Goal: Feedback & Contribution: Leave review/rating

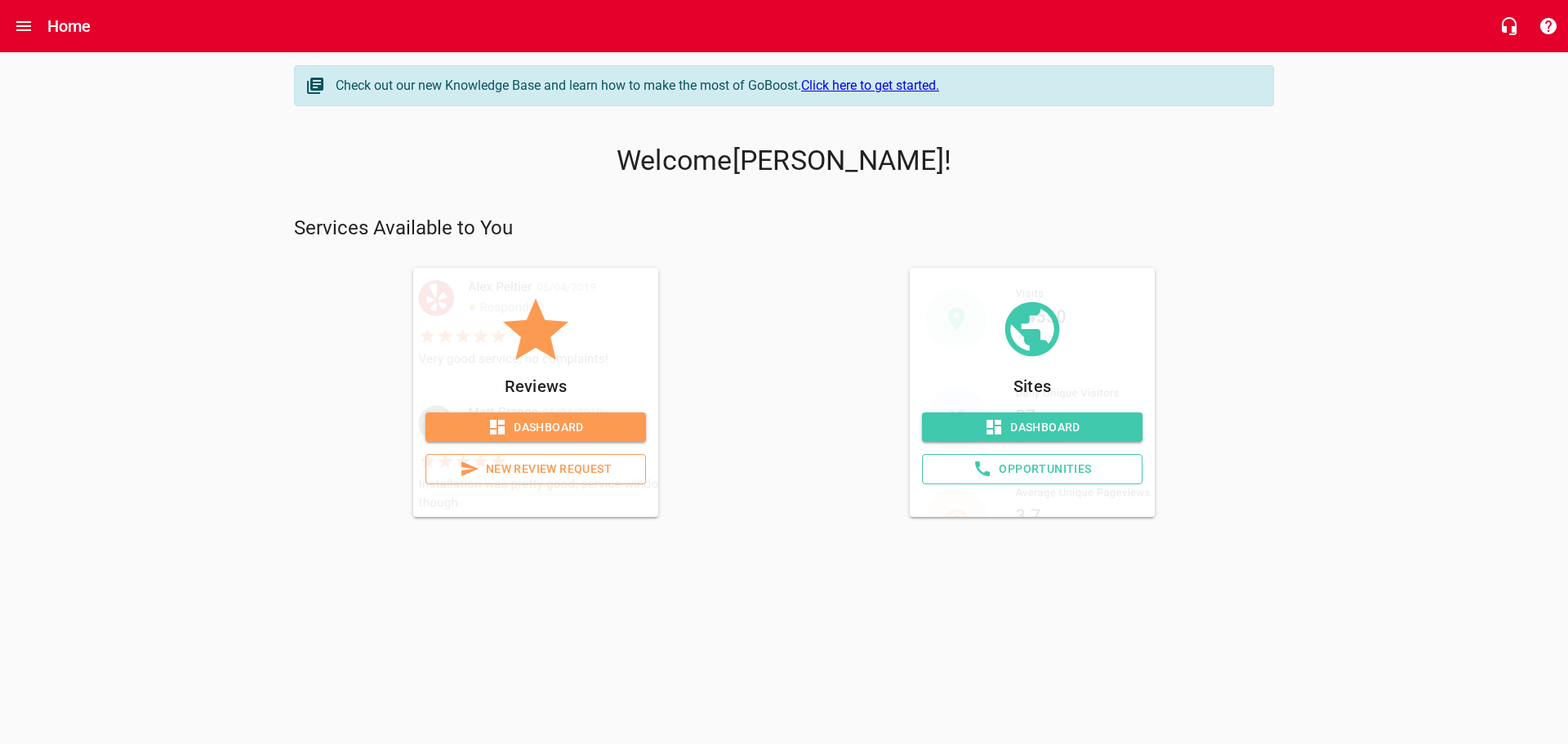
click at [490, 465] on span "New Review Request" at bounding box center [536, 468] width 193 height 21
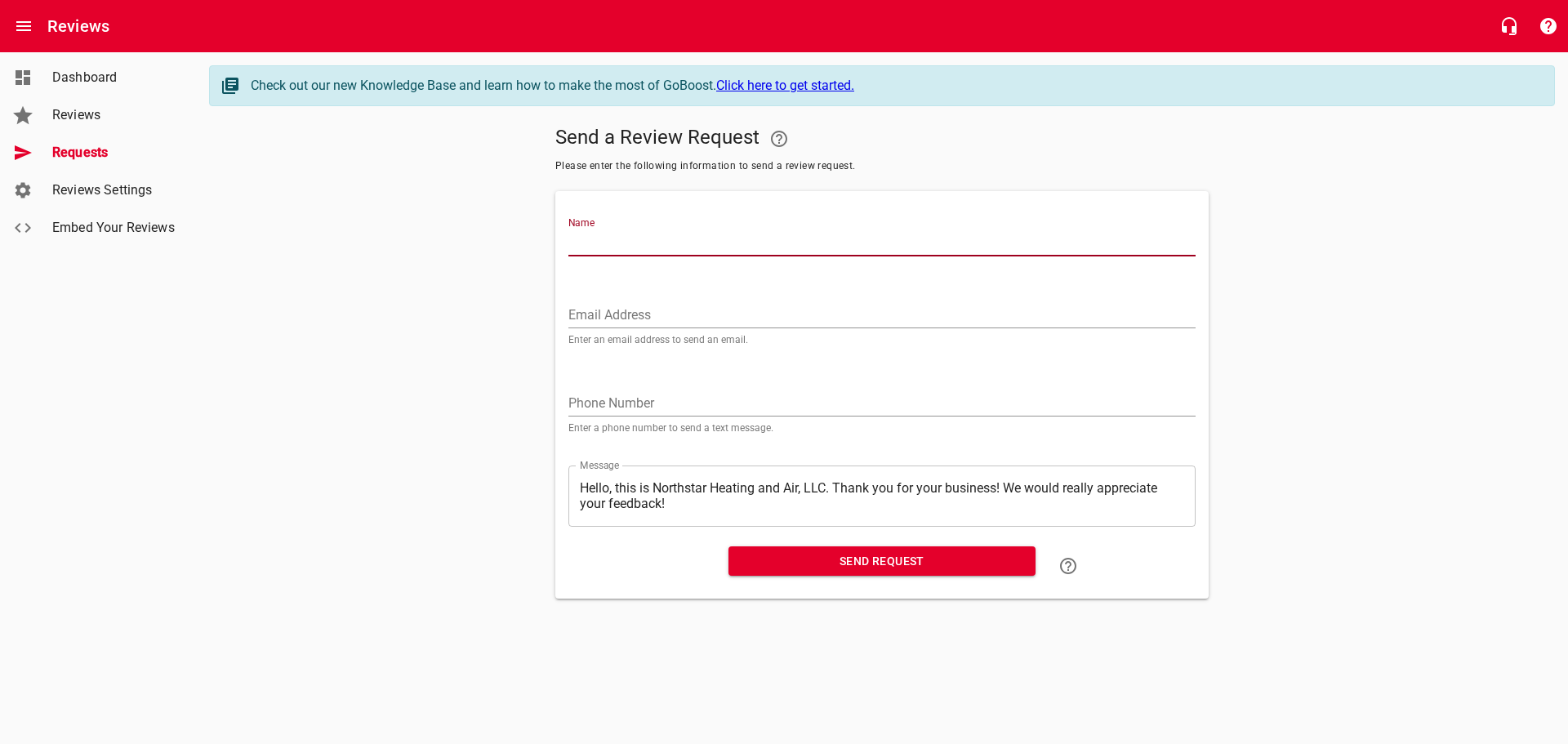
click at [609, 239] on input "Name" at bounding box center [882, 243] width 627 height 26
type input "[PERSON_NAME]"
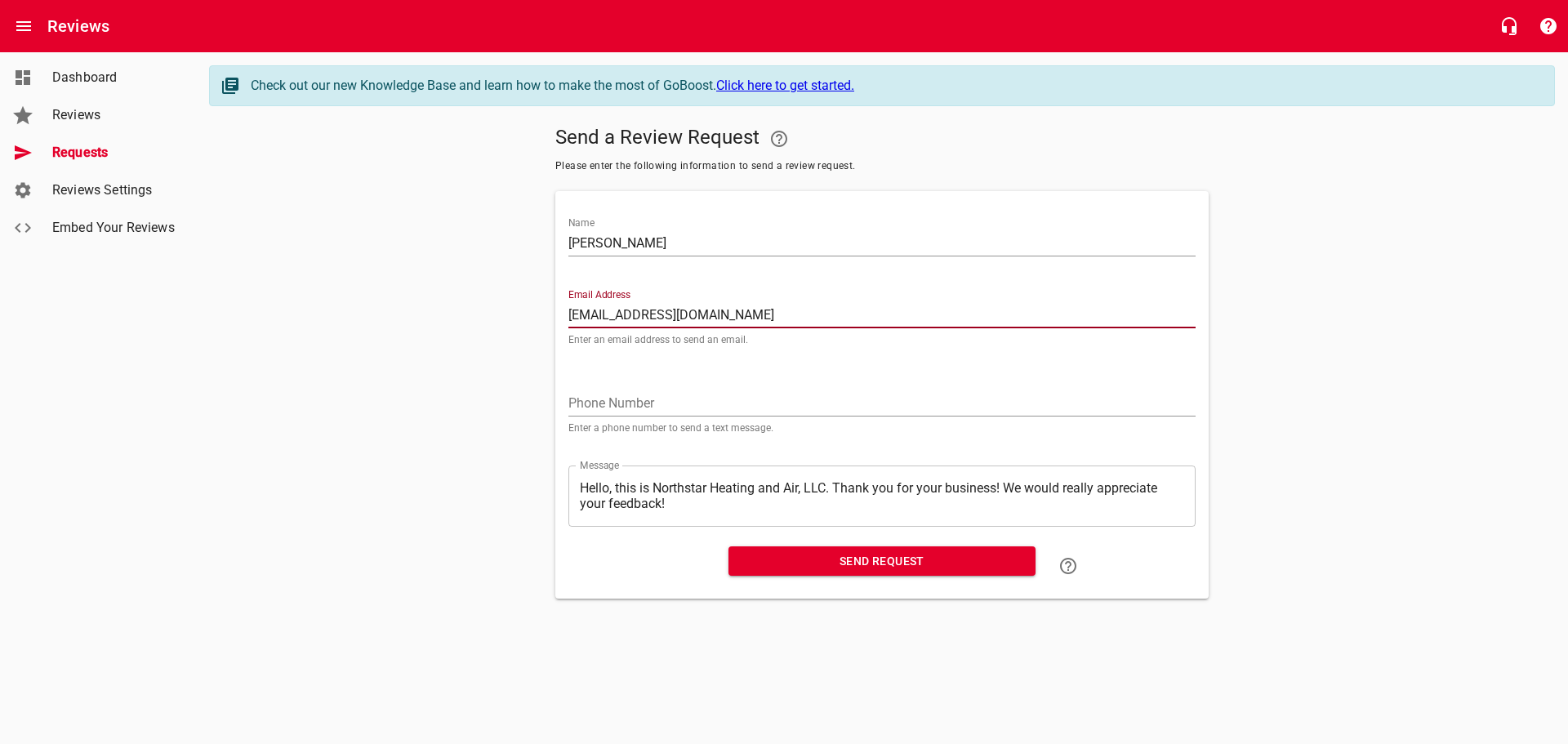
type input "[EMAIL_ADDRESS][DOMAIN_NAME]"
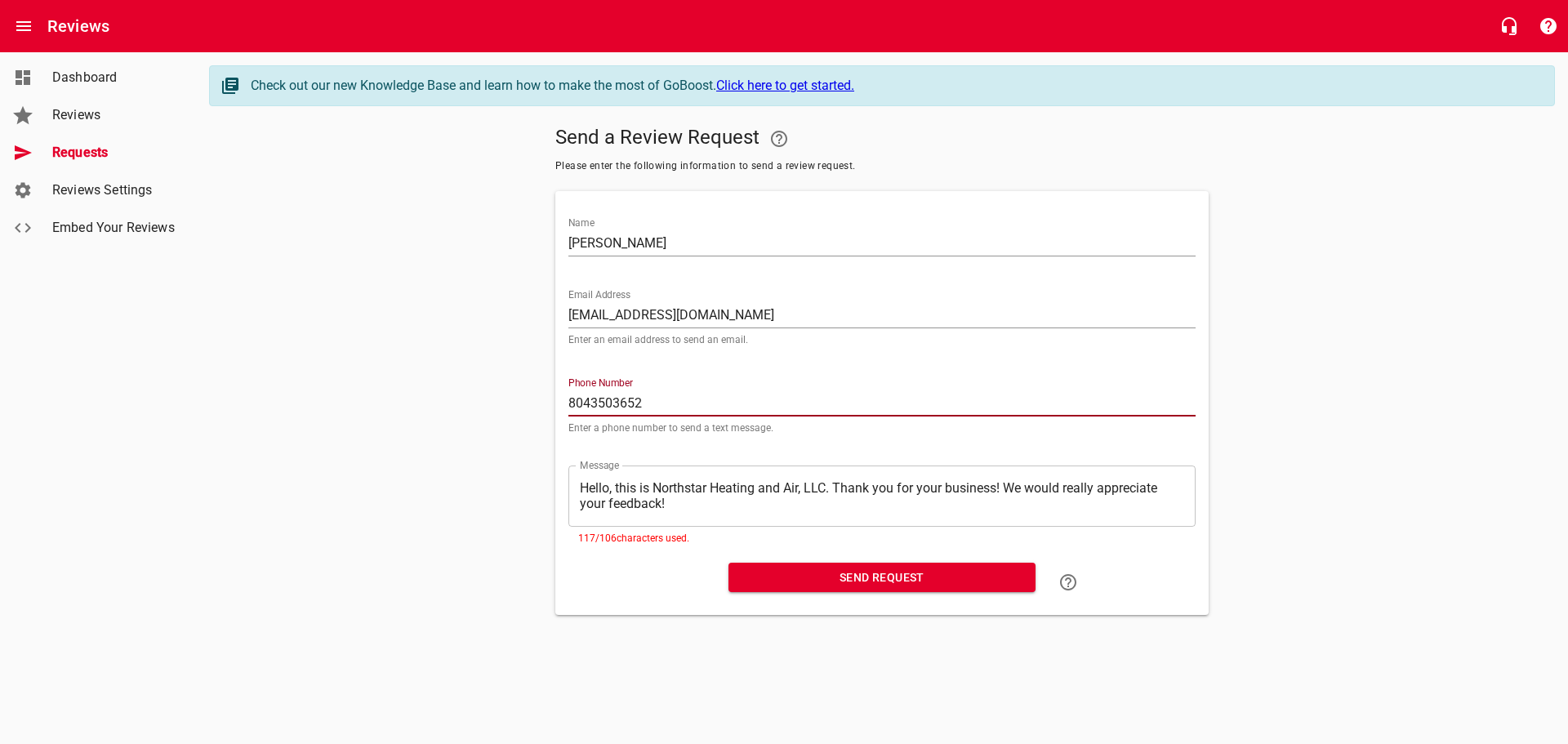
type input "8043503652"
click at [1001, 487] on textarea "Hello, this is Northstar Heating and Air, LLC. Thank you for your business! We …" at bounding box center [881, 495] width 604 height 31
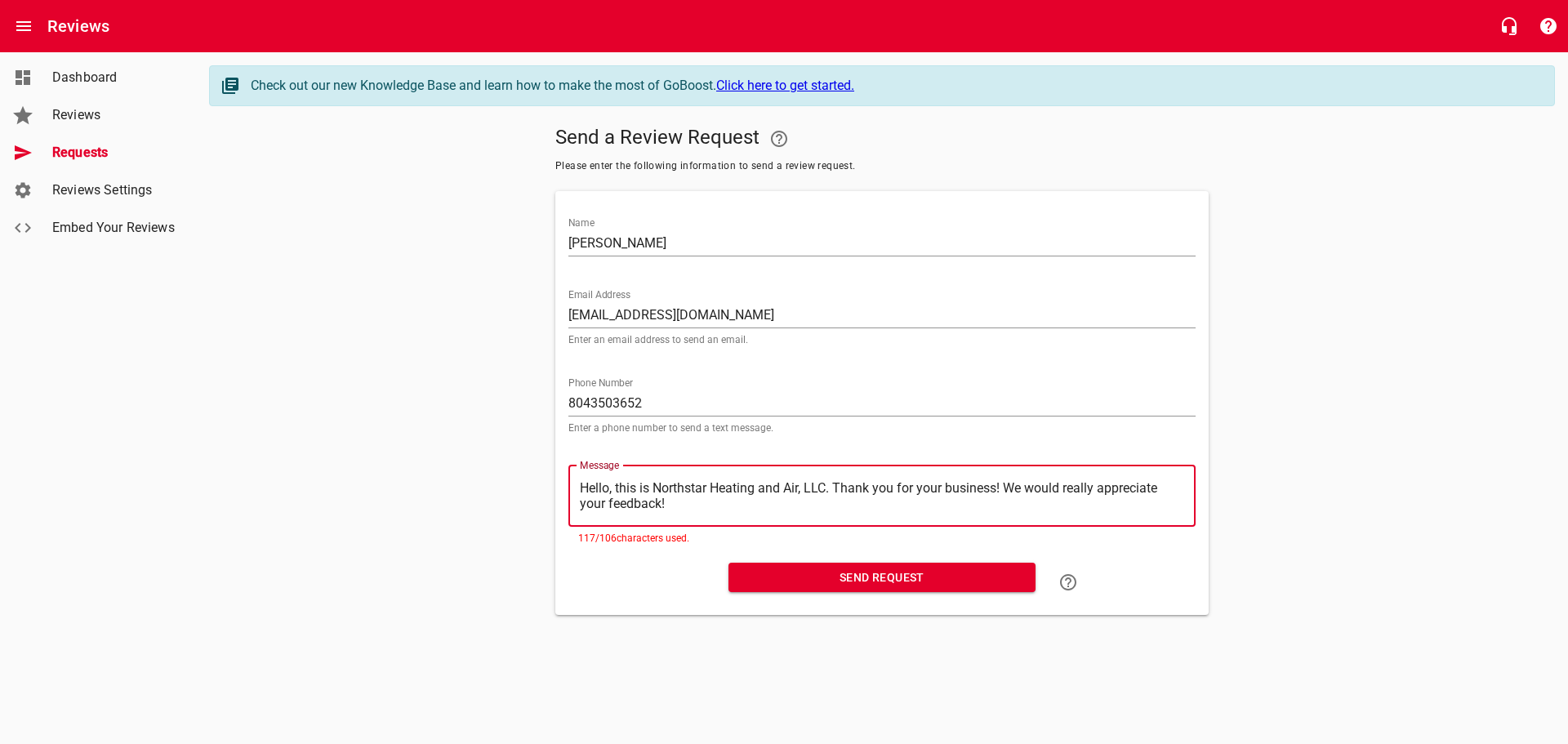
type textarea "Hello, this is Northstar Heating and Air, LLC. Thank you for your business We w…"
type textarea "Hello, this is Northstar Heating and Air, LLC. Thank you for your busines We wo…"
type textarea "Hello, this is Northstar Heating and Air, LLC. Thank you for your busine We wou…"
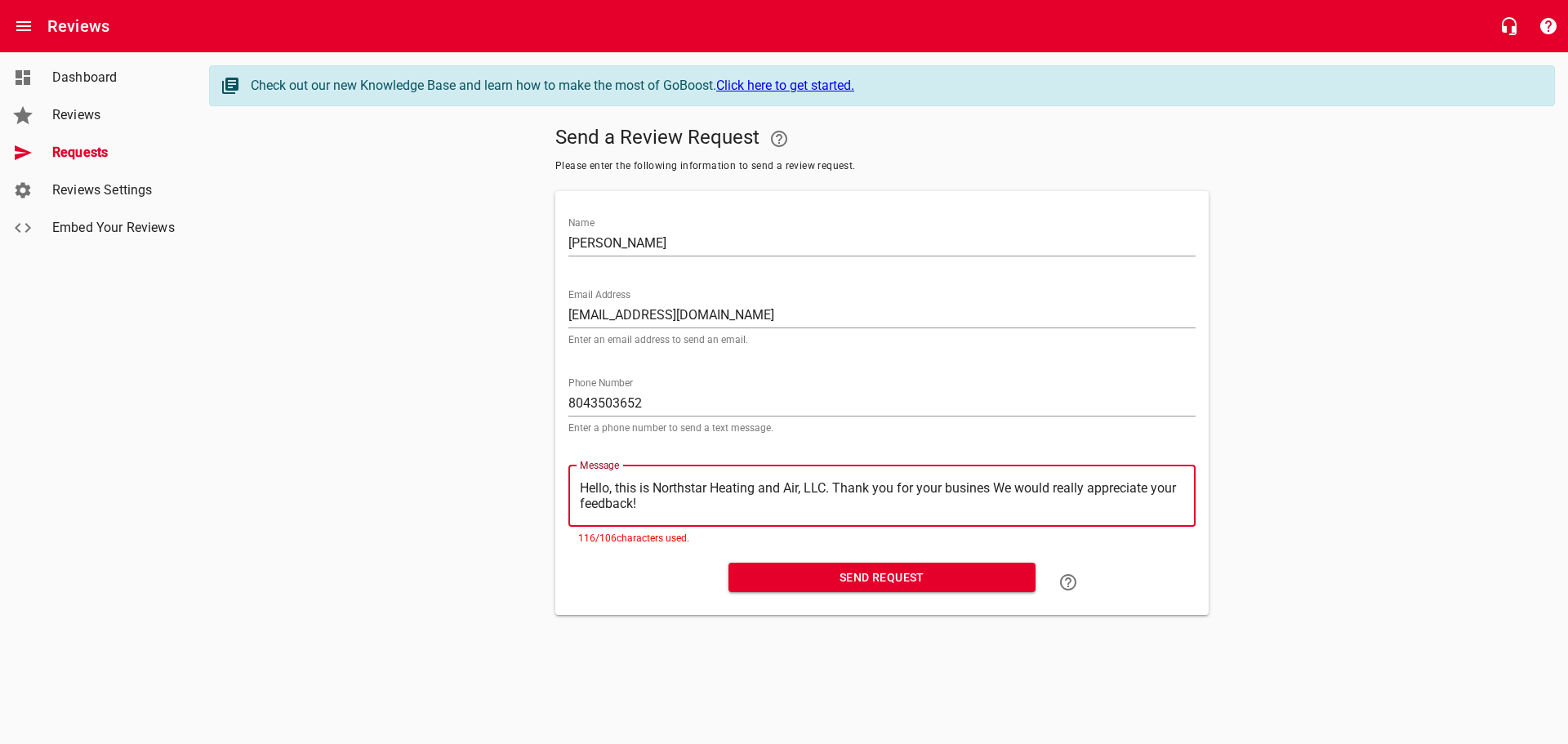
type textarea "Hello, this is Northstar Heating and Air, LLC. Thank you for your busine We wou…"
type textarea "Hello, this is Northstar Heating and Air, LLC. Thank you for your busin We woul…"
type textarea "Hello, this is Northstar Heating and Air, LLC. Thank you for your busi We would…"
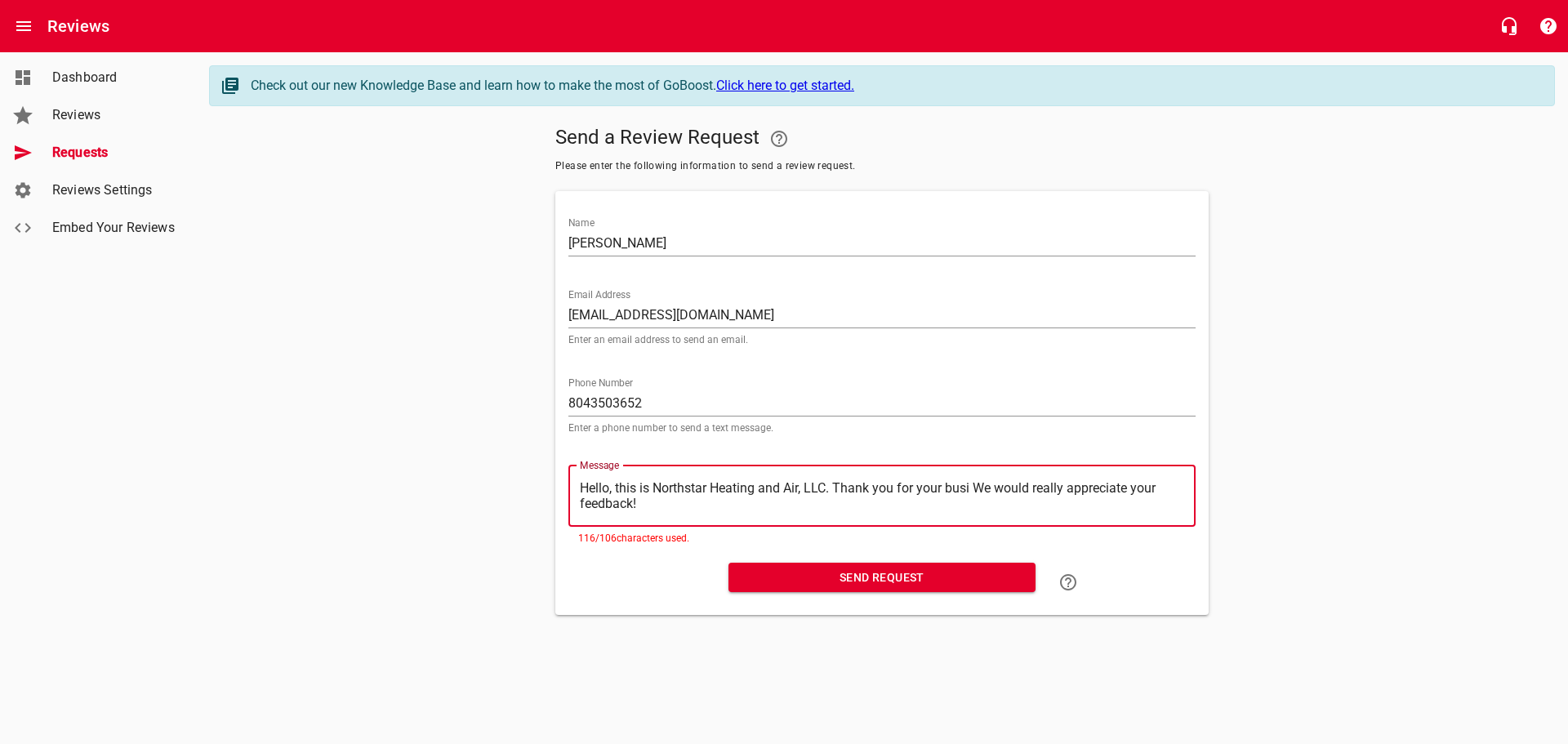
type textarea "Hello, this is Northstar Heating and Air, LLC. Thank you for your bus We would …"
type textarea "Hello, this is Northstar Heating and Air, LLC. Thank you for your bu We would r…"
type textarea "Hello, this is Northstar Heating and Air, LLC. Thank you for your b We would re…"
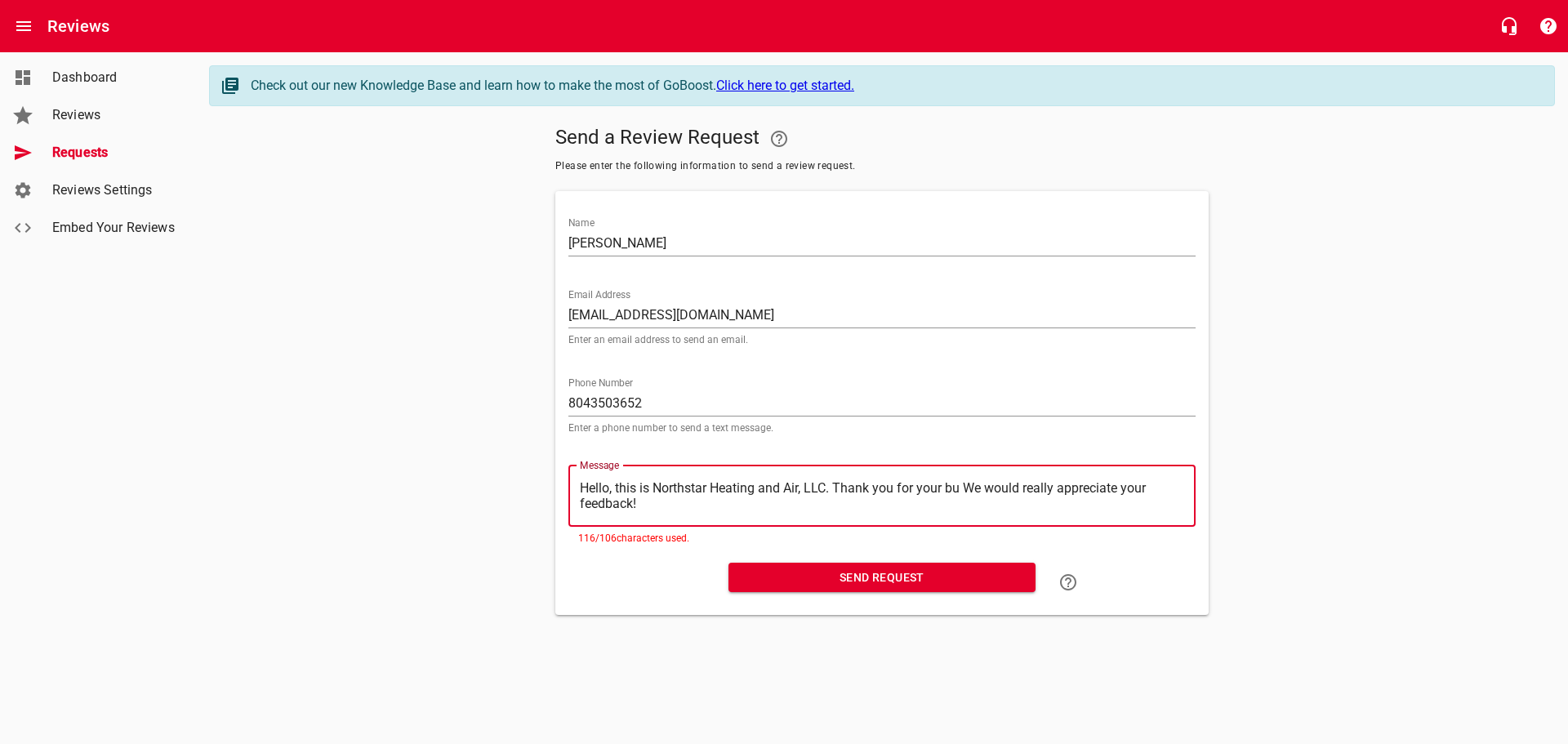
type textarea "Hello, this is Northstar Heating and Air, LLC. Thank you for your b We would re…"
type textarea "Hello, this is Northstar Heating and Air, LLC. Thank you for your We would real…"
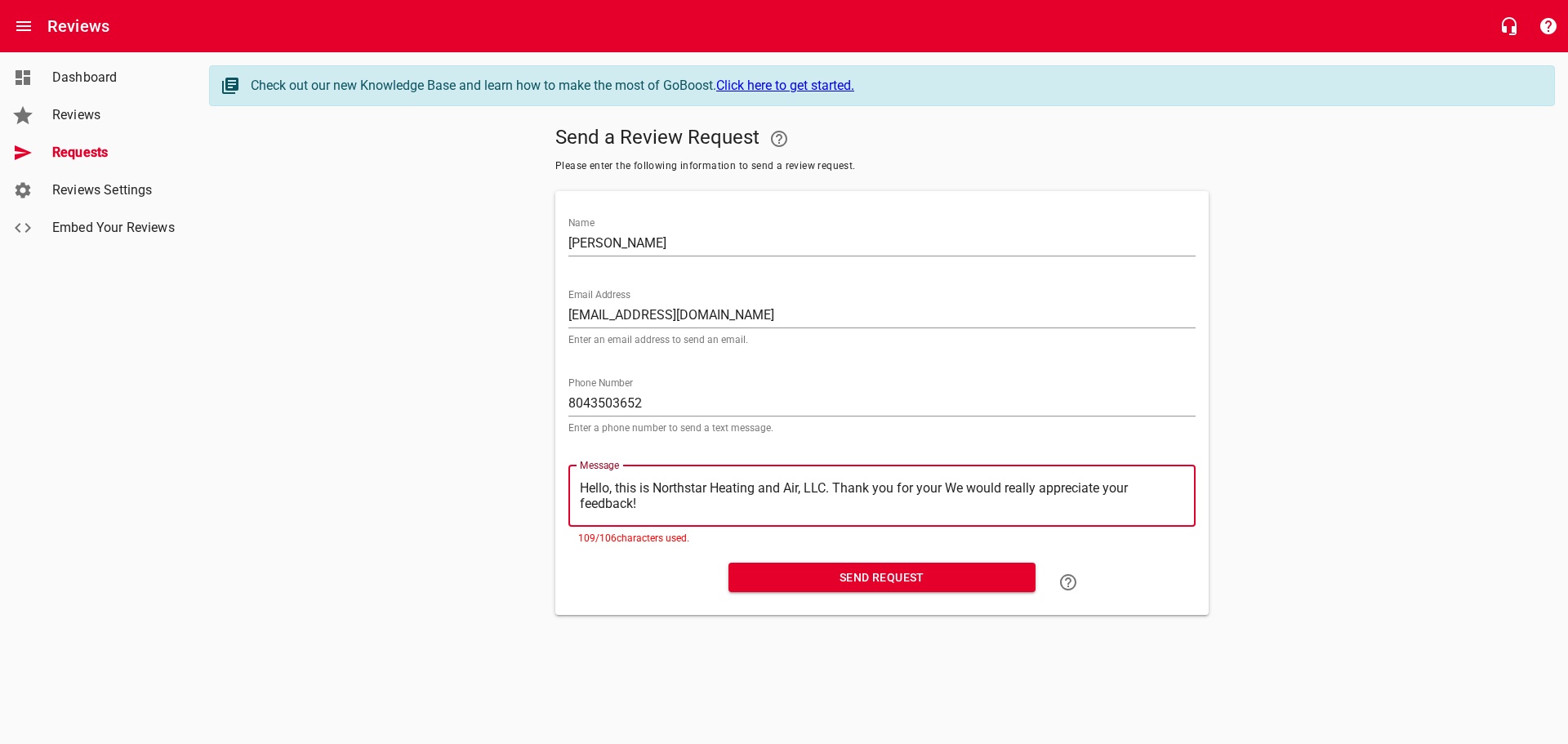
type textarea "Hello, this is Northstar Heating and Air, LLC. Thank you for you We would reall…"
type textarea "Hello, this is Northstar Heating and Air, LLC. Thank you for yo We would really…"
type textarea "Hello, this is Northstar Heating and Air, LLC. Thank you for y We would really …"
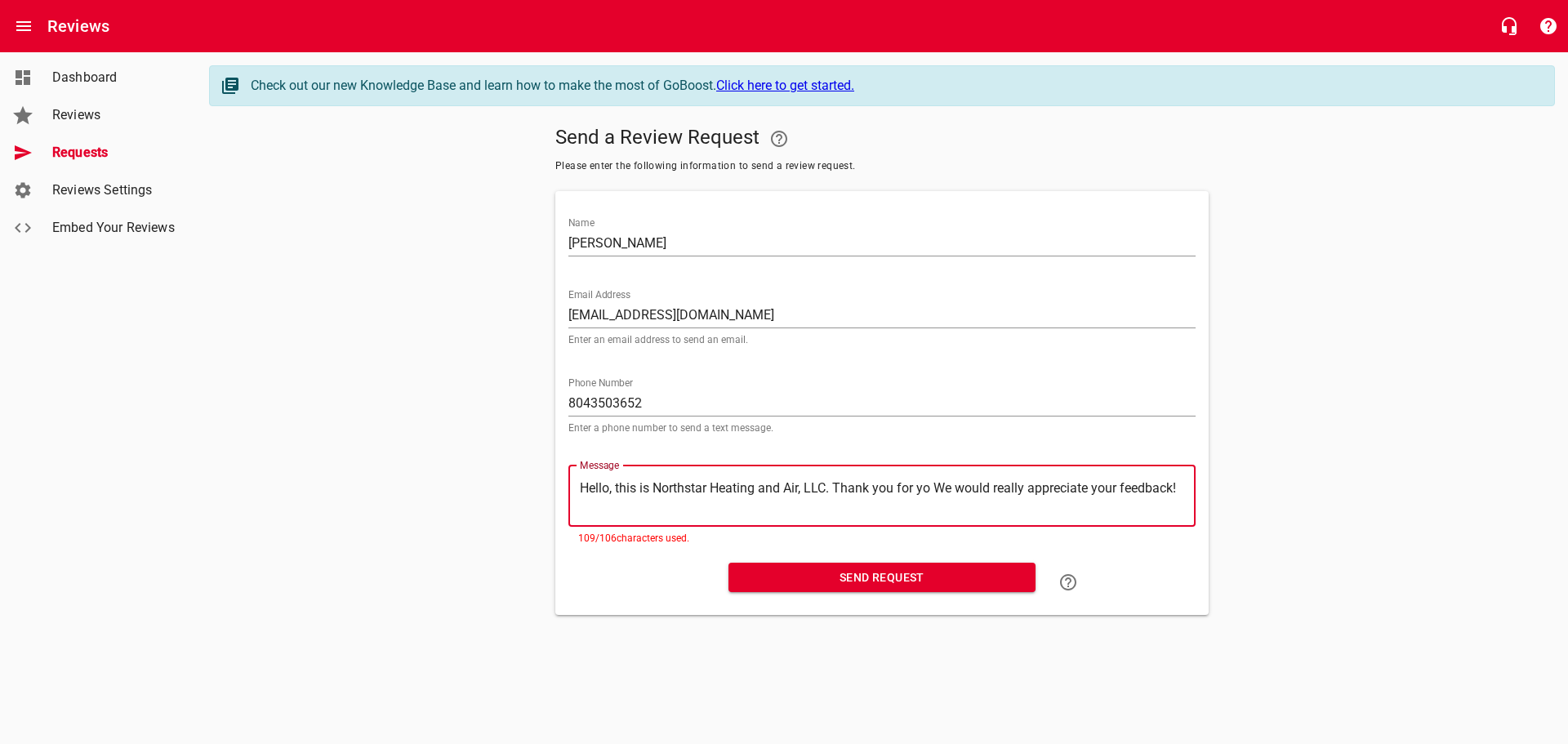
type textarea "Hello, this is Northstar Heating and Air, LLC. Thank you for y We would really …"
type textarea "Hello, this is Northstar Heating and Air, LLC. Thank you for We would really ap…"
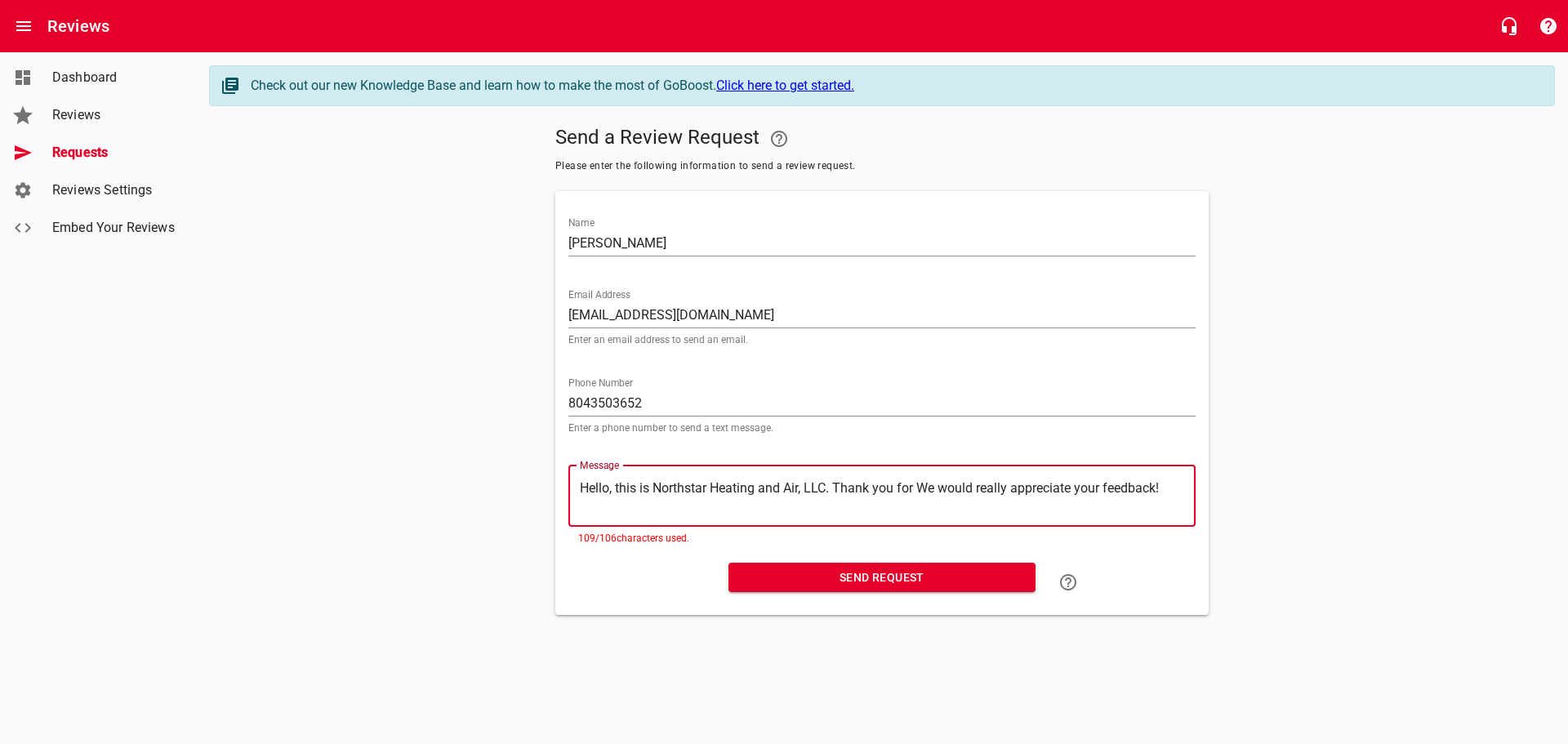
type textarea "Hello, this is Northstar Heating and Air, LLC. Thank you fo We would really app…"
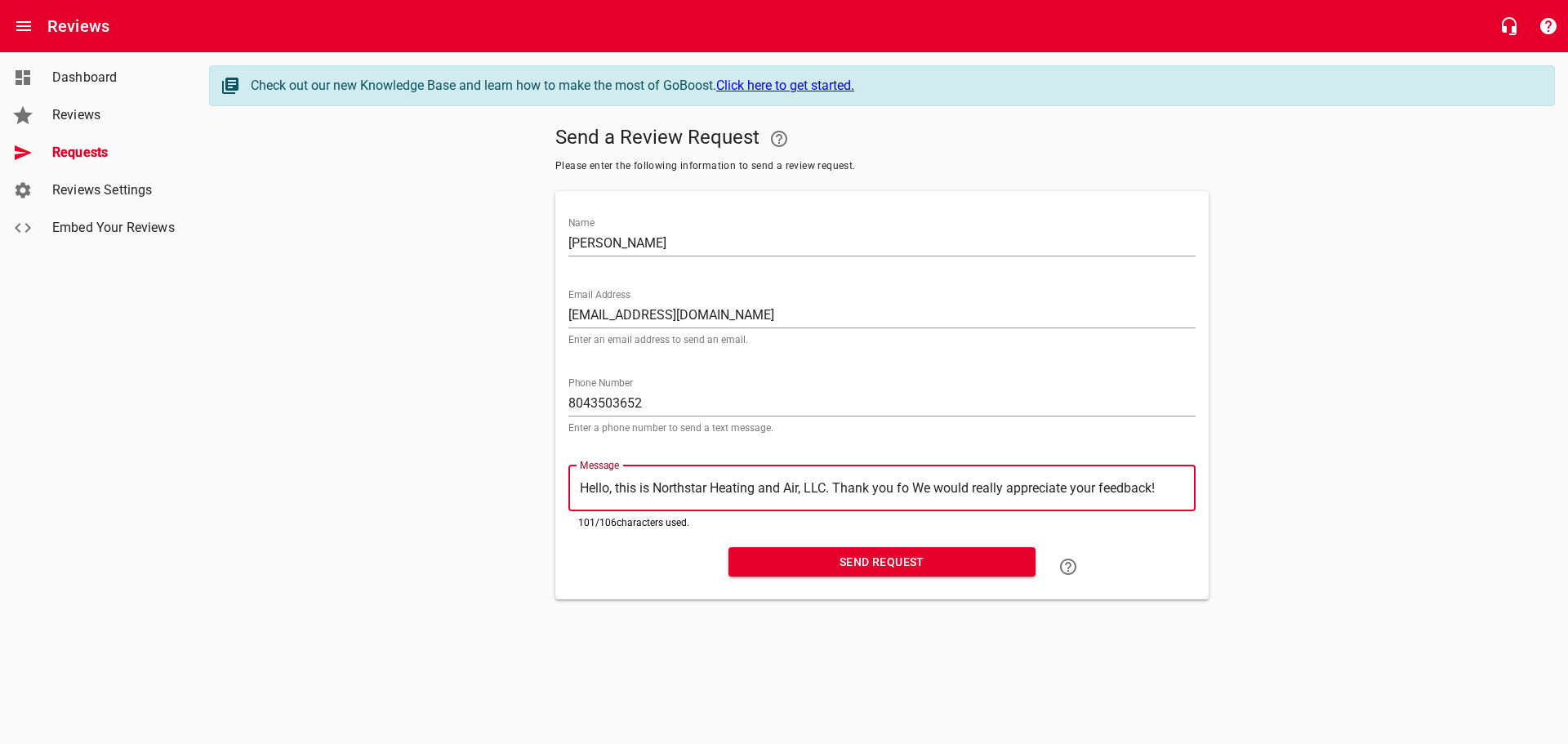
type textarea "Hello, this is Northstar Heating and Air, LLC. Thank you f We would really appr…"
type textarea "Hello, this is Northstar Heating and Air, LLC. Thank you We would really apprec…"
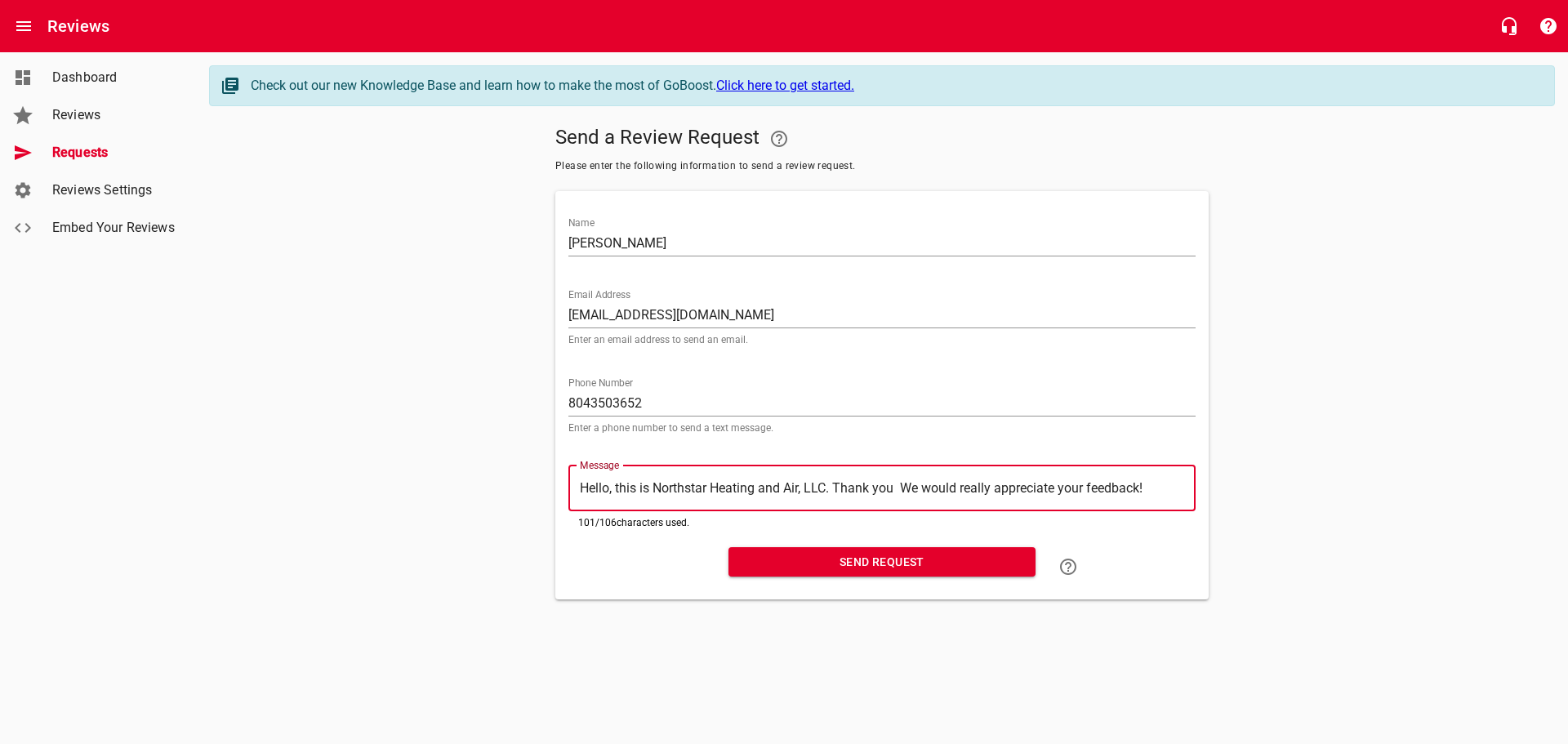
type textarea "Hello, this is Northstar Heating and Air, LLC. Thank you We would really apprec…"
type textarea "Hello, this is Northstar Heating and Air, LLC. Thank yo We would really appreci…"
type textarea "Hello, this is Northstar Heating and Air, LLC. Thank y We would really apprecia…"
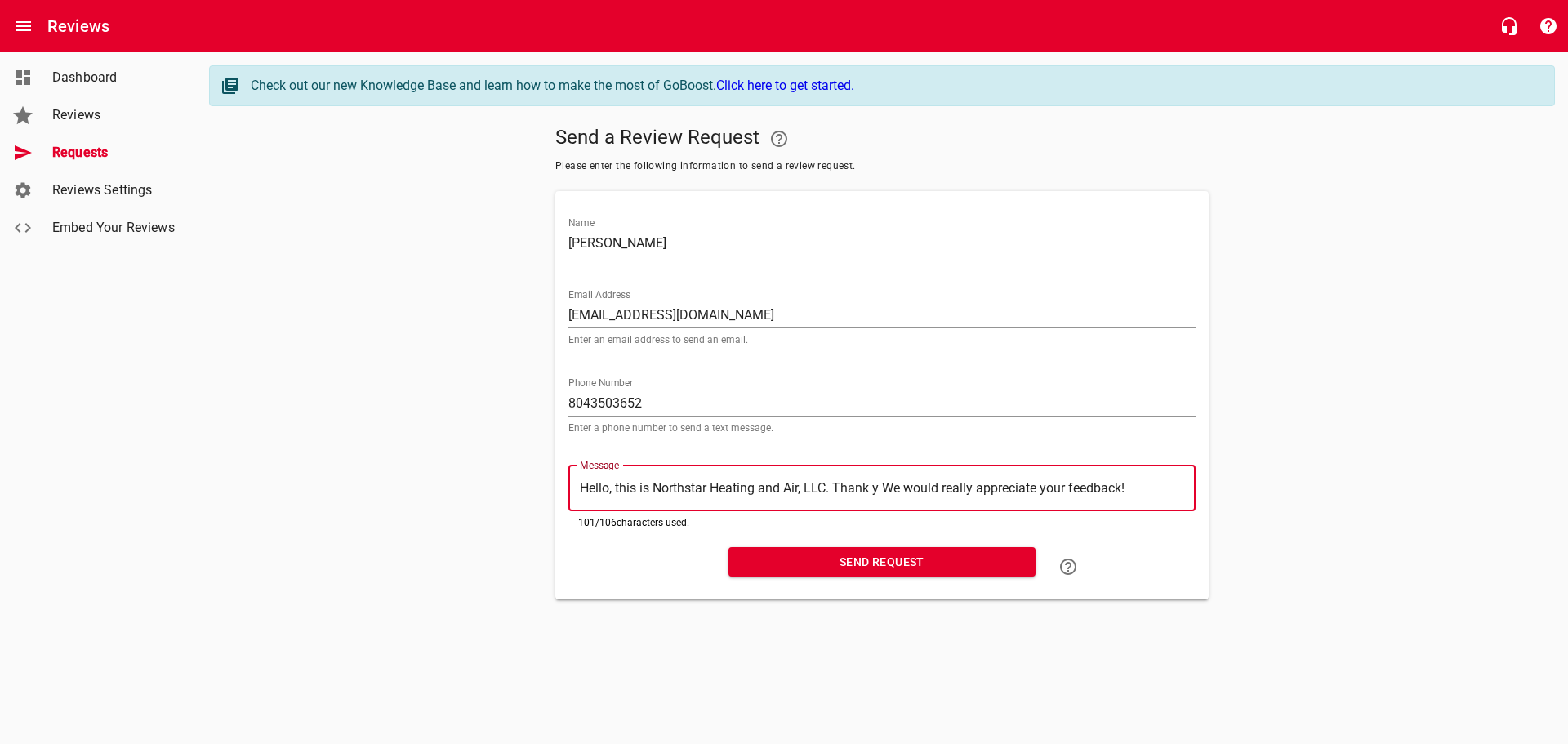
type textarea "Hello, this is Northstar Heating and Air, LLC. Thank We would really appreciate…"
type textarea "Hello, this is Northstar Heating and Air, LLC. Than We would really appreciate …"
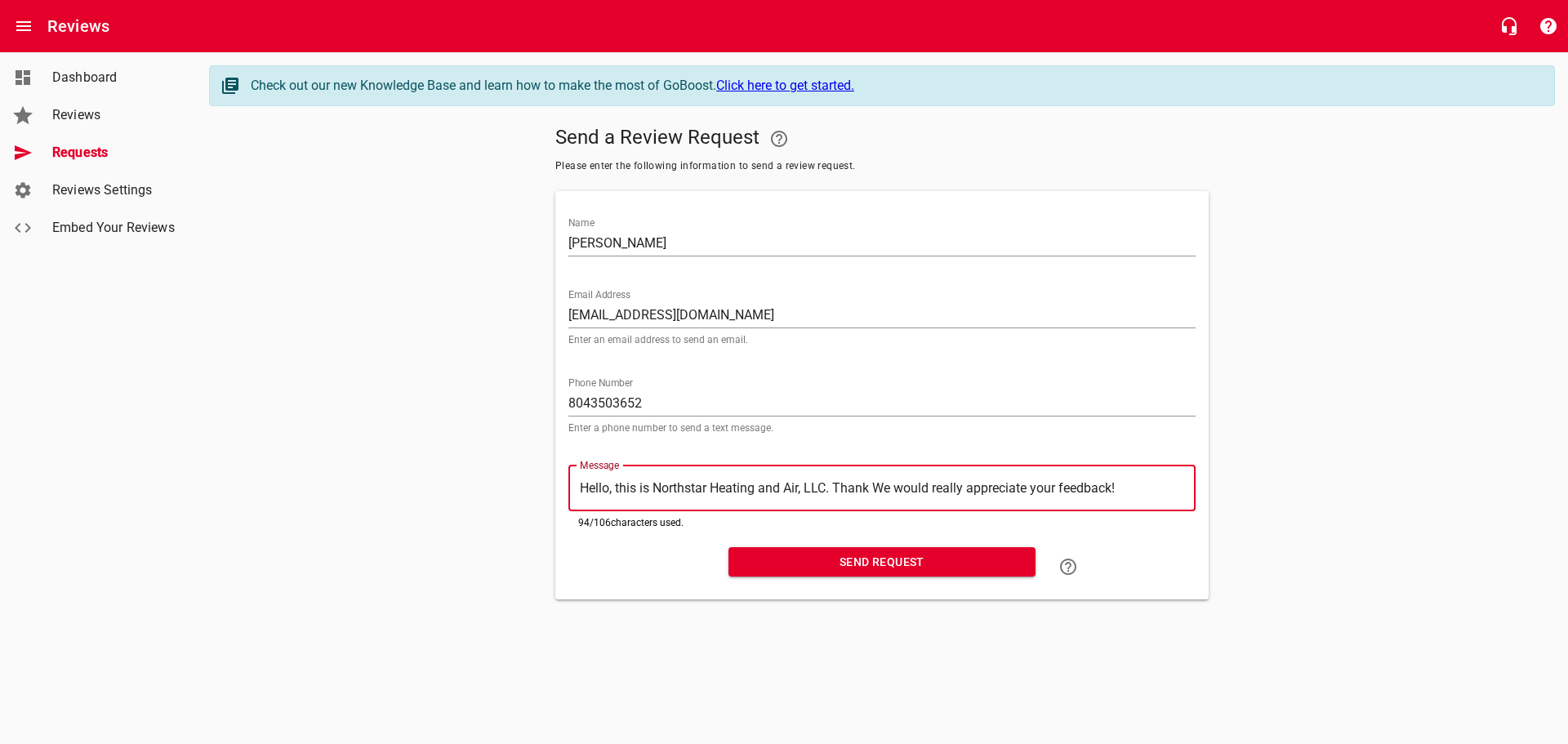
type textarea "Hello, this is Northstar Heating and Air, LLC. Than We would really appreciate …"
type textarea "Hello, this is Northstar Heating and Air, LLC. Tha We would really appreciate y…"
type textarea "Hello, this is Northstar Heating and Air, LLC. Th We would really appreciate yo…"
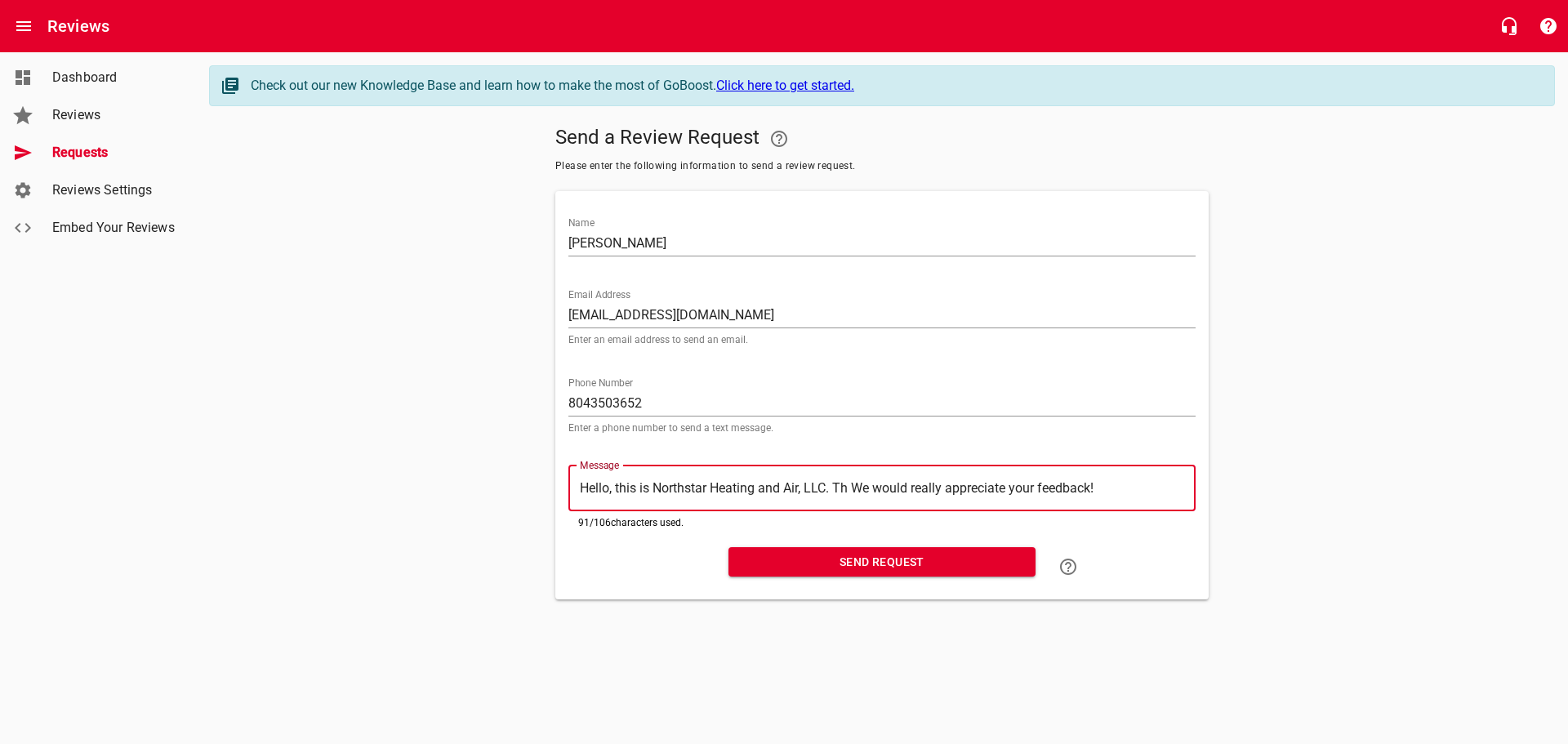
type textarea "Hello, this is Northstar Heating and Air, LLC. T We would really appreciate you…"
type textarea "Hello, this is Northstar Heating and Air, LLC. We would really appreciate your …"
click at [895, 561] on span "Send Request" at bounding box center [882, 561] width 281 height 21
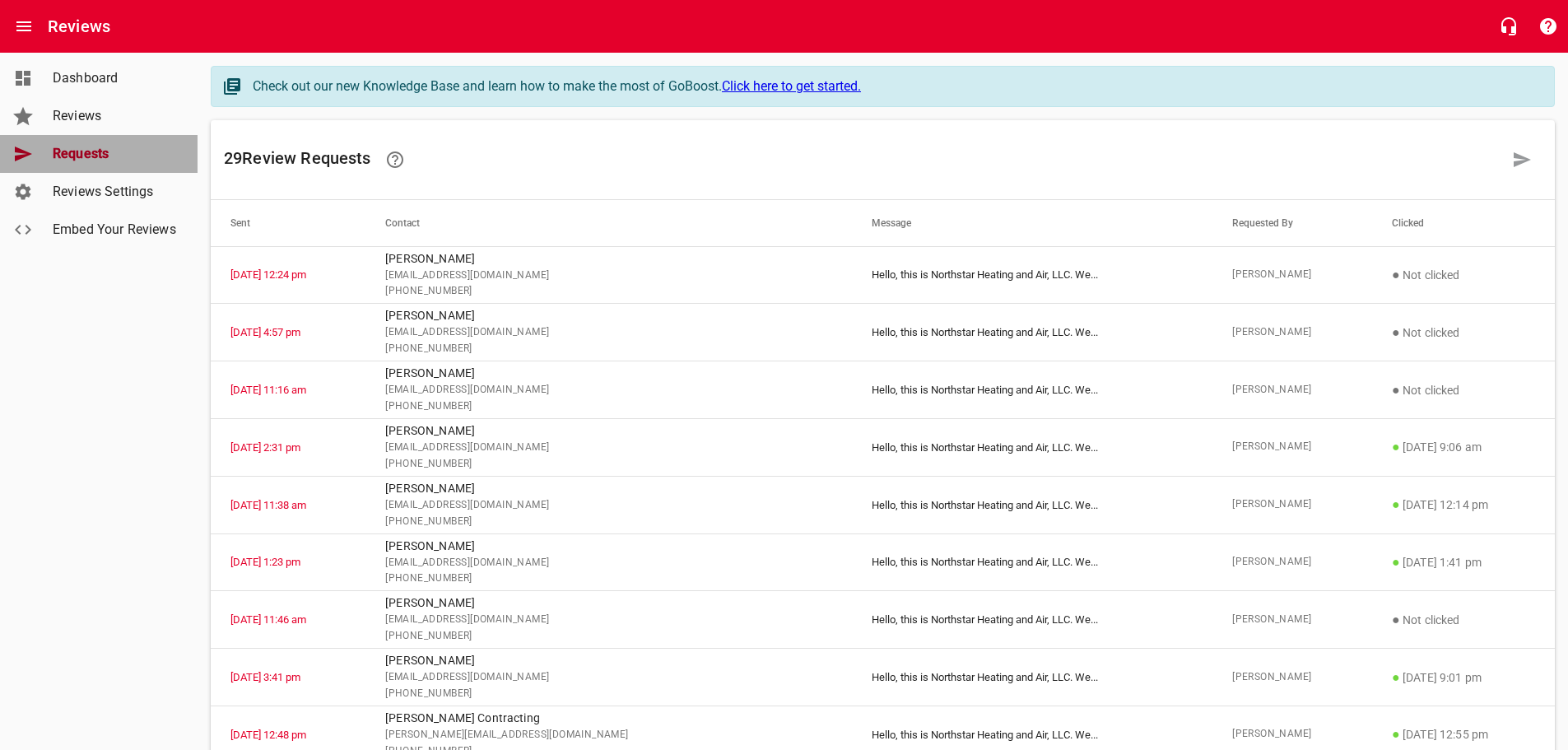
click at [68, 153] on span "Requests" at bounding box center [115, 154] width 125 height 20
click at [1512, 156] on icon at bounding box center [1522, 160] width 20 height 20
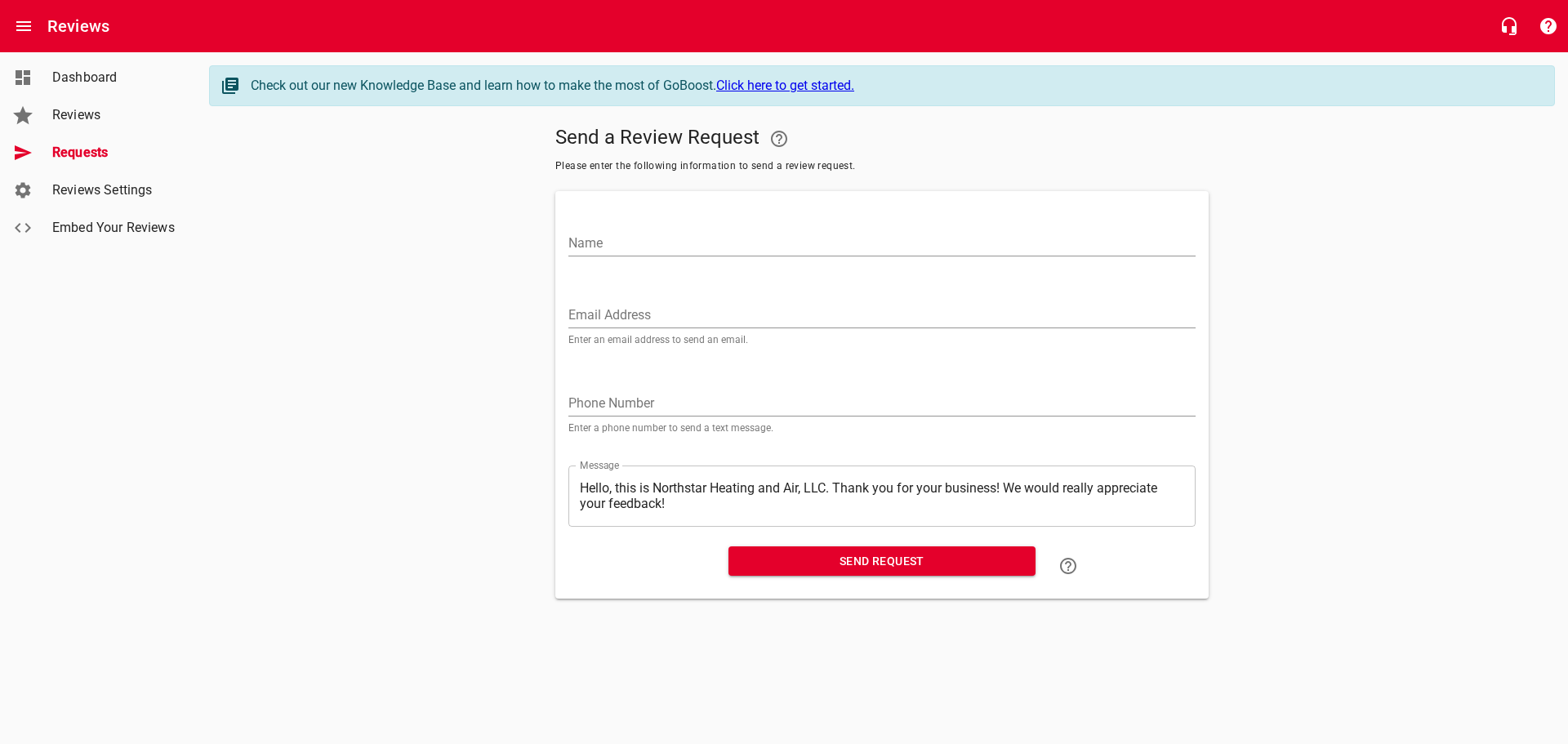
click at [574, 321] on input "Email Address" at bounding box center [882, 314] width 627 height 26
paste input "[EMAIL_ADDRESS][DOMAIN_NAME]"
type input "[EMAIL_ADDRESS][DOMAIN_NAME]"
click at [592, 241] on input "Name" at bounding box center [882, 243] width 627 height 26
type input "[PERSON_NAME]"
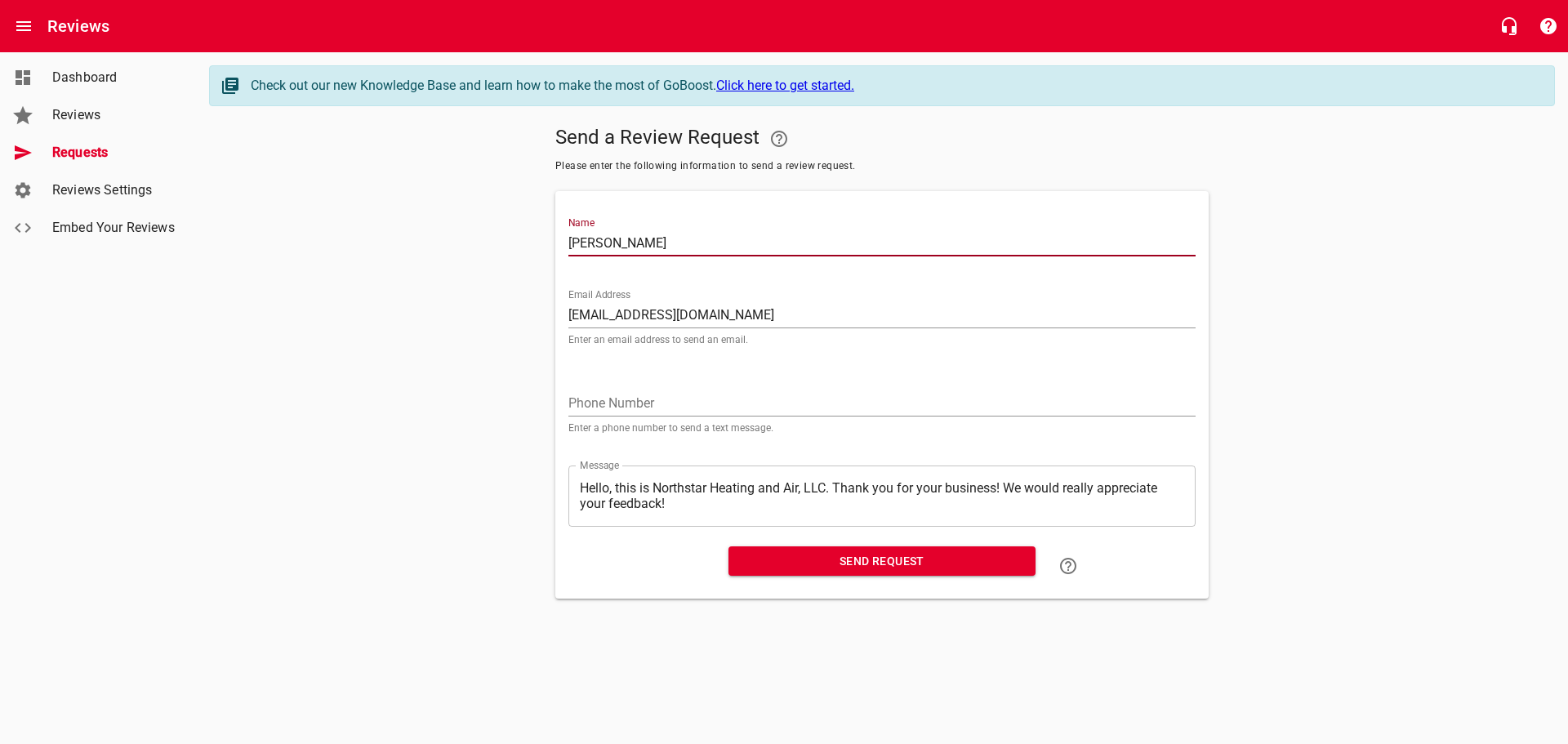
drag, startPoint x: 596, startPoint y: 407, endPoint x: 576, endPoint y: 396, distance: 22.8
click at [596, 407] on input "tel" at bounding box center [882, 403] width 627 height 26
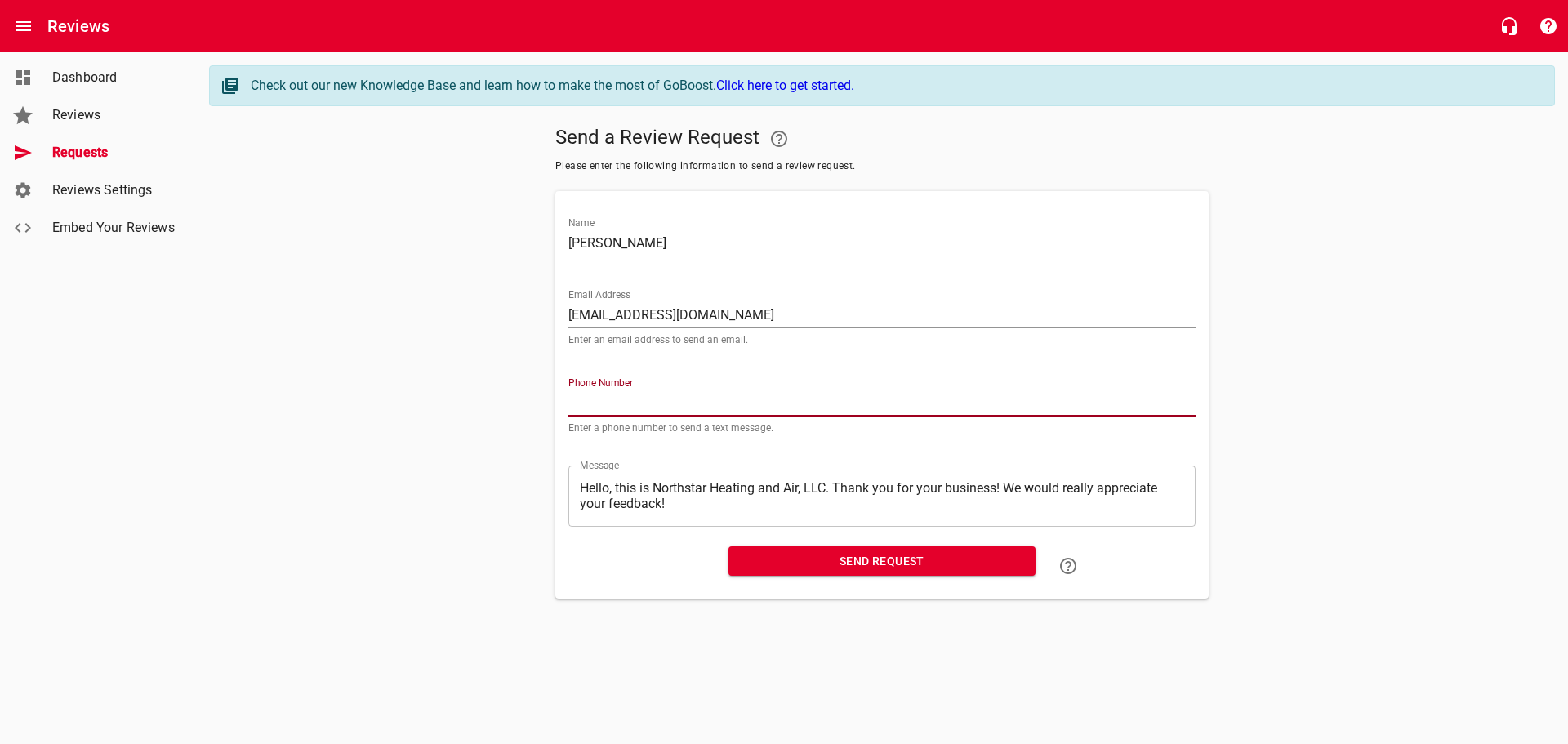
paste input "540290"
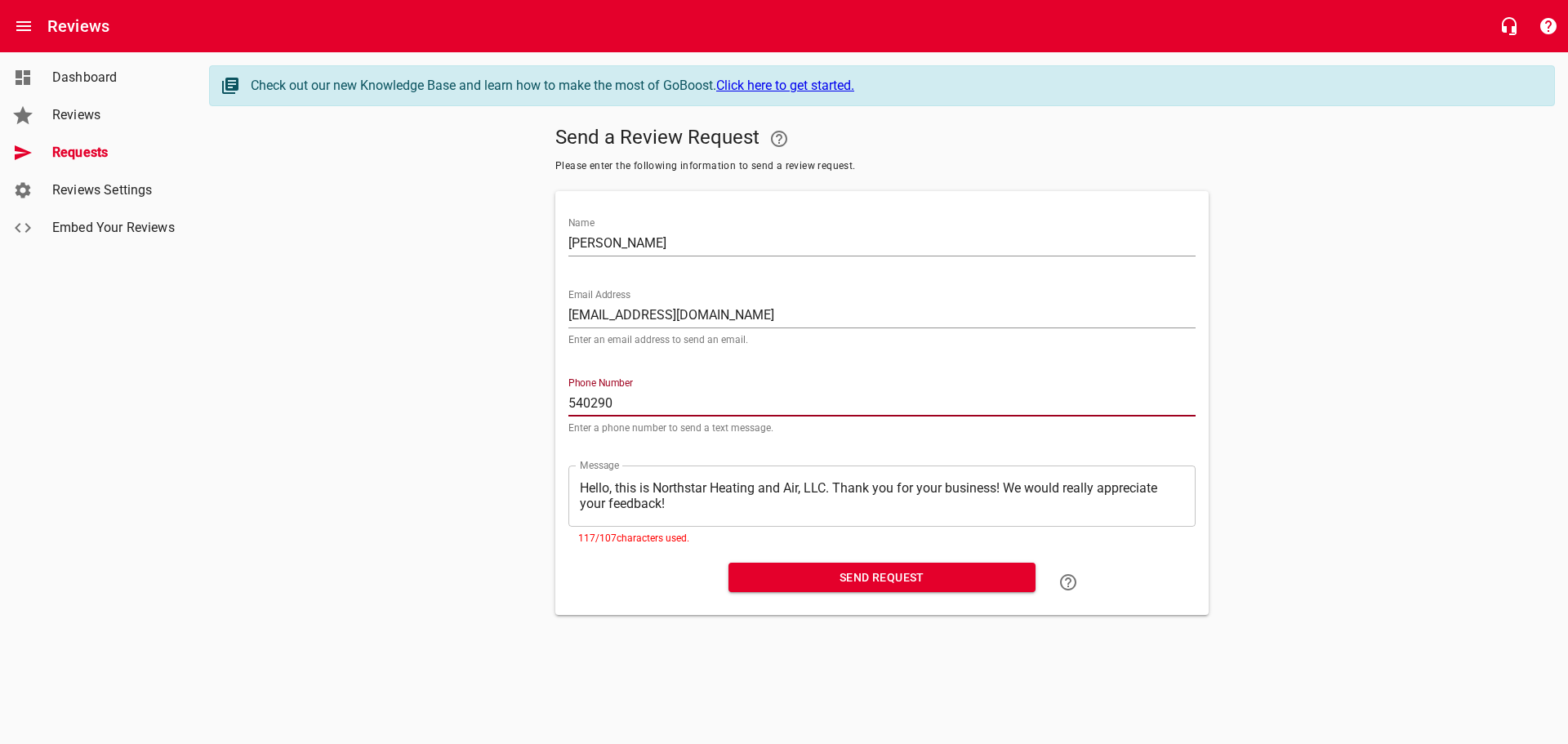
click at [620, 403] on input "540290" at bounding box center [882, 403] width 627 height 26
type input "5402907348"
click at [1006, 484] on textarea "Hello, this is Northstar Heating and Air, LLC. Thank you for your business! We …" at bounding box center [881, 495] width 604 height 31
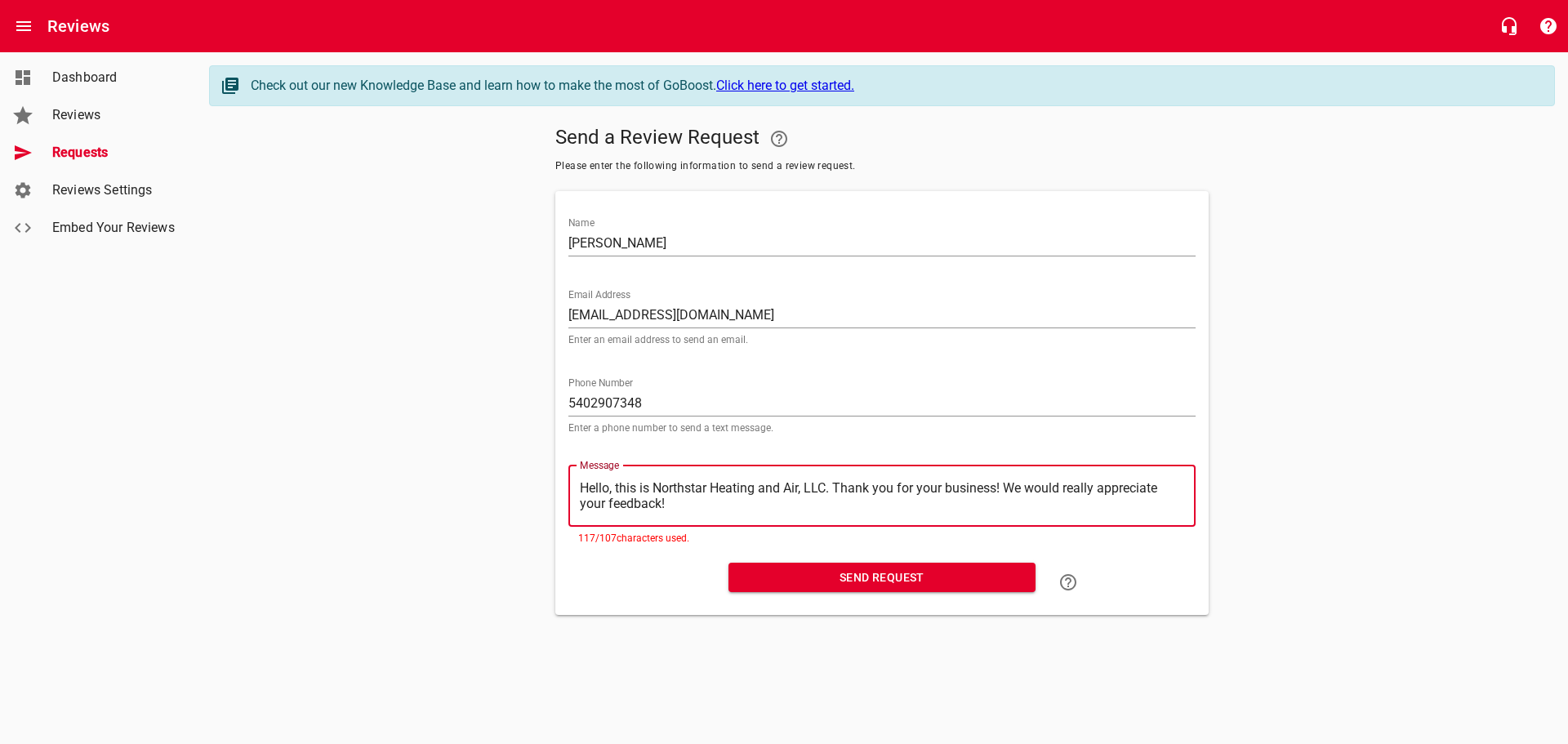
type textarea "Hello, this is Northstar Heating and Air, LLC. Thank you for your business!We w…"
type textarea "Hello, this is Northstar Heating and Air, LLC. Thank you for your businessWe wo…"
type textarea "Hello, this is Northstar Heating and Air, LLC. Thank you for your businesWe wou…"
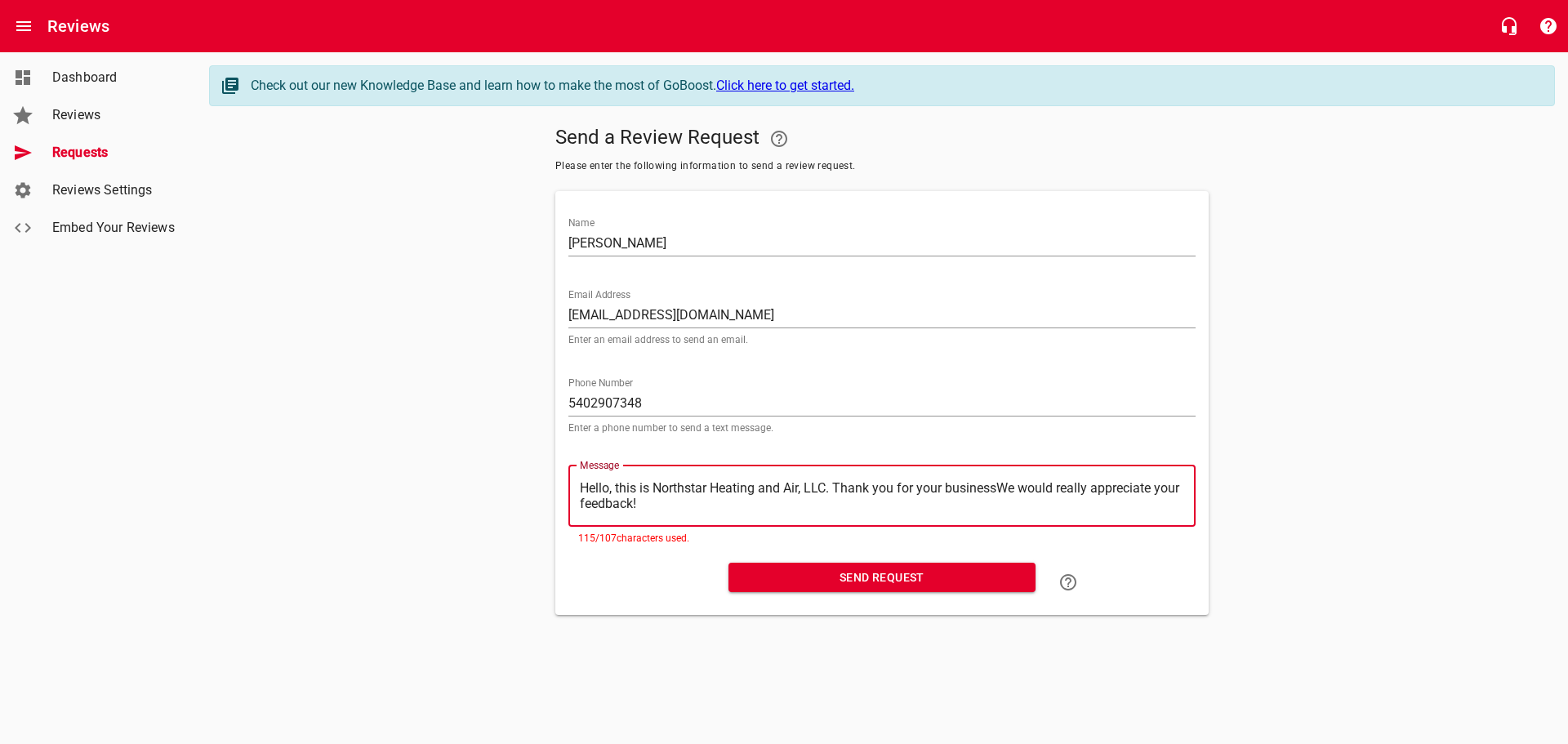
type textarea "Hello, this is Northstar Heating and Air, LLC. Thank you for your businesWe wou…"
type textarea "Hello, this is Northstar Heating and Air, LLC. Thank you for your busineWe woul…"
type textarea "Hello, this is Northstar Heating and Air, LLC. Thank you for your businWe would…"
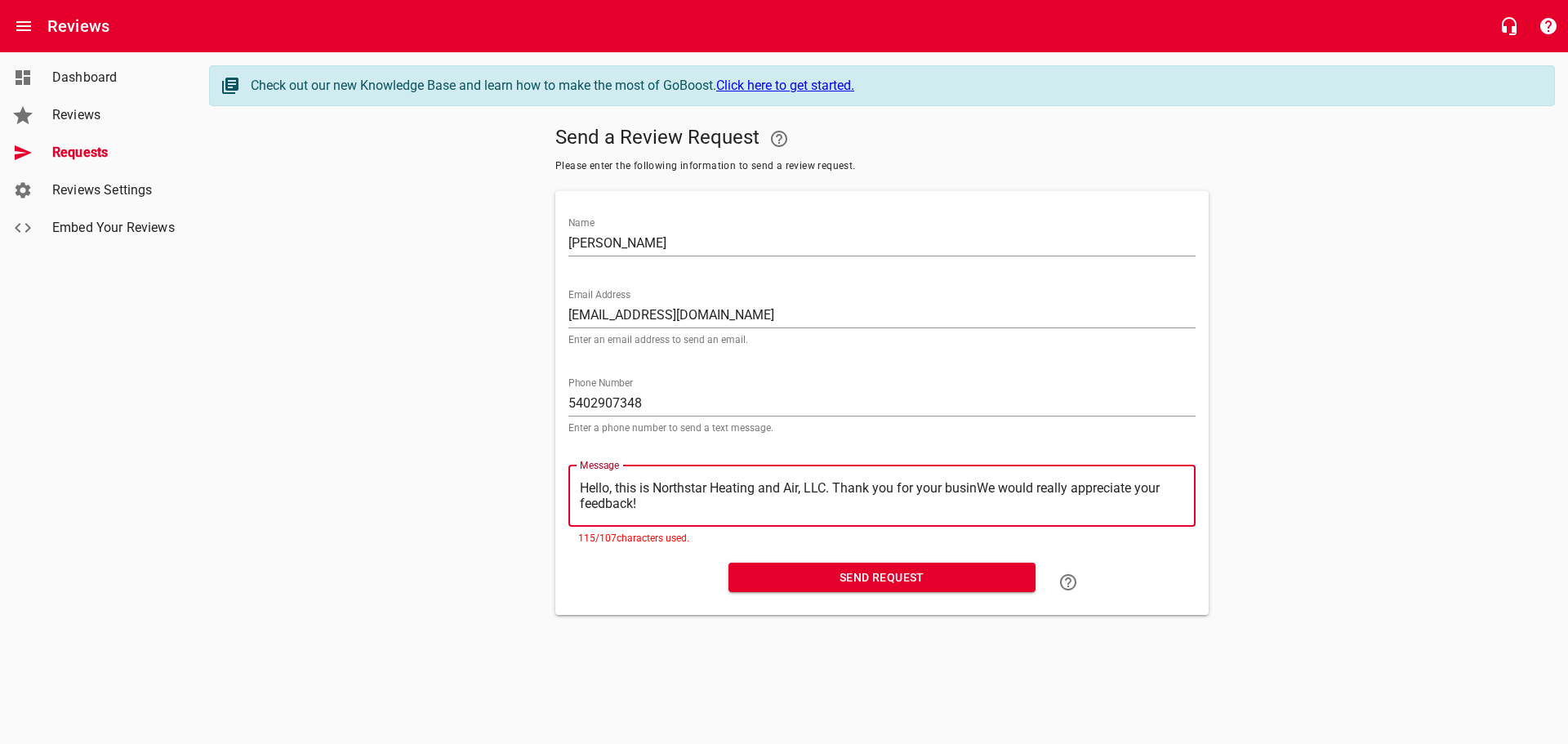
type textarea "Hello, this is Northstar Heating and Air, LLC. Thank you for your busiWe would …"
type textarea "Hello, this is Northstar Heating and Air, LLC. Thank you for your busWe would r…"
type textarea "Hello, this is Northstar Heating and Air, LLC. Thank you for your buWe would re…"
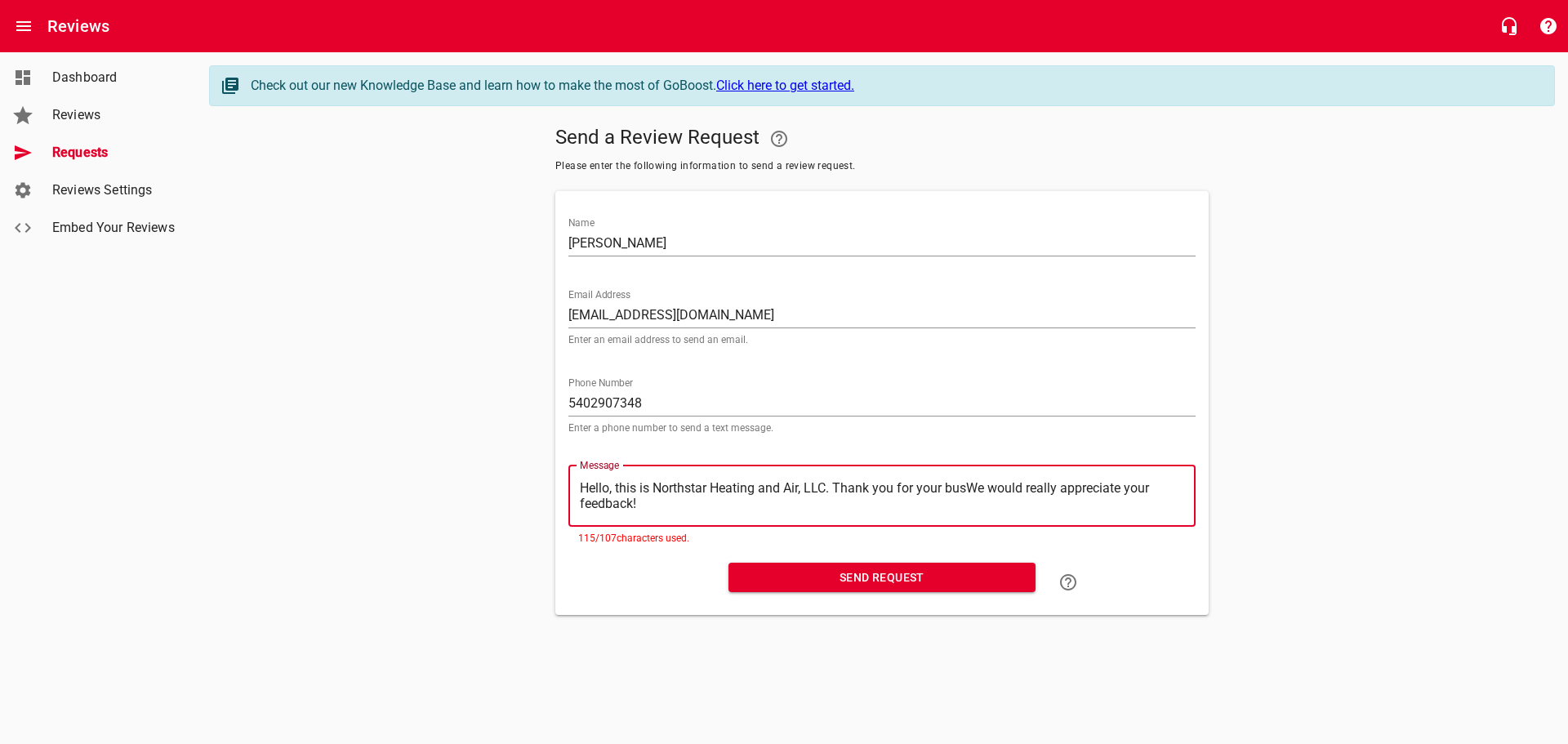
type textarea "Hello, this is Northstar Heating and Air, LLC. Thank you for your buWe would re…"
type textarea "Hello, this is Northstar Heating and Air, LLC. Thank you for your bWe would rea…"
type textarea "Hello, this is Northstar Heating and Air, LLC. Thank you for your We would real…"
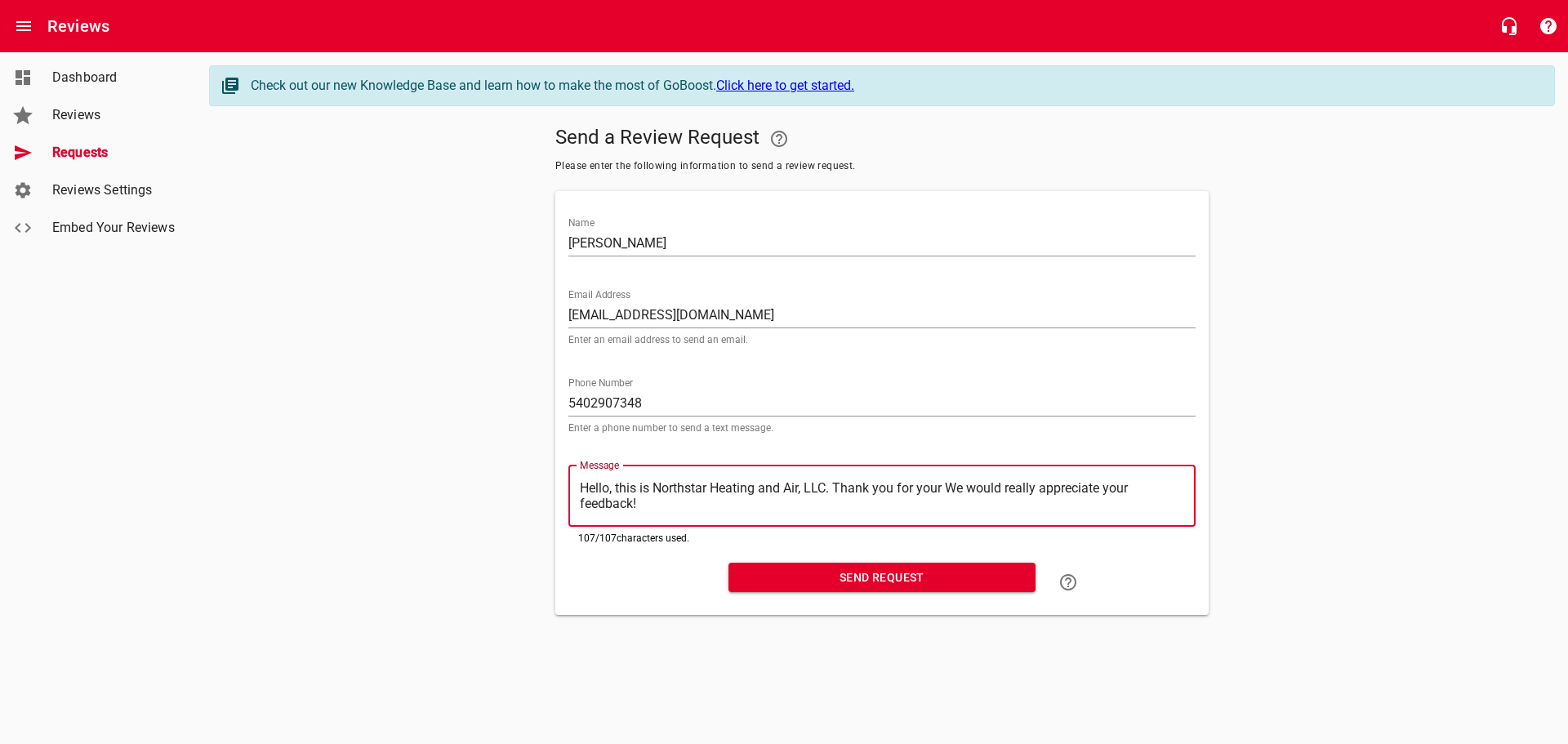
type textarea "Hello, this is Northstar Heating and Air, LLC. Thank you for yourWe would reall…"
type textarea "Hello, this is Northstar Heating and Air, LLC. Thank you for youWe would really…"
type textarea "Hello, this is Northstar Heating and Air, LLC. Thank you for yoWe would really …"
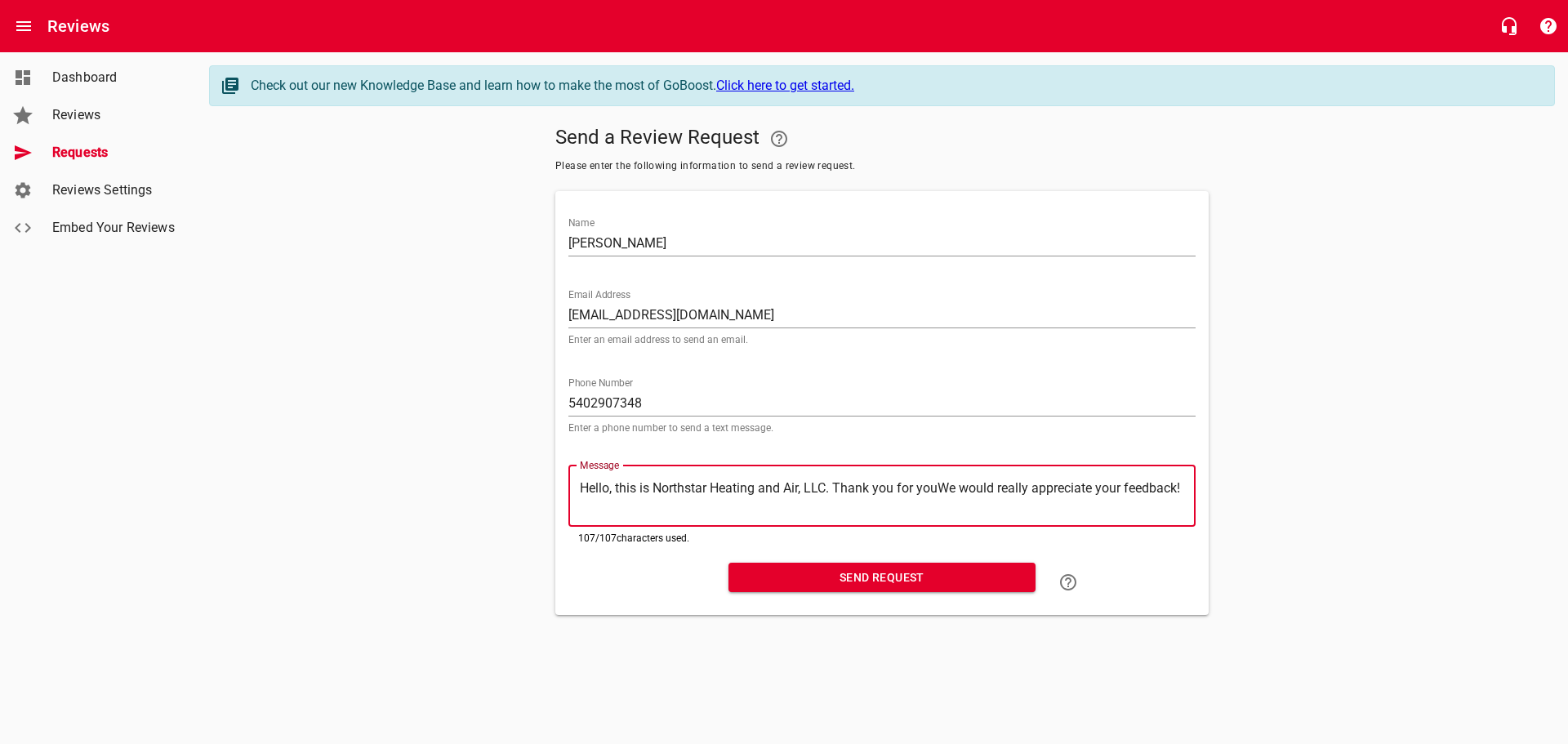
type textarea "Hello, this is Northstar Heating and Air, LLC. Thank you for yoWe would really …"
type textarea "Hello, this is Northstar Heating and Air, LLC. Thank you for yWe would really a…"
type textarea "Hello, this is Northstar Heating and Air, LLC. Thank you for We would really ap…"
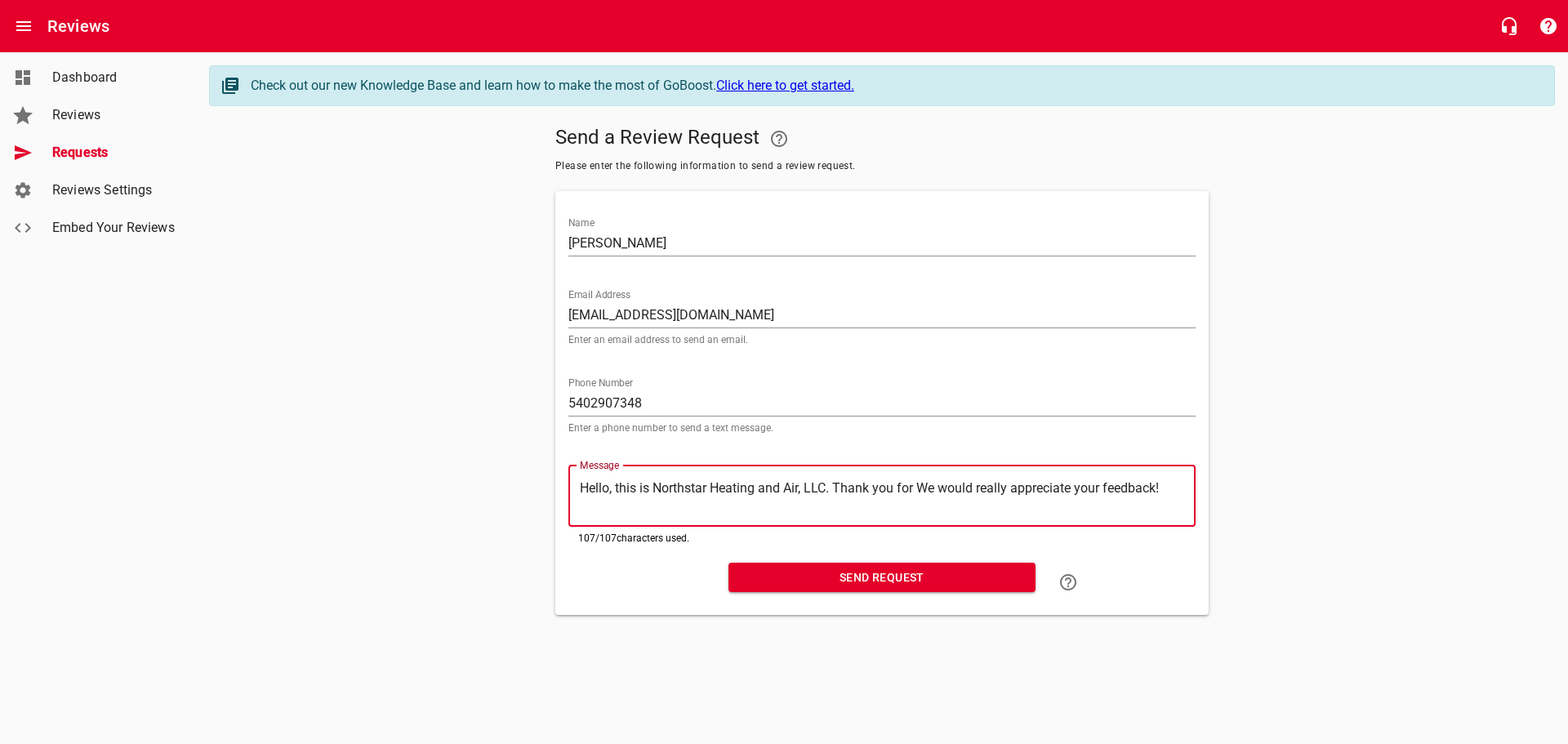
type textarea "Hello, this is Northstar Heating and Air, LLC. Thank you forWe would really app…"
type textarea "Hello, this is Northstar Heating and Air, LLC. Thank you foWe would really appr…"
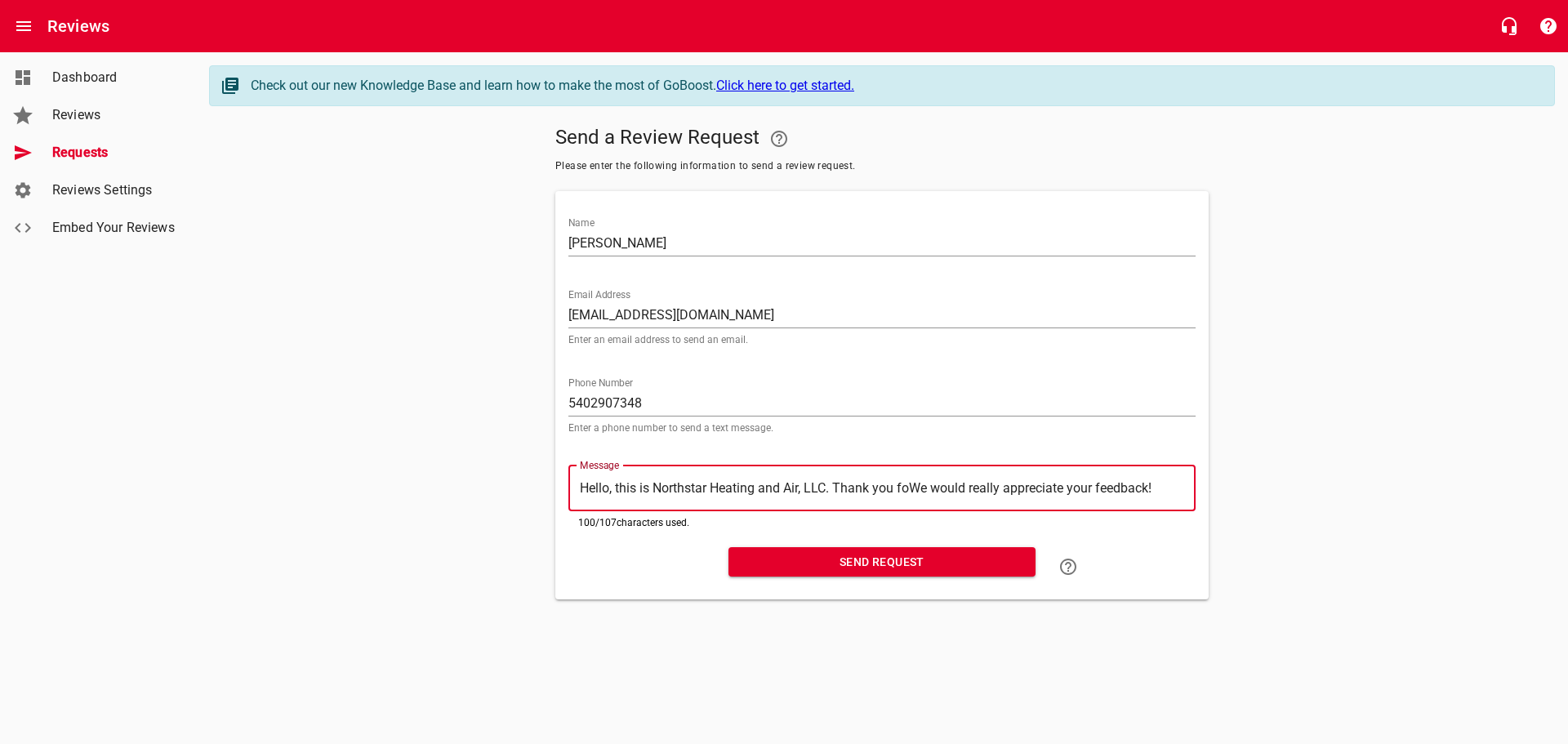
type textarea "Hello, this is Northstar Heating and Air, LLC. Thank you fWe would really appre…"
type textarea "Hello, this is Northstar Heating and Air, LLC. Thank you We would really apprec…"
type textarea "Hello, this is Northstar Heating and Air, LLC. Thank youWe would really appreci…"
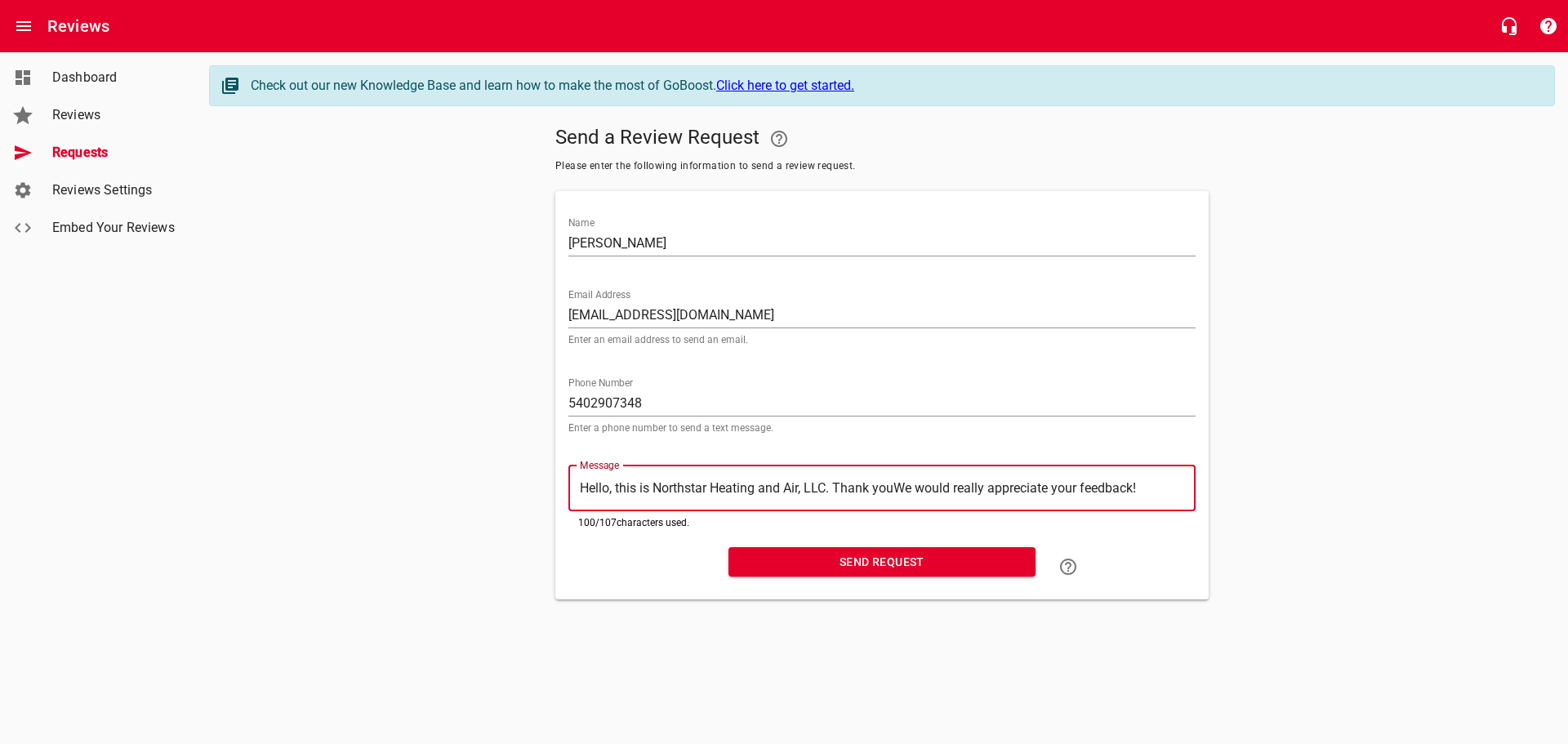
type textarea "Hello, this is Northstar Heating and Air, LLC. Thank yoWe would really apprecia…"
type textarea "Hello, this is Northstar Heating and Air, LLC. Thank yWe would really appreciat…"
type textarea "Hello, this is Northstar Heating and Air, LLC. Thank We would really appreciate…"
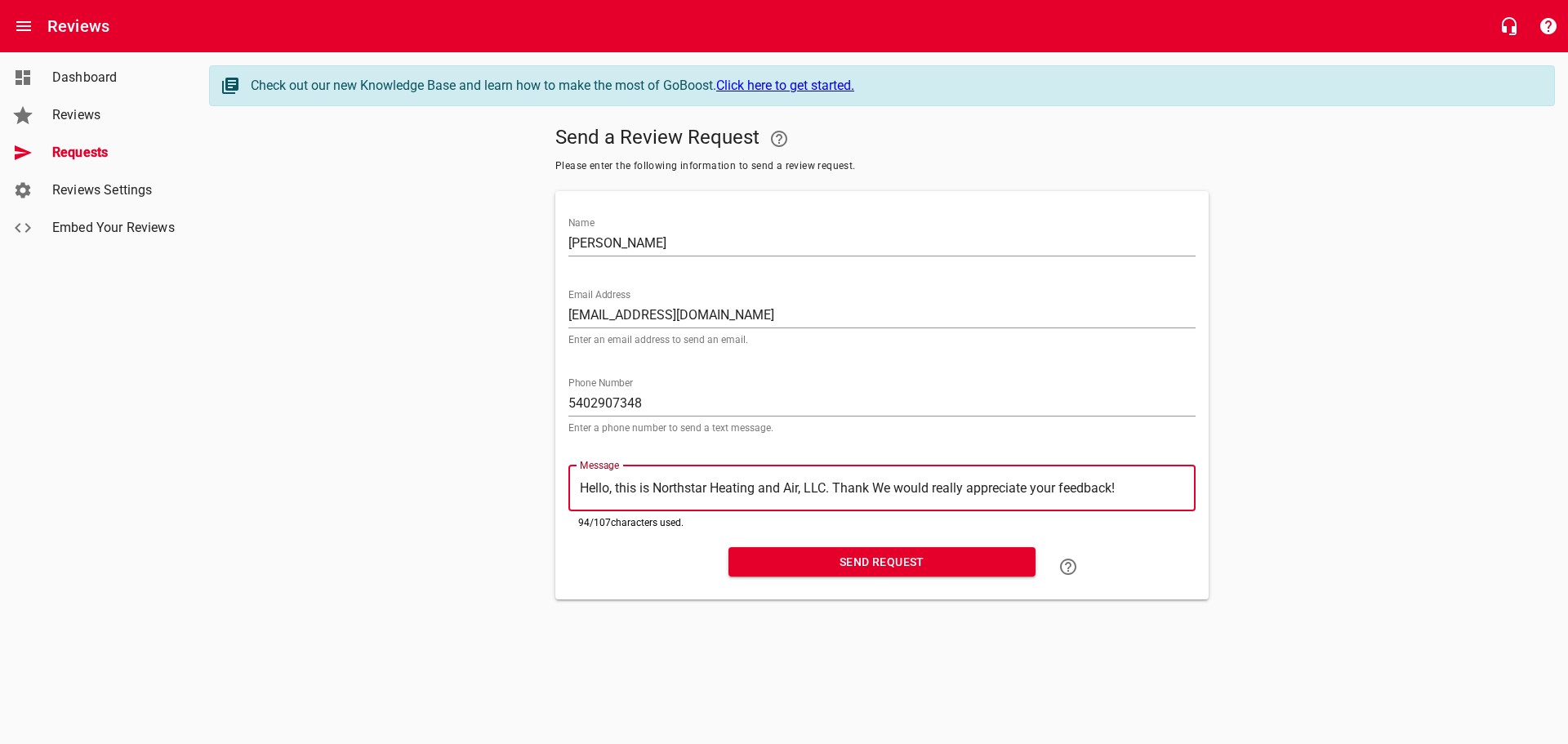
type textarea "Hello, this is Northstar Heating and Air, LLC. ThankWe would really appreciate …"
type textarea "Hello, this is Northstar Heating and Air, LLC. ThanWe would really appreciate y…"
type textarea "Hello, this is Northstar Heating and Air, LLC. ThaWe would really appreciate yo…"
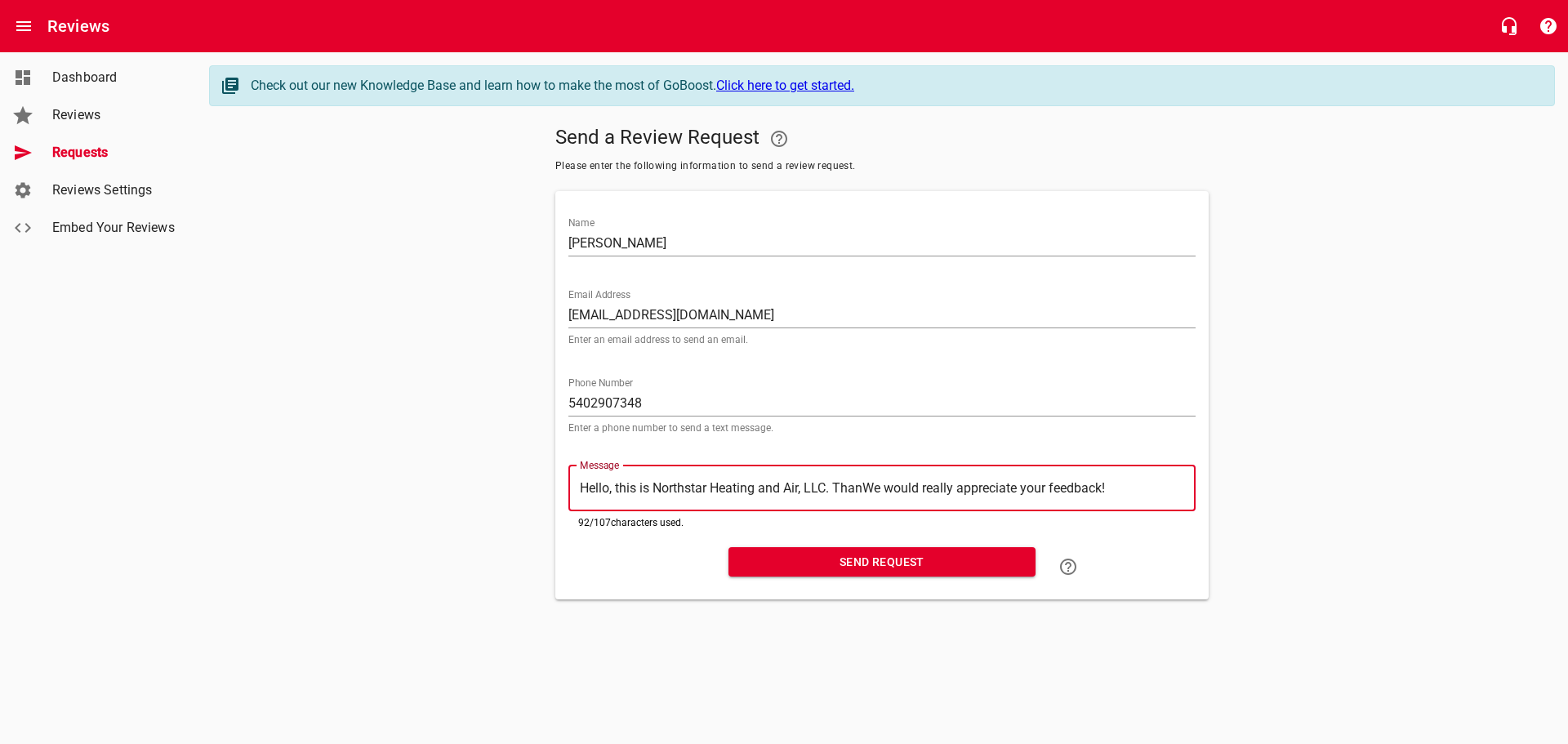
type textarea "Hello, this is Northstar Heating and Air, LLC. ThaWe would really appreciate yo…"
type textarea "Hello, this is Northstar Heating and Air, LLC. ThWe would really appreciate you…"
type textarea "Hello, this is Northstar Heating and Air, LLC. TWe would really appreciate your…"
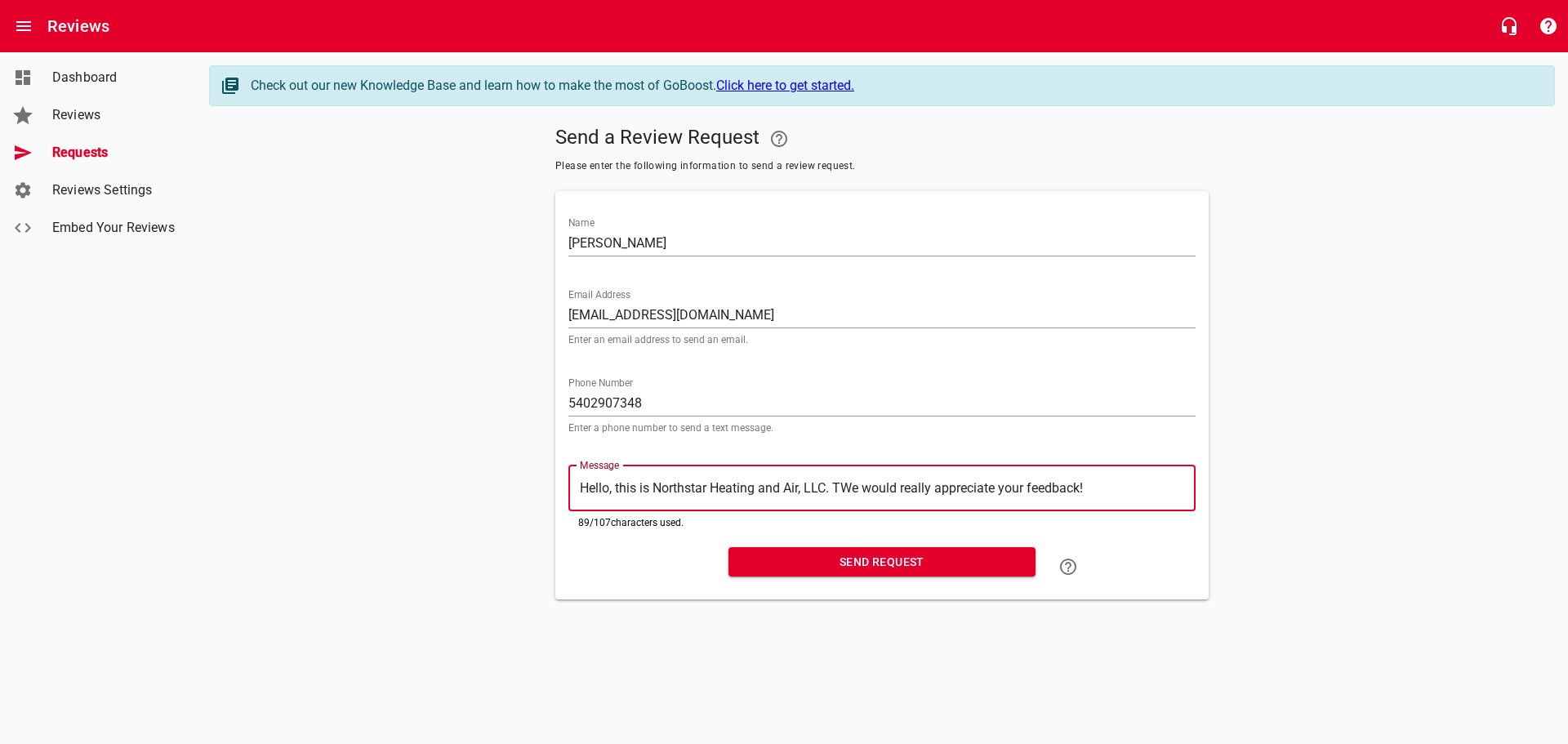
type textarea "Hello, this is Northstar Heating and Air, LLC. We would really appreciate your …"
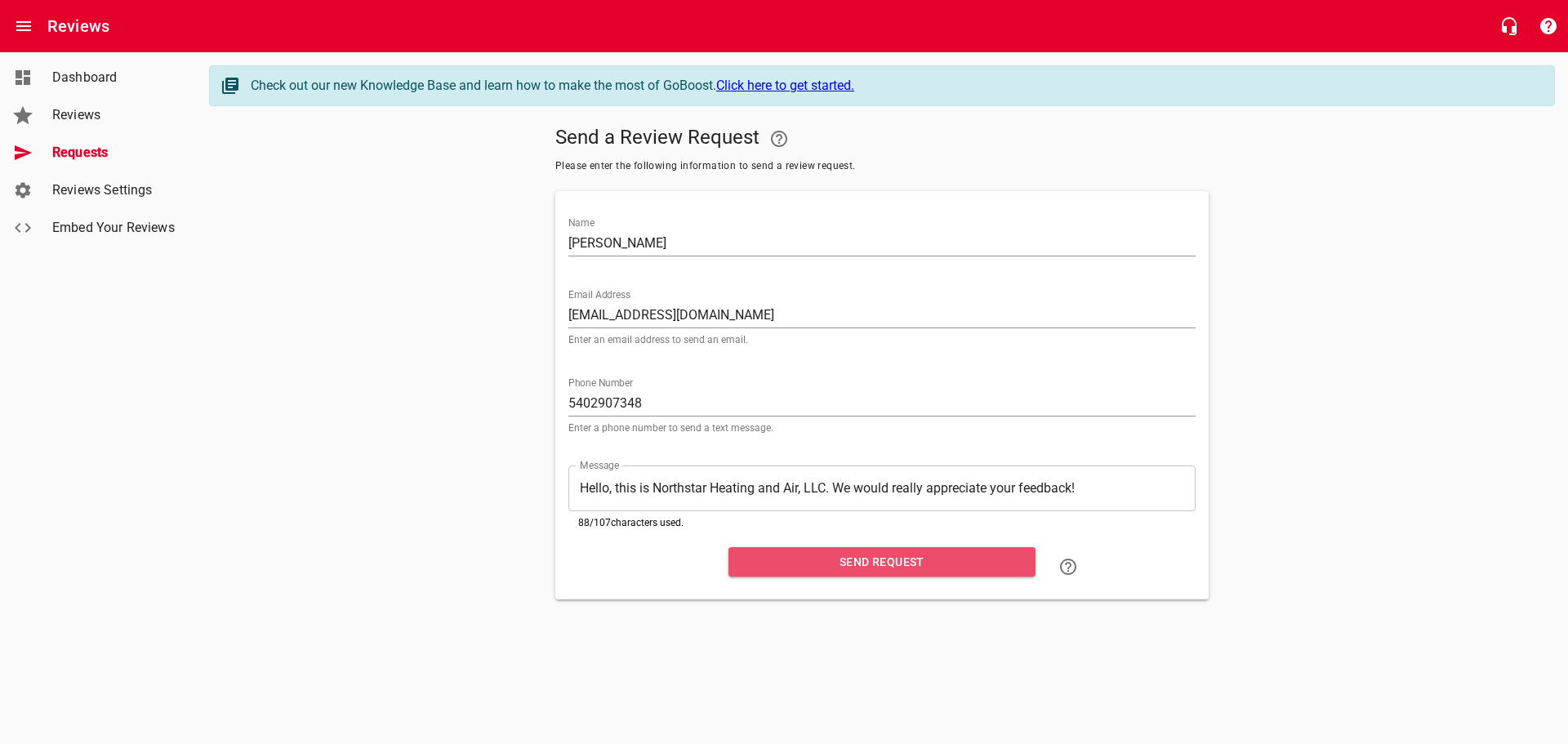
click at [874, 560] on span "Send Request" at bounding box center [882, 561] width 281 height 21
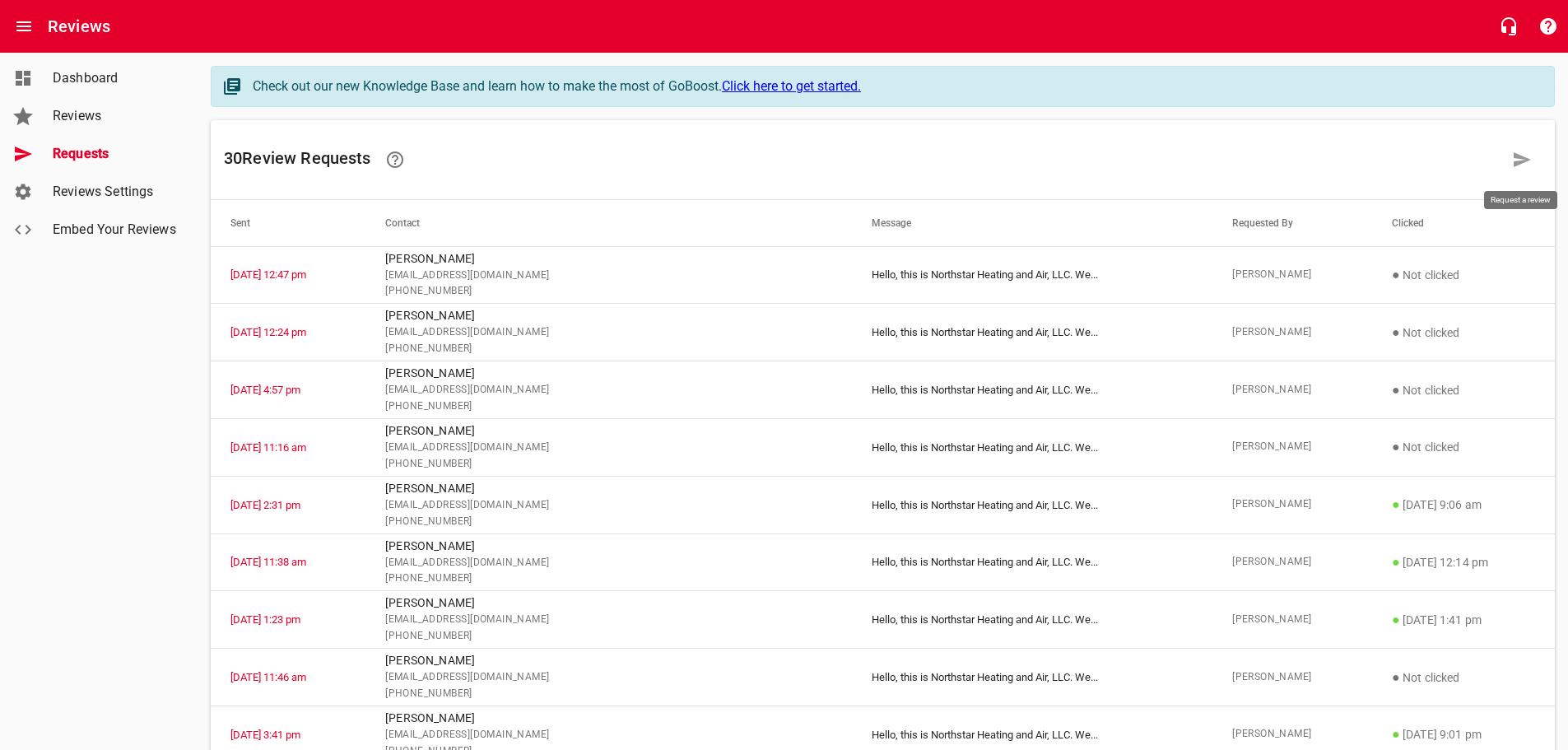
click at [1526, 157] on icon at bounding box center [1522, 160] width 20 height 20
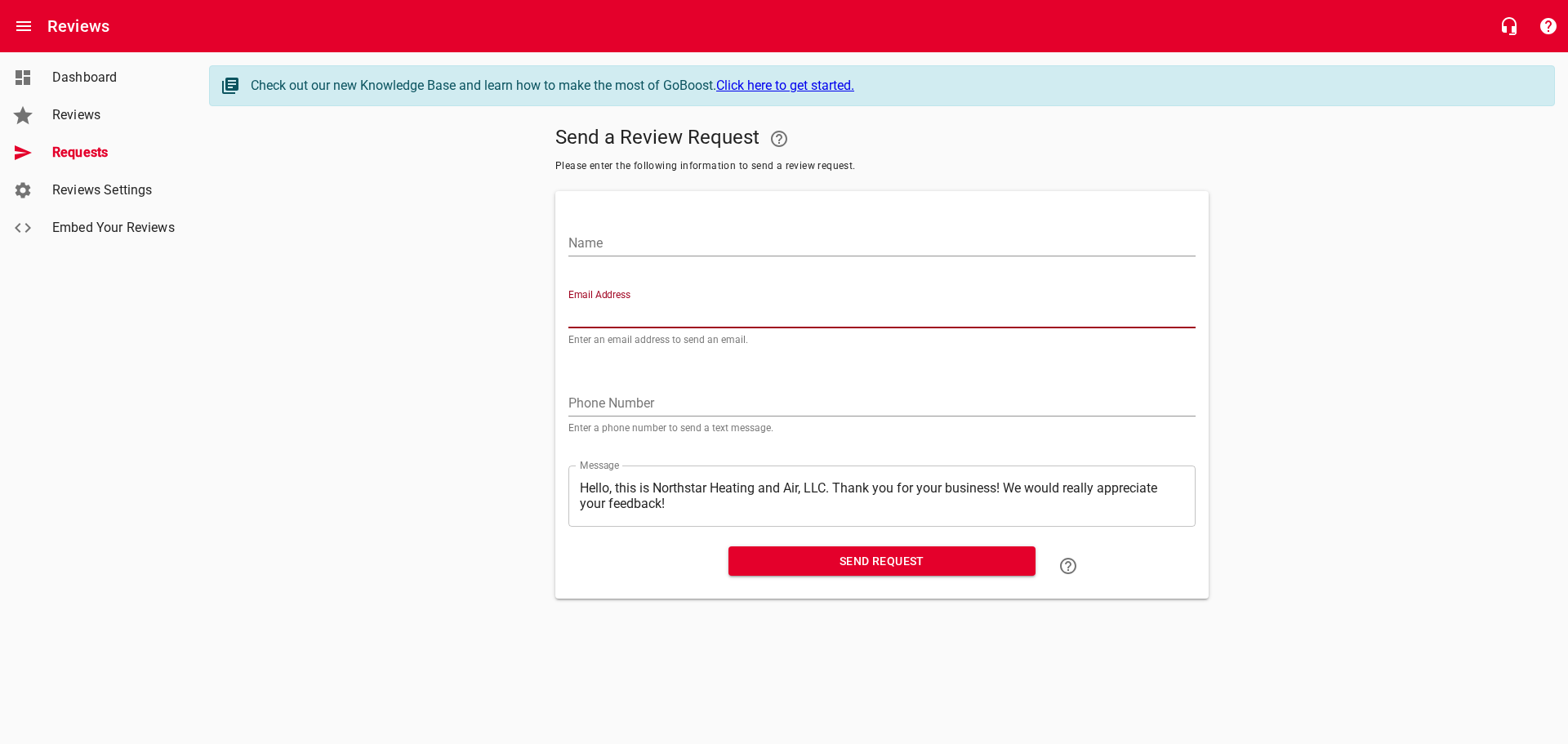
paste input "[EMAIL_ADDRESS][DOMAIN_NAME]"
type input "[EMAIL_ADDRESS][DOMAIN_NAME]"
click at [597, 237] on input "Name" at bounding box center [882, 243] width 627 height 26
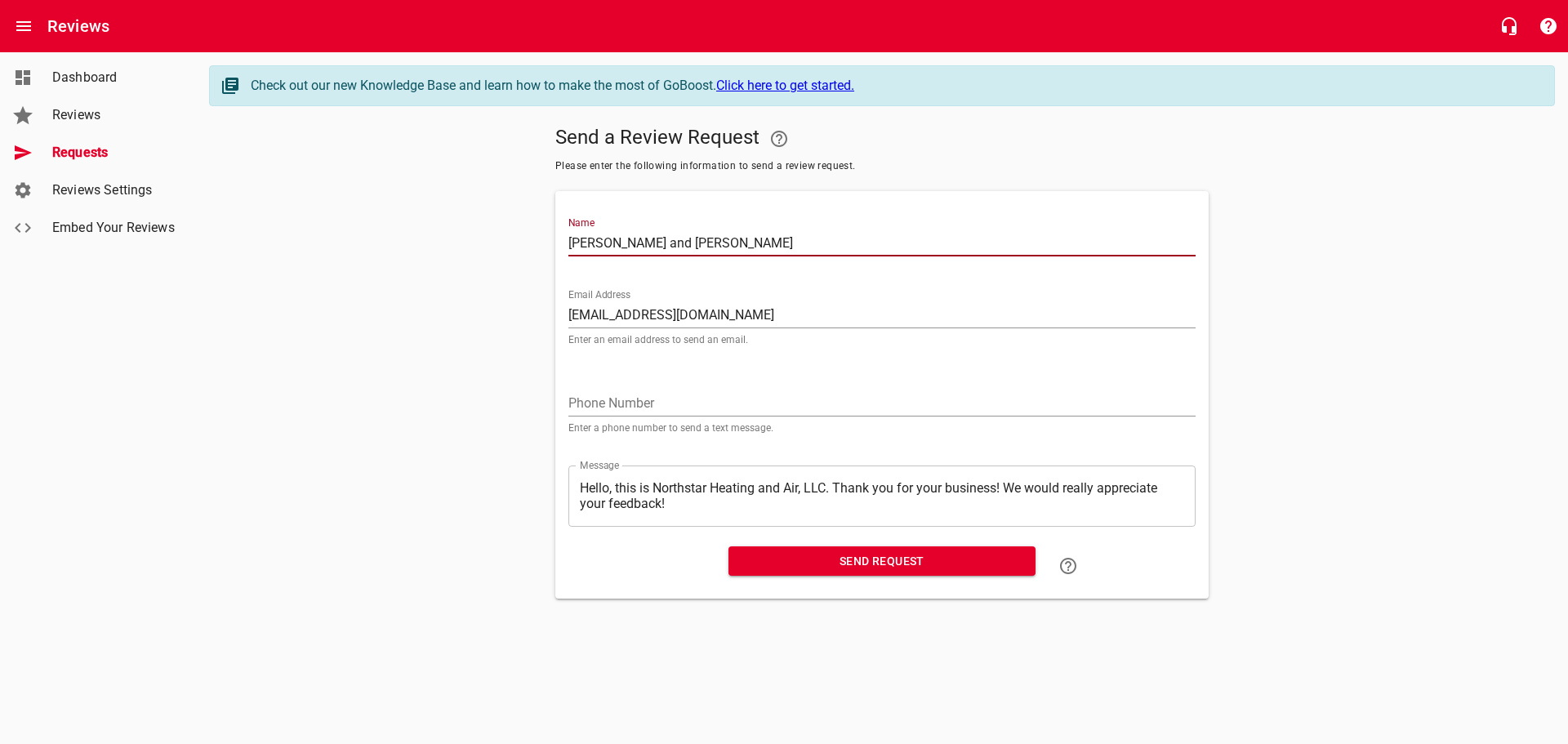
type input "[PERSON_NAME] and [PERSON_NAME]"
click at [597, 398] on input "tel" at bounding box center [882, 403] width 627 height 26
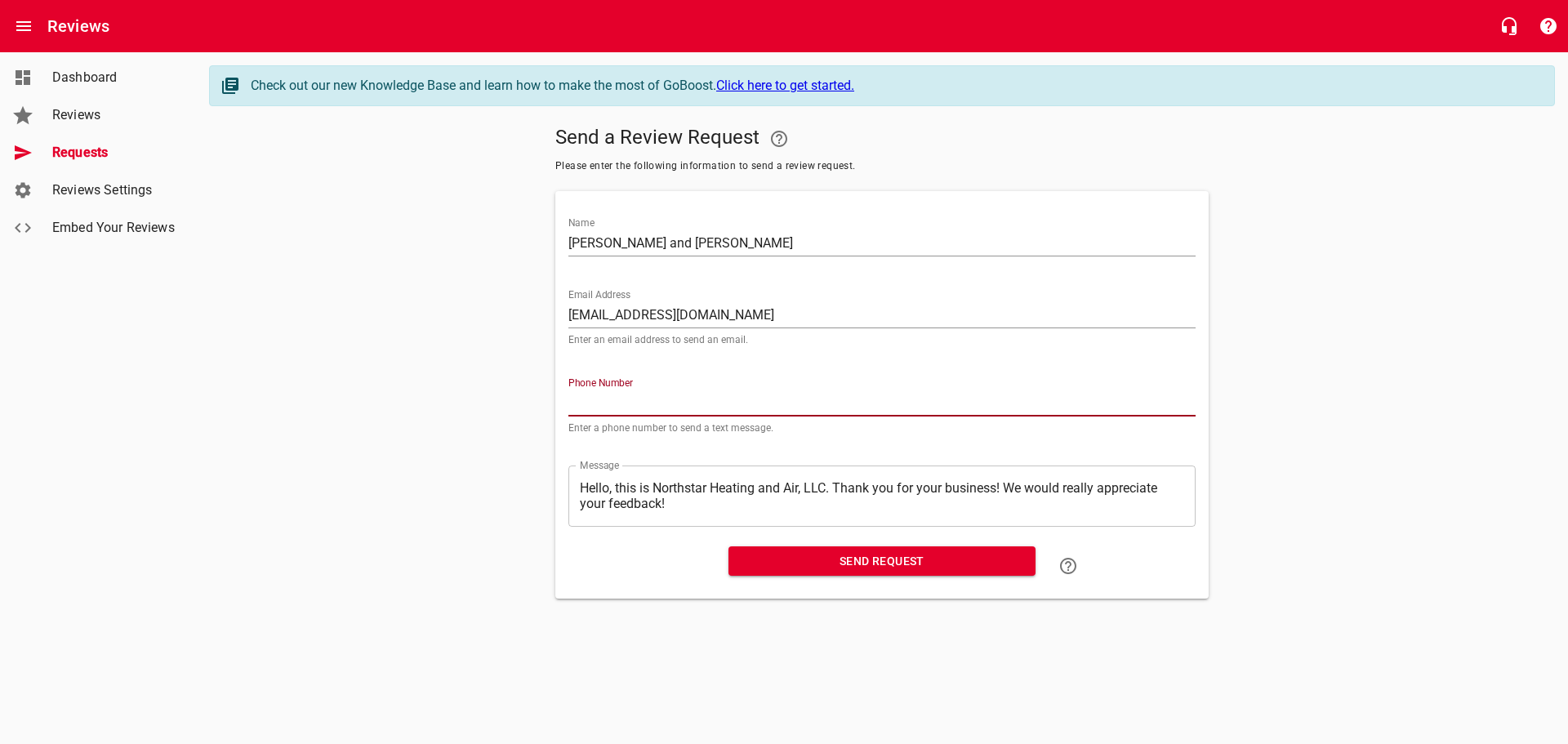
paste input "804720"
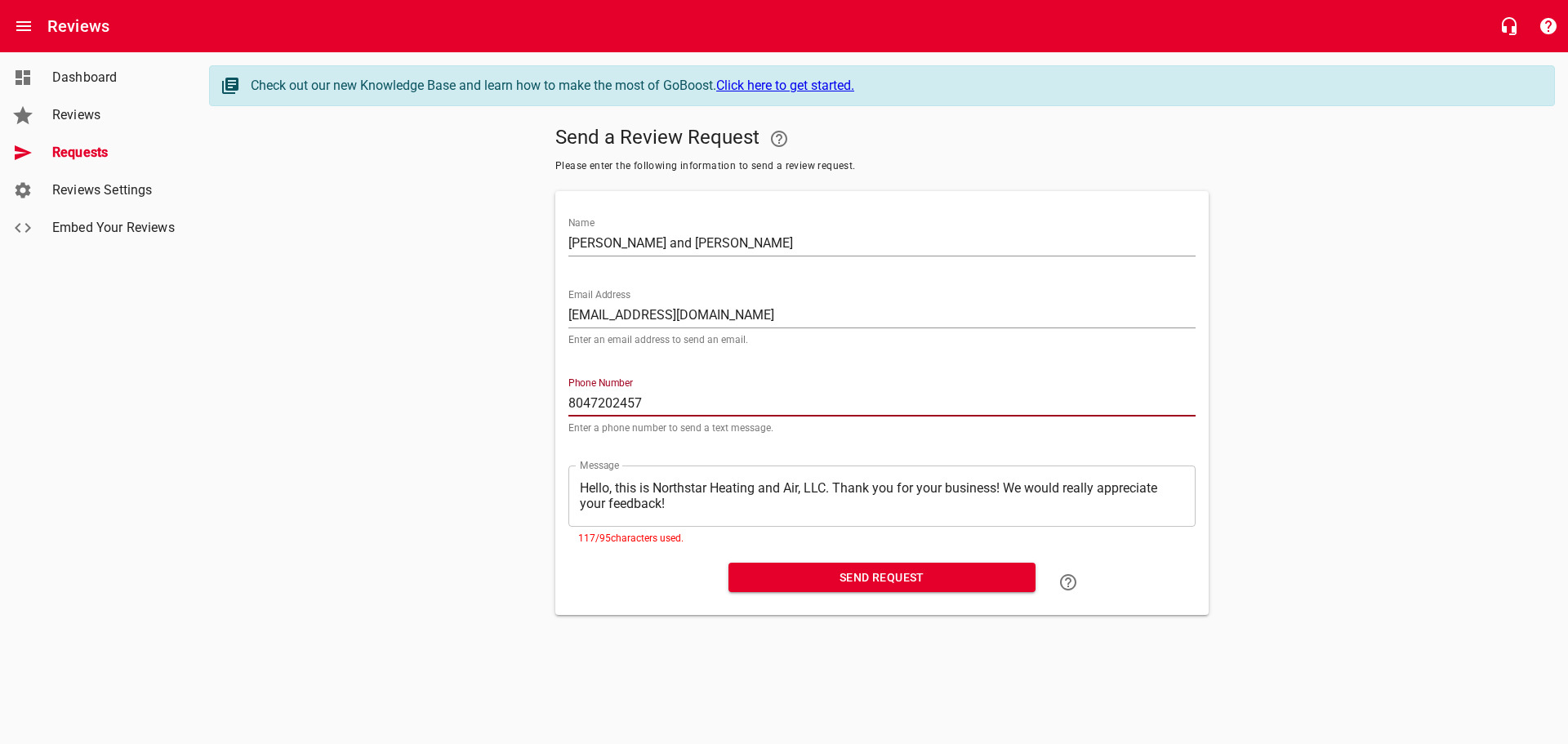
type input "8047202457"
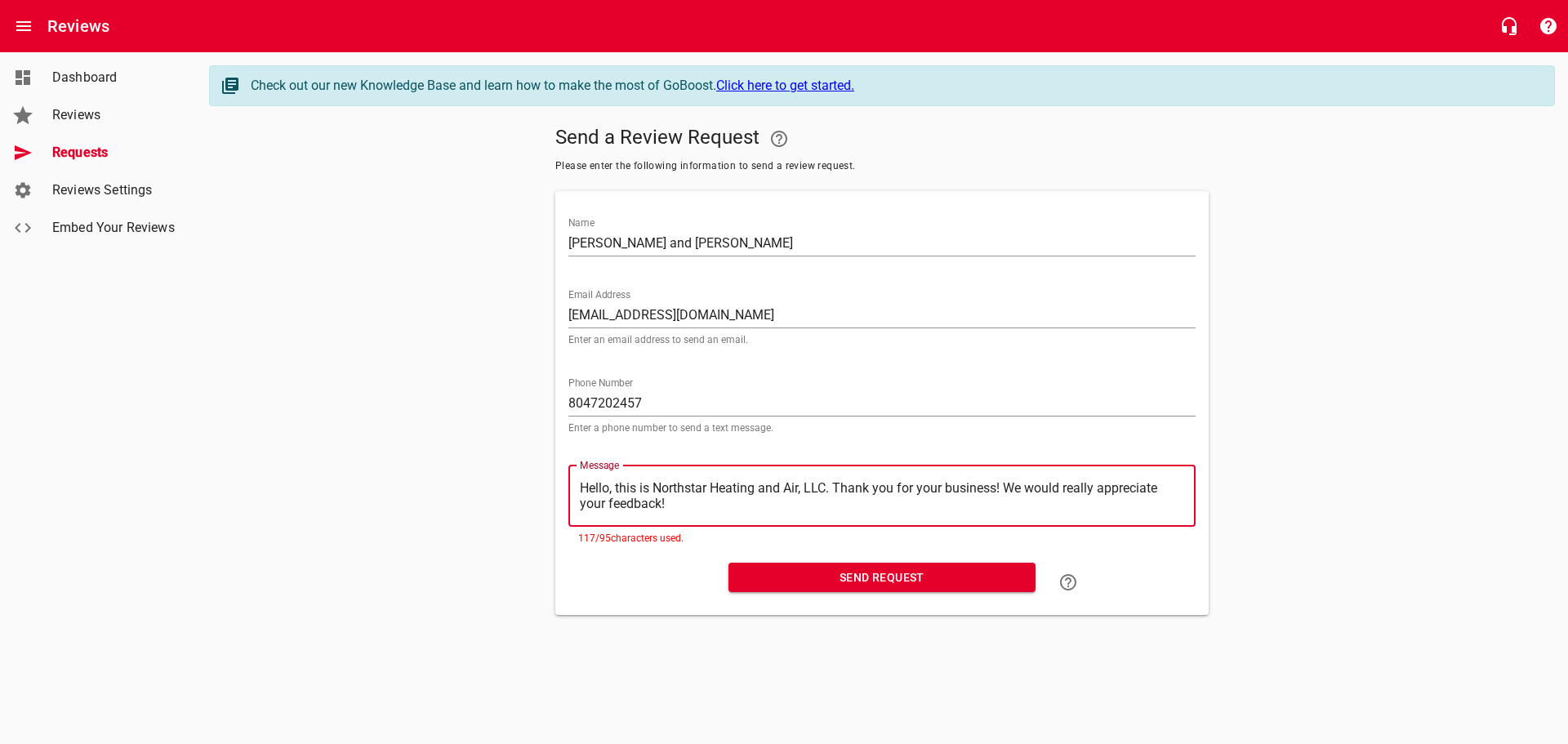
click at [1007, 486] on textarea "Hello, this is Northstar Heating and Air, LLC. Thank you for your business! We …" at bounding box center [881, 495] width 604 height 31
type textarea "Hello, this is Northstar Heating and Air, LLC. Thank you for your business!We w…"
type textarea "Hello, this is Northstar Heating and Air, LLC. Thank you for your businessWe wo…"
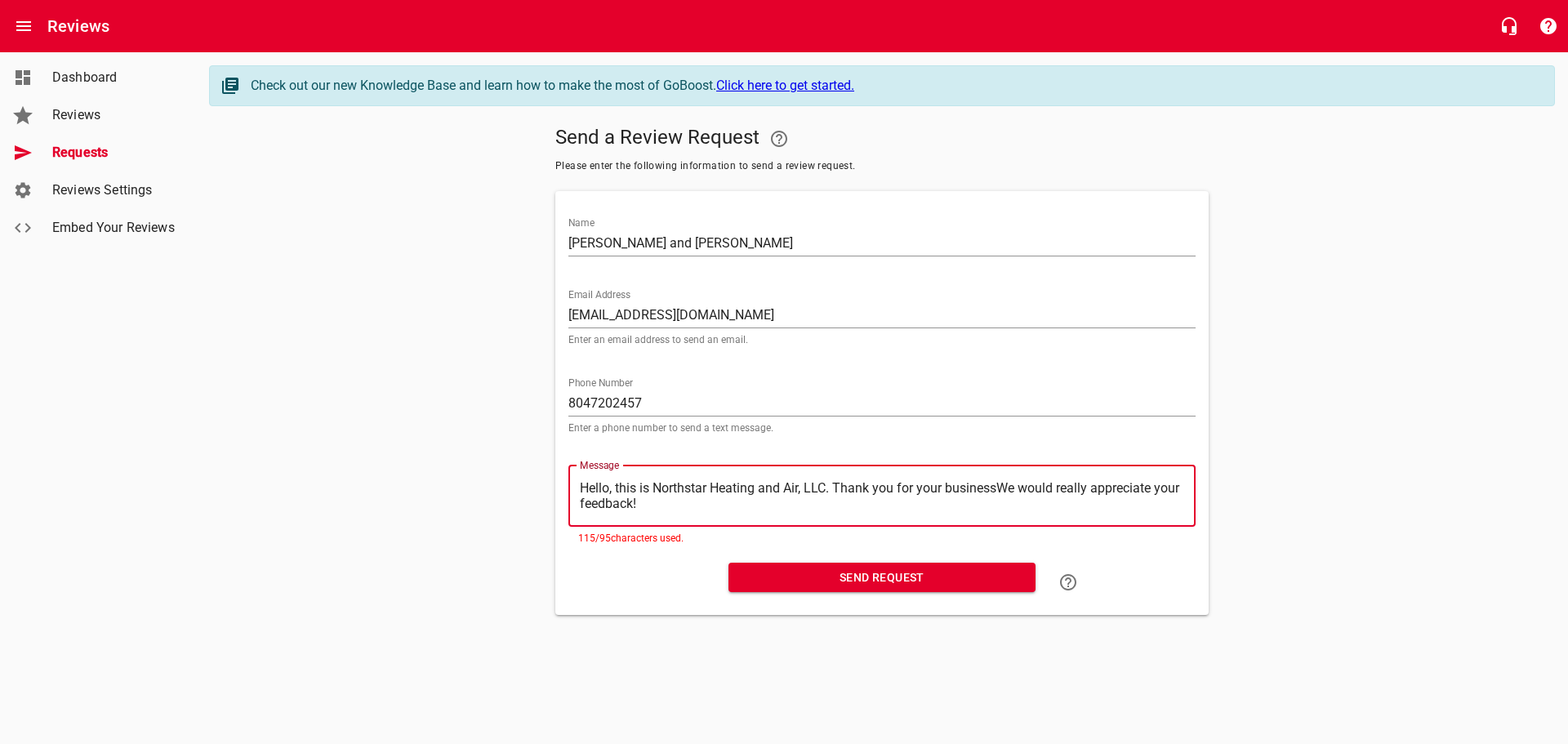
type textarea "Hello, this is Northstar Heating and Air, LLC. Thank you for your businesWe wou…"
type textarea "Hello, this is Northstar Heating and Air, LLC. Thank you for your busineWe woul…"
type textarea "Hello, this is Northstar Heating and Air, LLC. Thank you for your businWe would…"
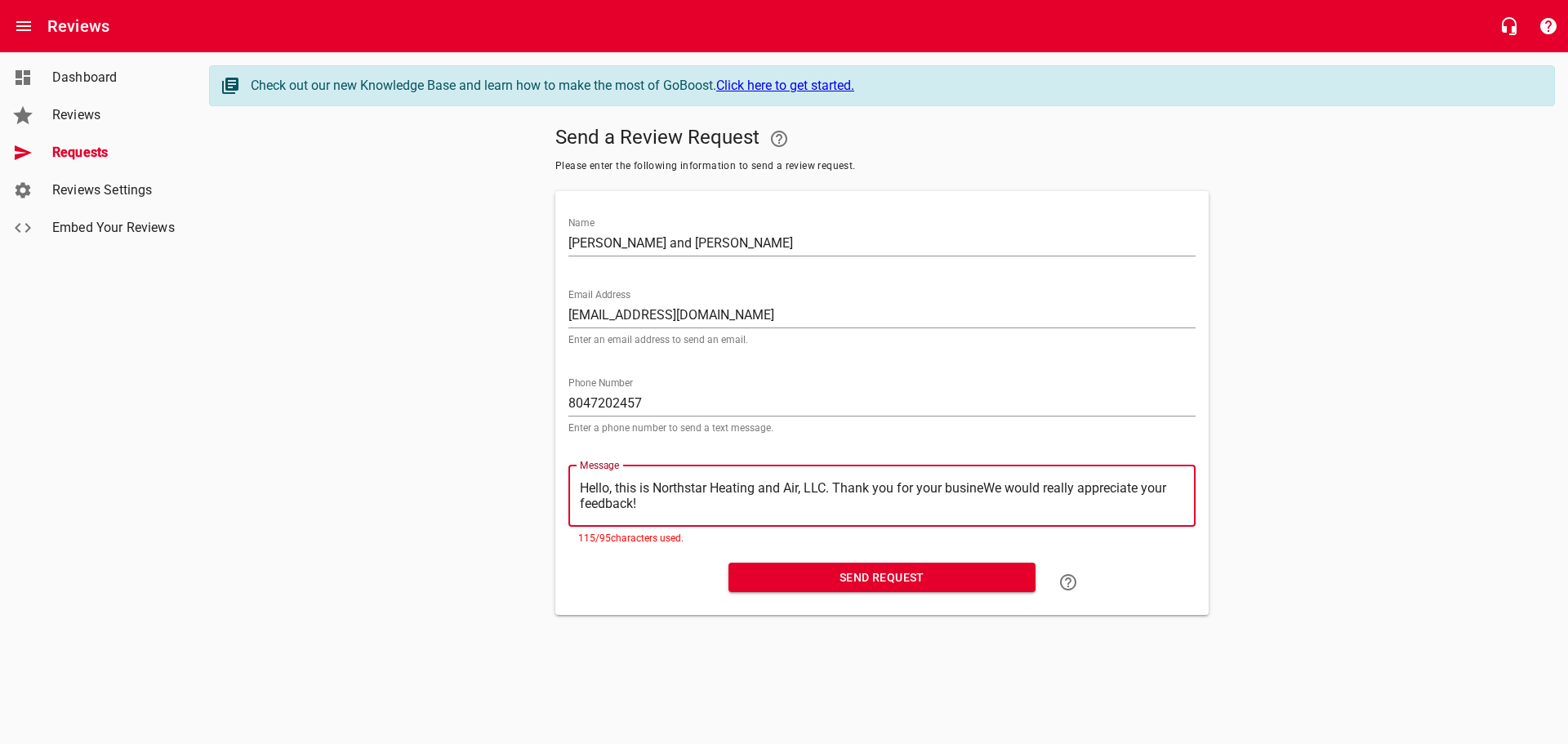
type textarea "Hello, this is Northstar Heating and Air, LLC. Thank you for your businWe would…"
type textarea "Hello, this is Northstar Heating and Air, LLC. Thank you for your busiWe would …"
type textarea "Hello, this is Northstar Heating and Air, LLC. Thank you for your busWe would r…"
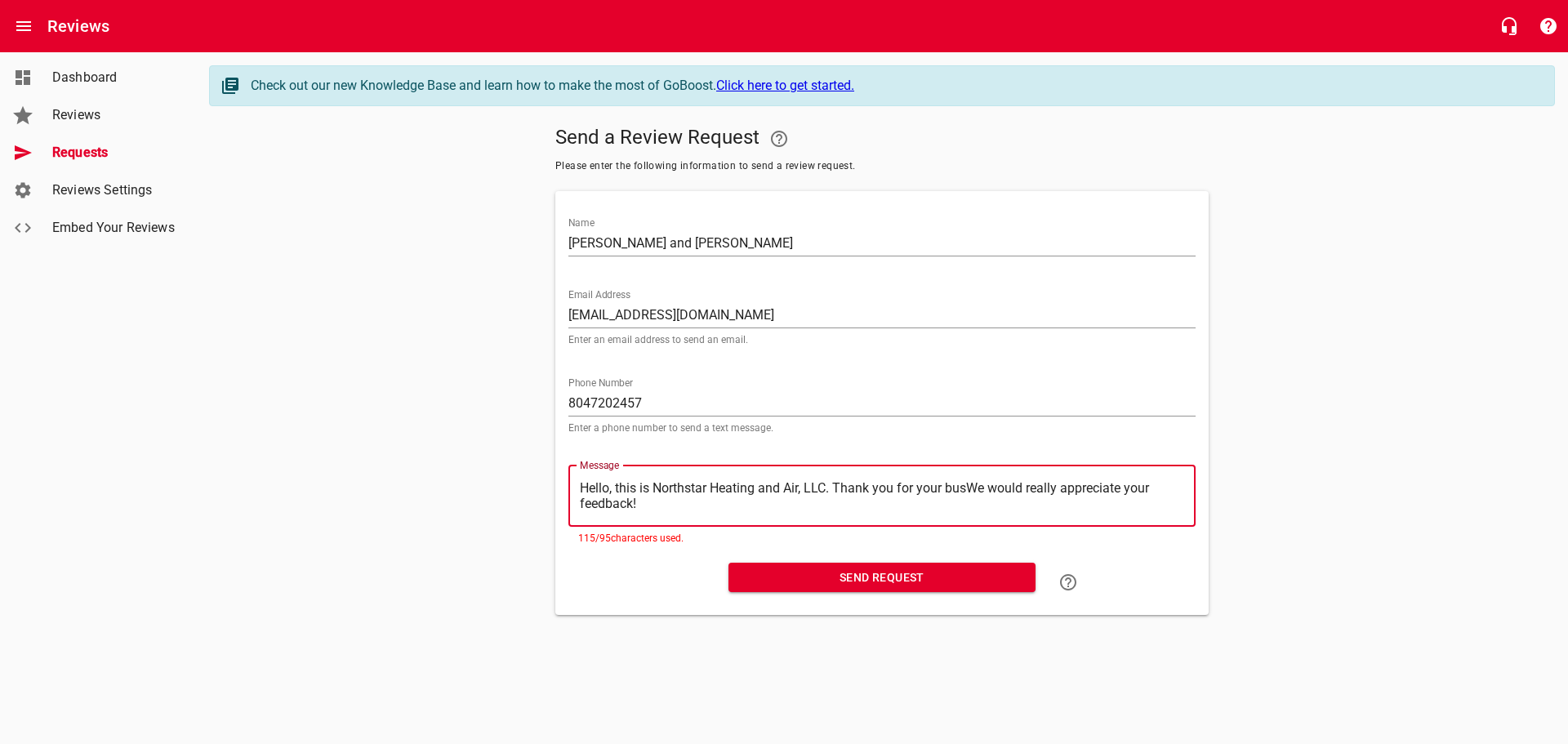
type textarea "Hello, this is Northstar Heating and Air, LLC. Thank you for your buWe would re…"
type textarea "Hello, this is Northstar Heating and Air, LLC. Thank you for your bWe would rea…"
type textarea "Hello, this is Northstar Heating and Air, LLC. Thank you for your We would real…"
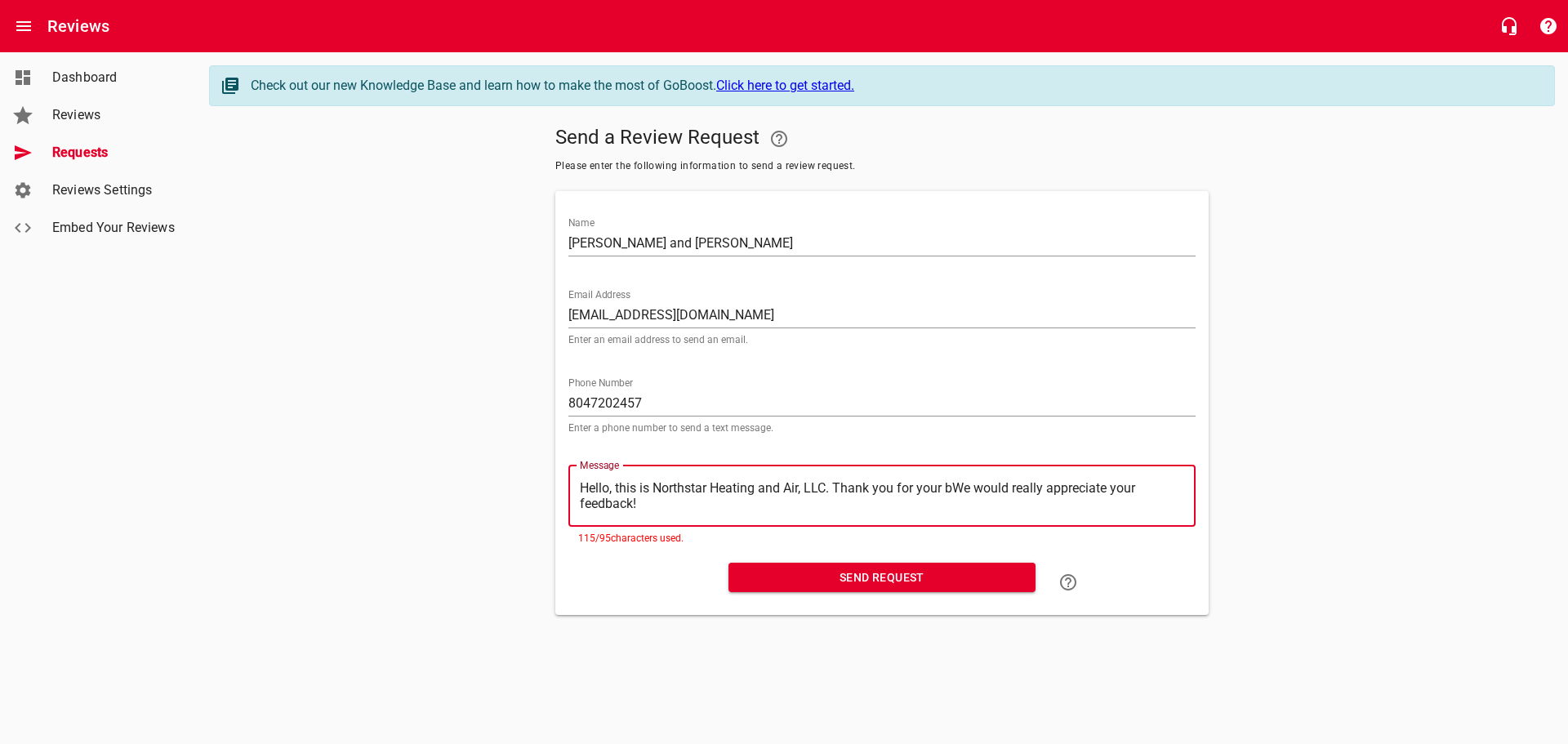
type textarea "Hello, this is Northstar Heating and Air, LLC. Thank you for your We would real…"
type textarea "Hello, this is Northstar Heating and Air, LLC. Thank you for yourWe would reall…"
type textarea "Hello, this is Northstar Heating and Air, LLC. Thank you for youWe would really…"
type textarea "Hello, this is Northstar Heating and Air, LLC. Thank you for yoWe would really …"
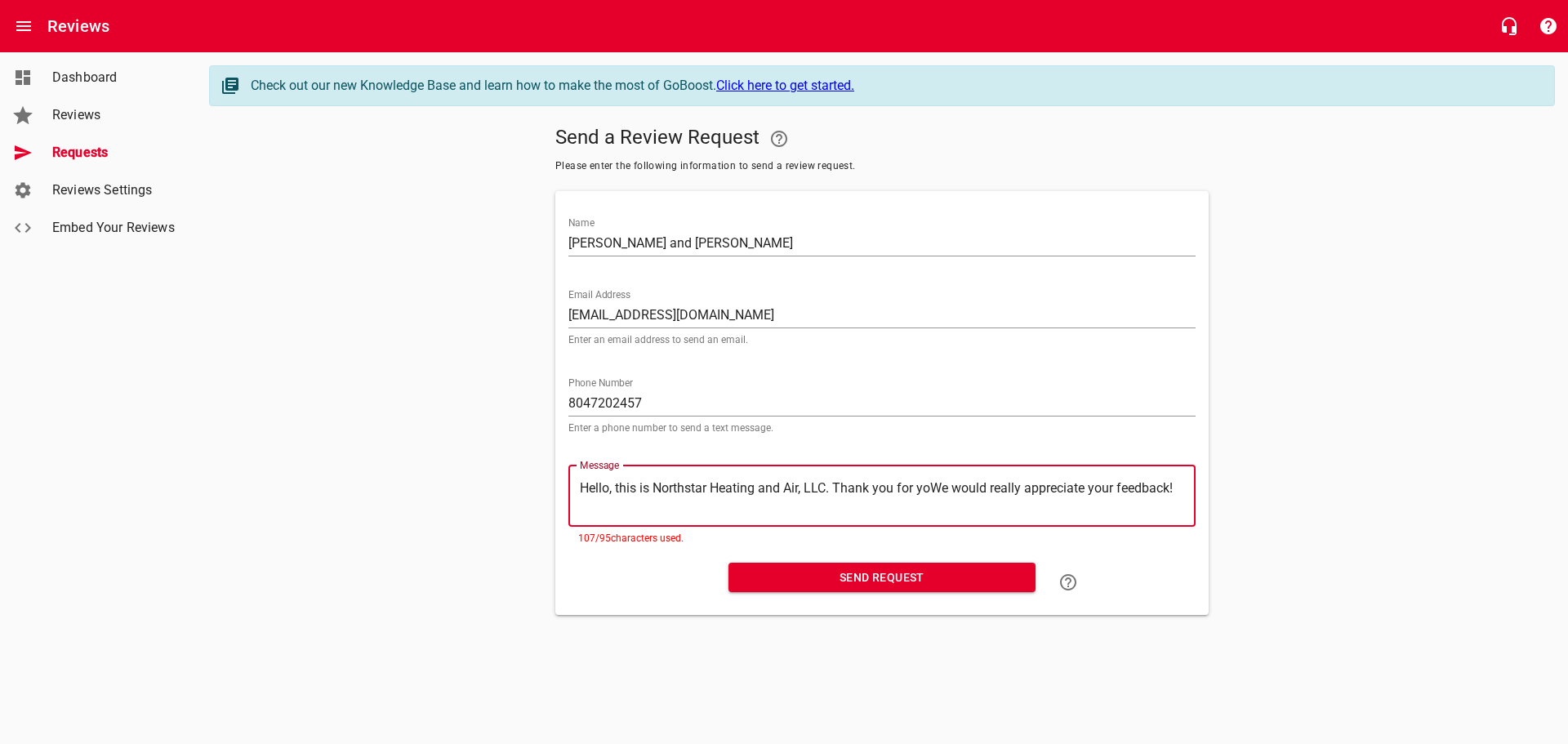
type textarea "Hello, this is Northstar Heating and Air, LLC. Thank you for yWe would really a…"
type textarea "Hello, this is Northstar Heating and Air, LLC. Thank you for We would really ap…"
type textarea "Hello, this is Northstar Heating and Air, LLC. Thank you forWe would really app…"
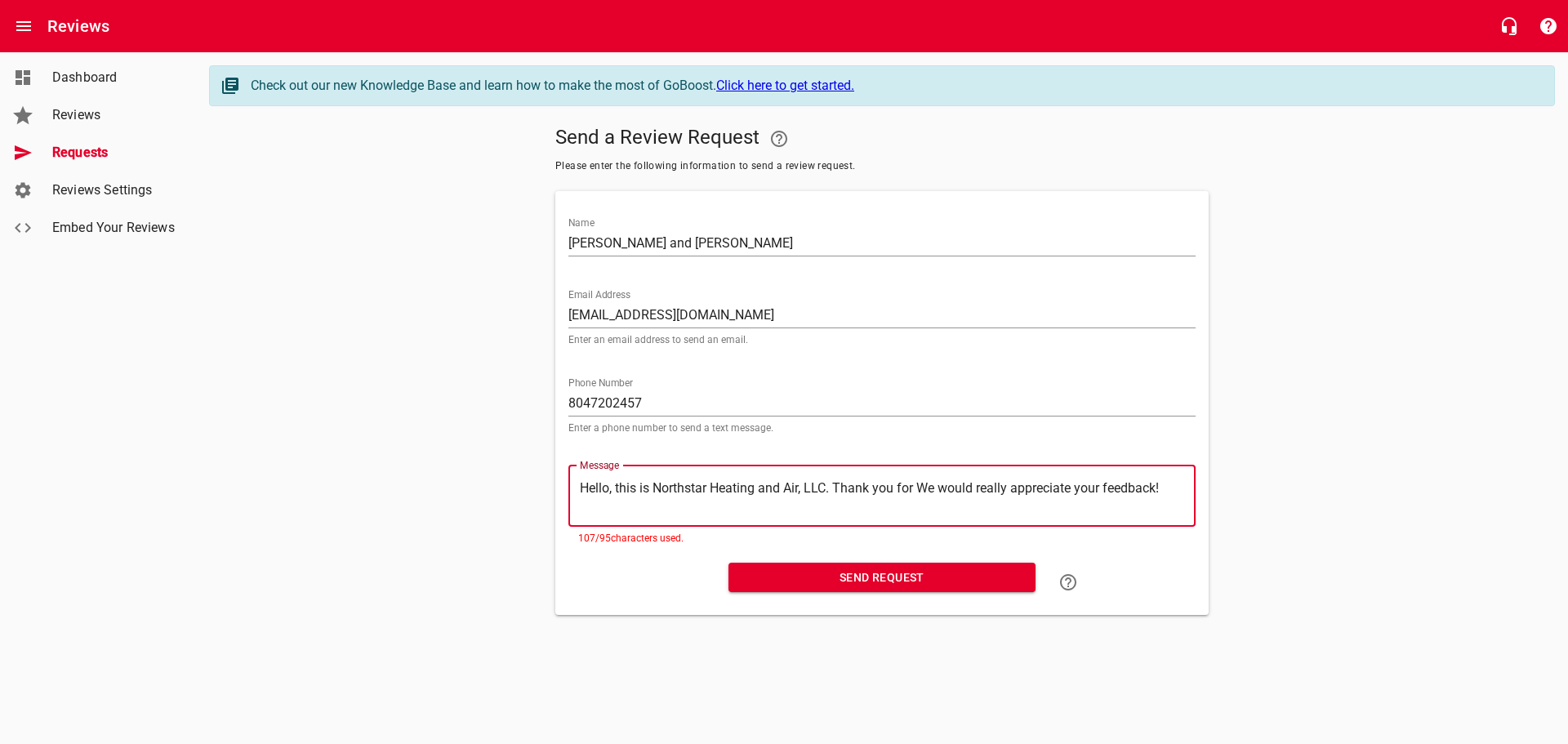
type textarea "Hello, this is Northstar Heating and Air, LLC. Thank you forWe would really app…"
type textarea "Hello, this is Northstar Heating and Air, LLC. Thank you foWe would really appr…"
type textarea "Hello, this is Northstar Heating and Air, LLC. Thank you fWe would really appre…"
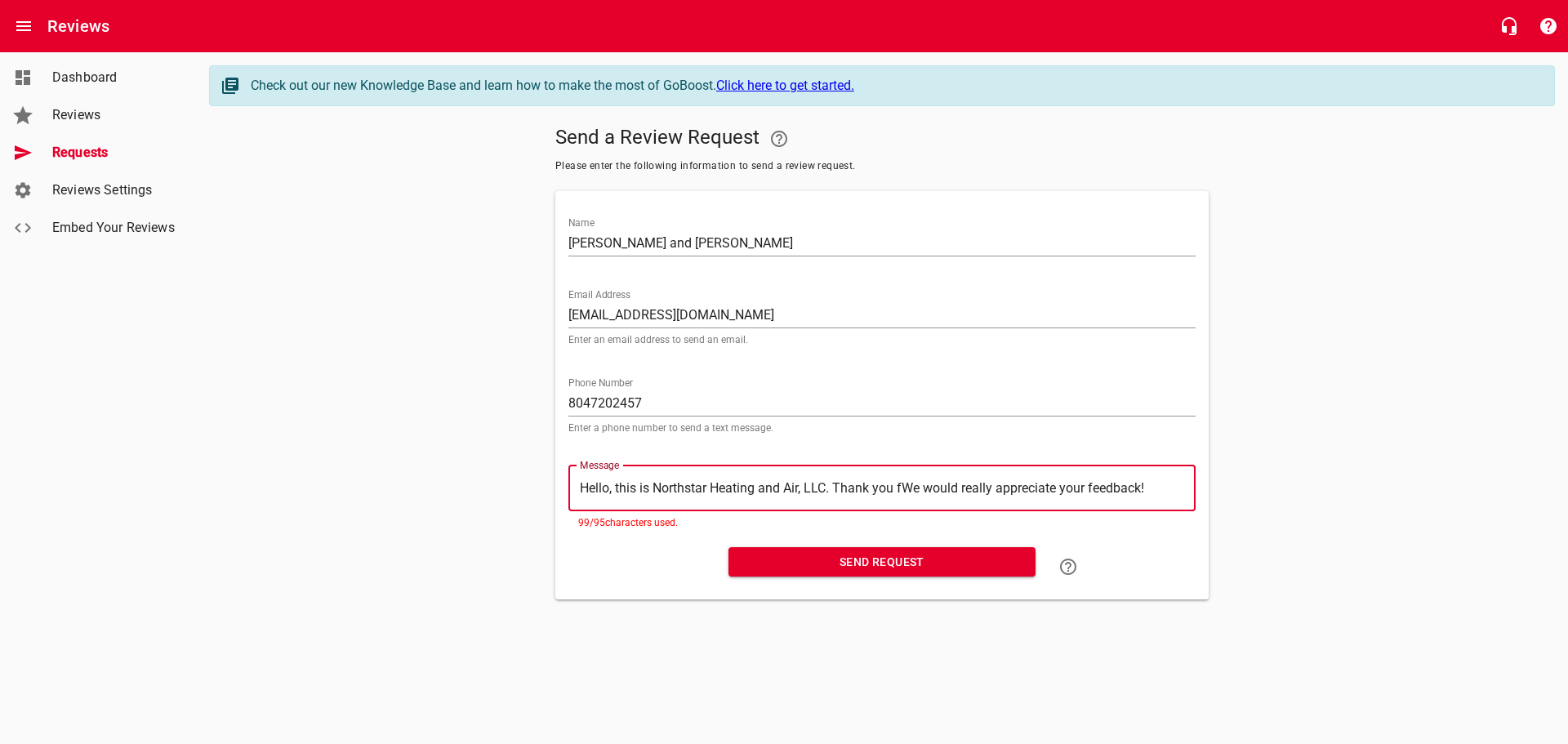
type textarea "Hello, this is Northstar Heating and Air, LLC. Thank you We would really apprec…"
type textarea "Hello, this is Northstar Heating and Air, LLC. Thank youWe would really appreci…"
type textarea "Hello, this is Northstar Heating and Air, LLC. Thank yoWe would really apprecia…"
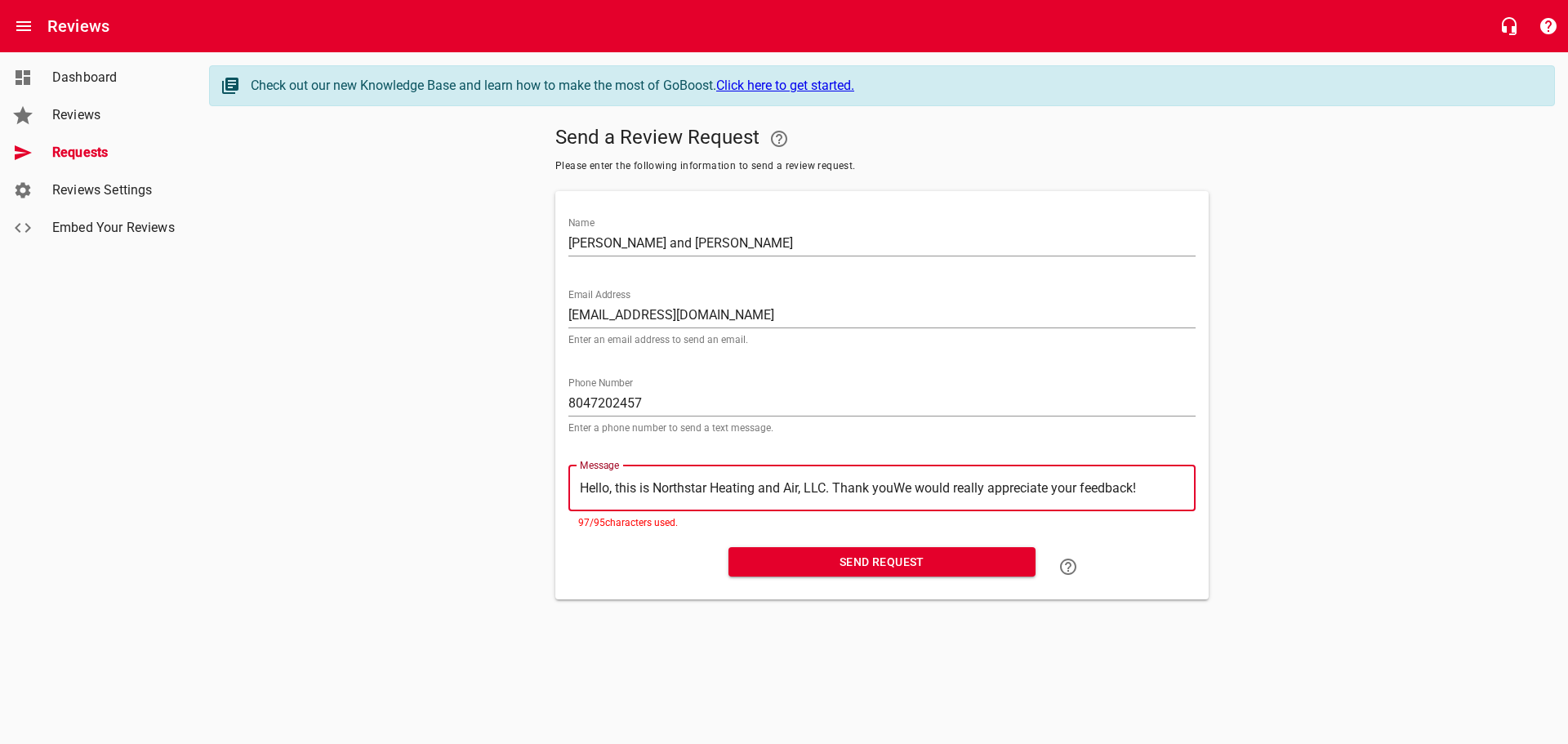
type textarea "Hello, this is Northstar Heating and Air, LLC. Thank yoWe would really apprecia…"
type textarea "Hello, this is Northstar Heating and Air, LLC. Thank yWe would really appreciat…"
type textarea "Hello, this is Northstar Heating and Air, LLC. Thank We would really appreciate…"
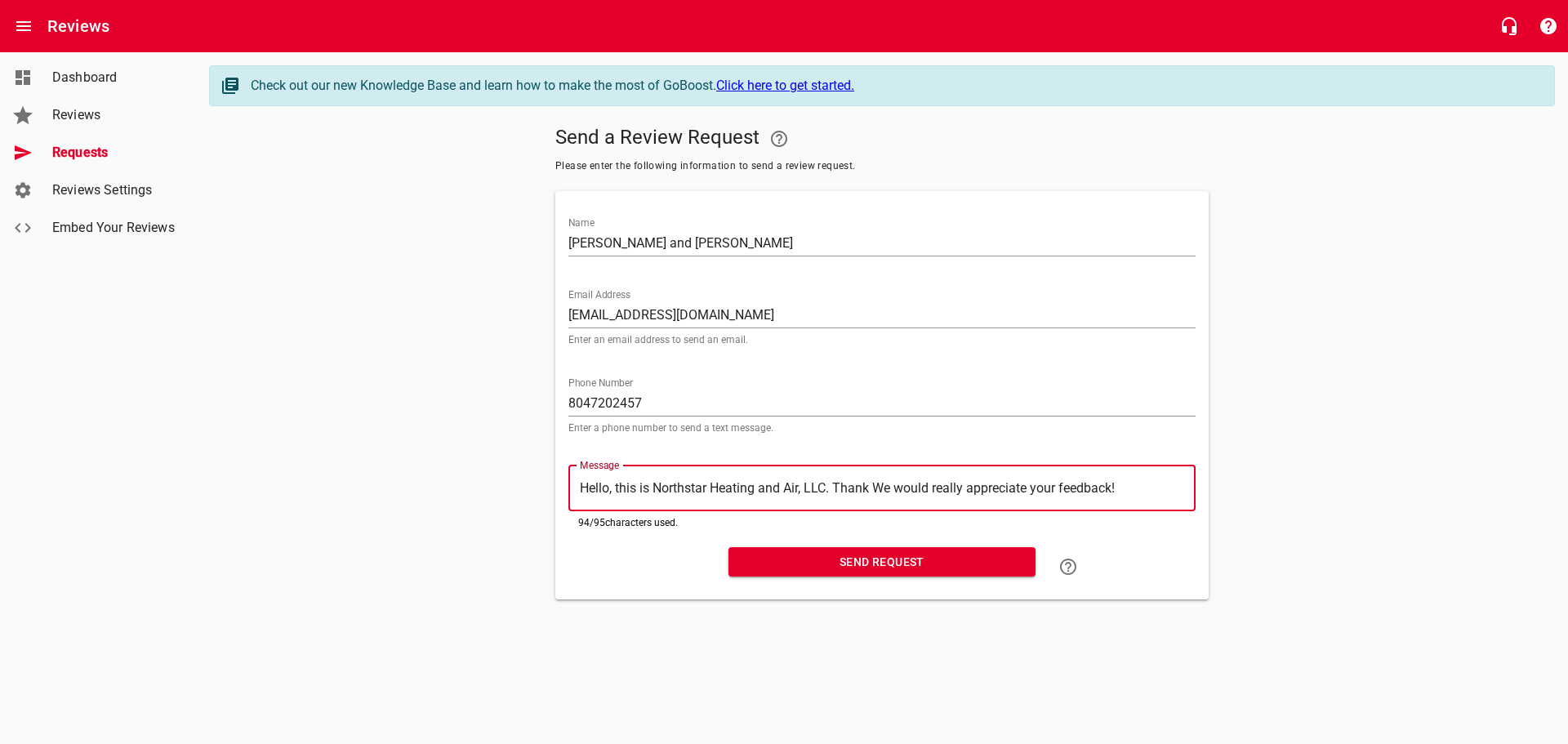
type textarea "Hello, this is Northstar Heating and Air, LLC. ThankWe would really appreciate …"
type textarea "Hello, this is Northstar Heating and Air, LLC. ThanWe would really appreciate y…"
type textarea "Hello, this is Northstar Heating and Air, LLC. ThaWe would really appreciate yo…"
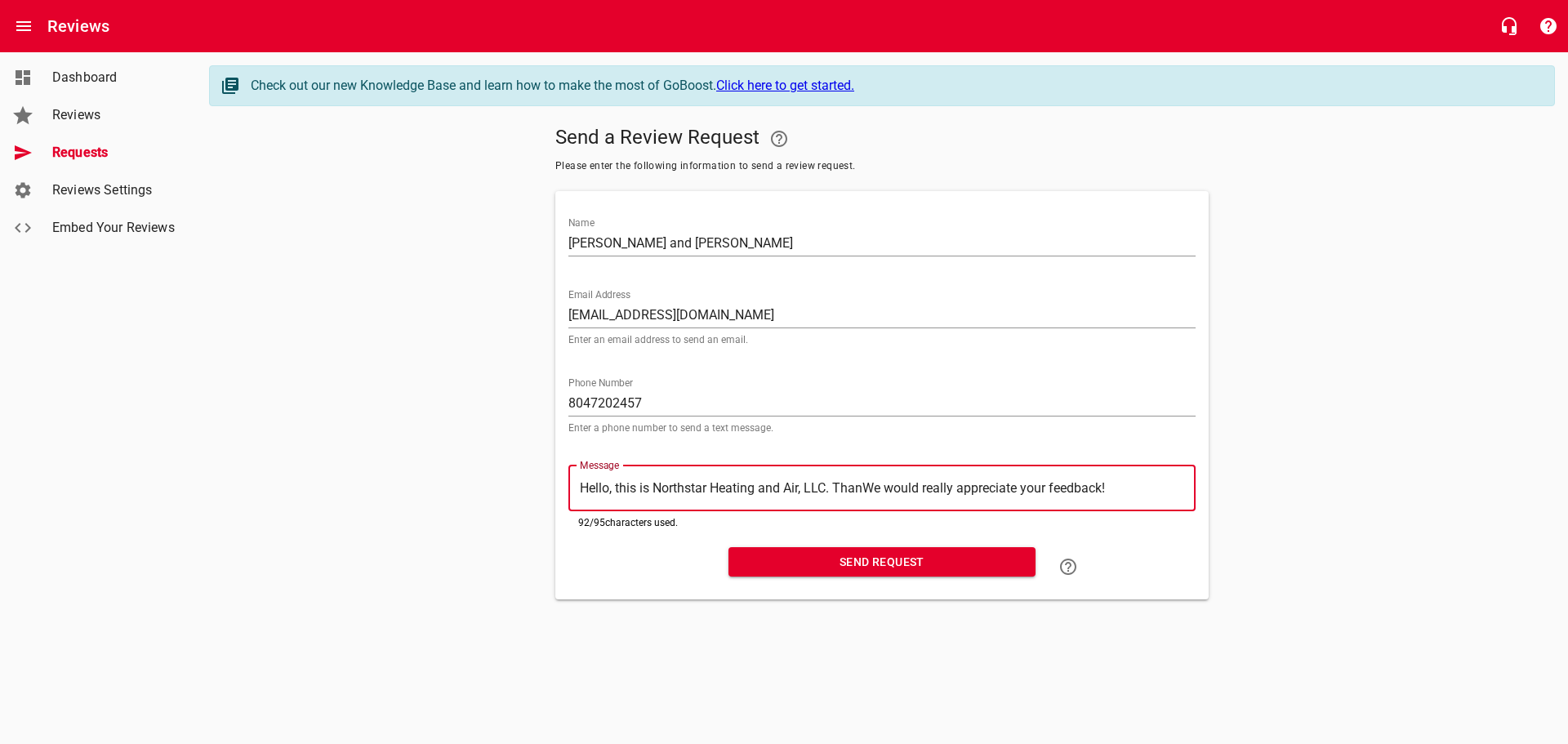
type textarea "Hello, this is Northstar Heating and Air, LLC. ThaWe would really appreciate yo…"
type textarea "Hello, this is Northstar Heating and Air, LLC. ThWe would really appreciate you…"
type textarea "Hello, this is Northstar Heating and Air, LLC. TWe would really appreciate your…"
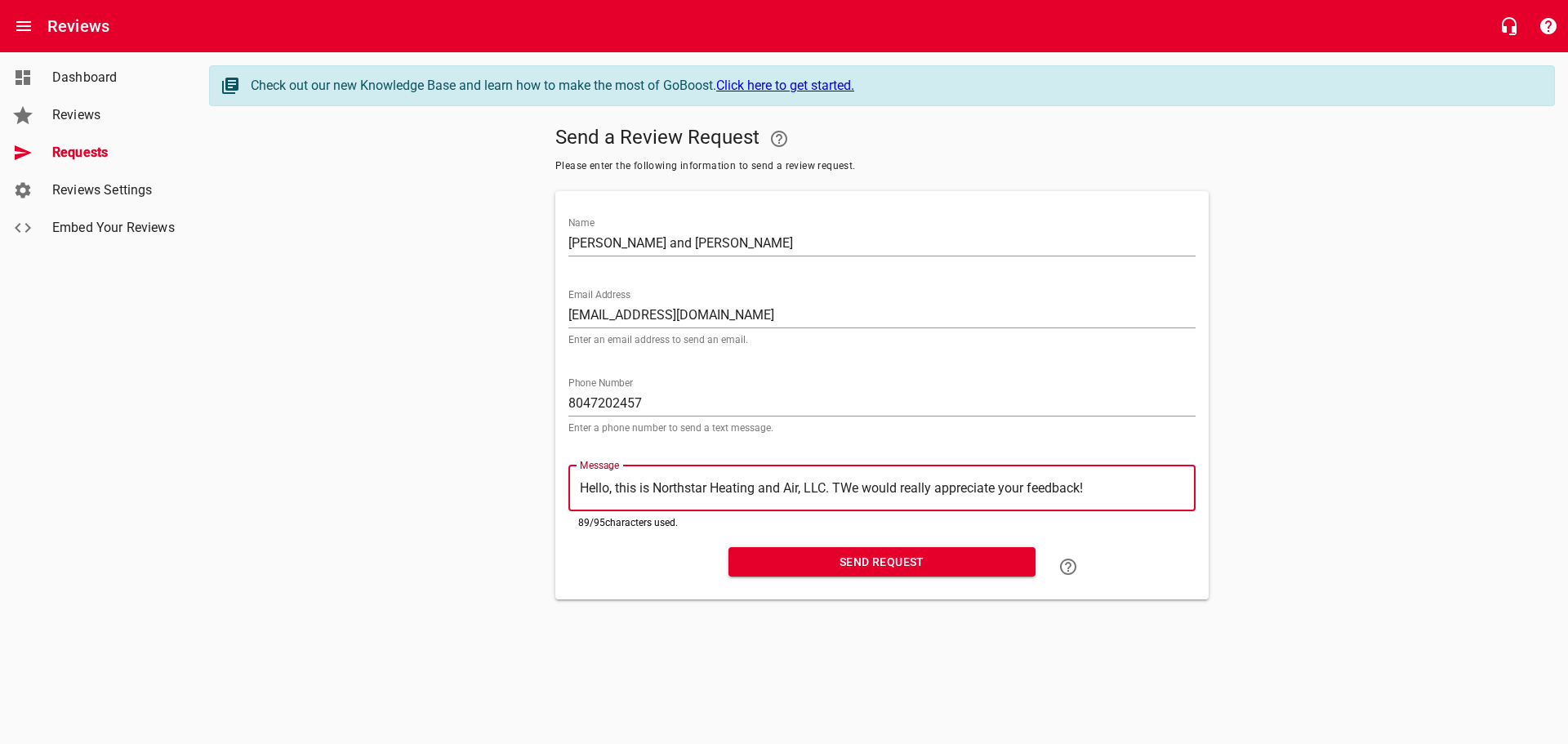
type textarea "Hello, this is Northstar Heating and Air, LLC. We would really appreciate your …"
click at [877, 568] on span "Send Request" at bounding box center [882, 561] width 281 height 21
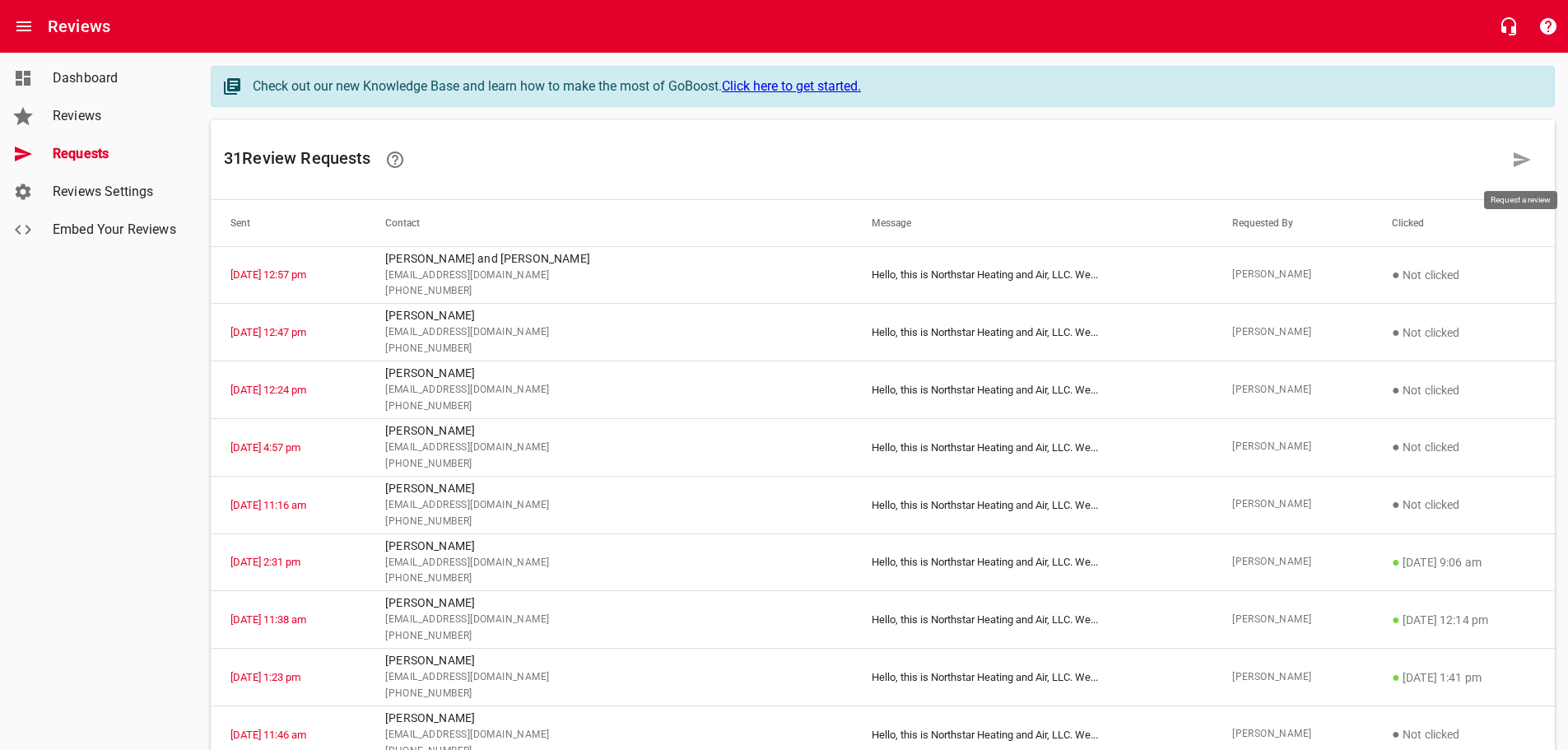
click at [1514, 154] on icon at bounding box center [1522, 160] width 20 height 20
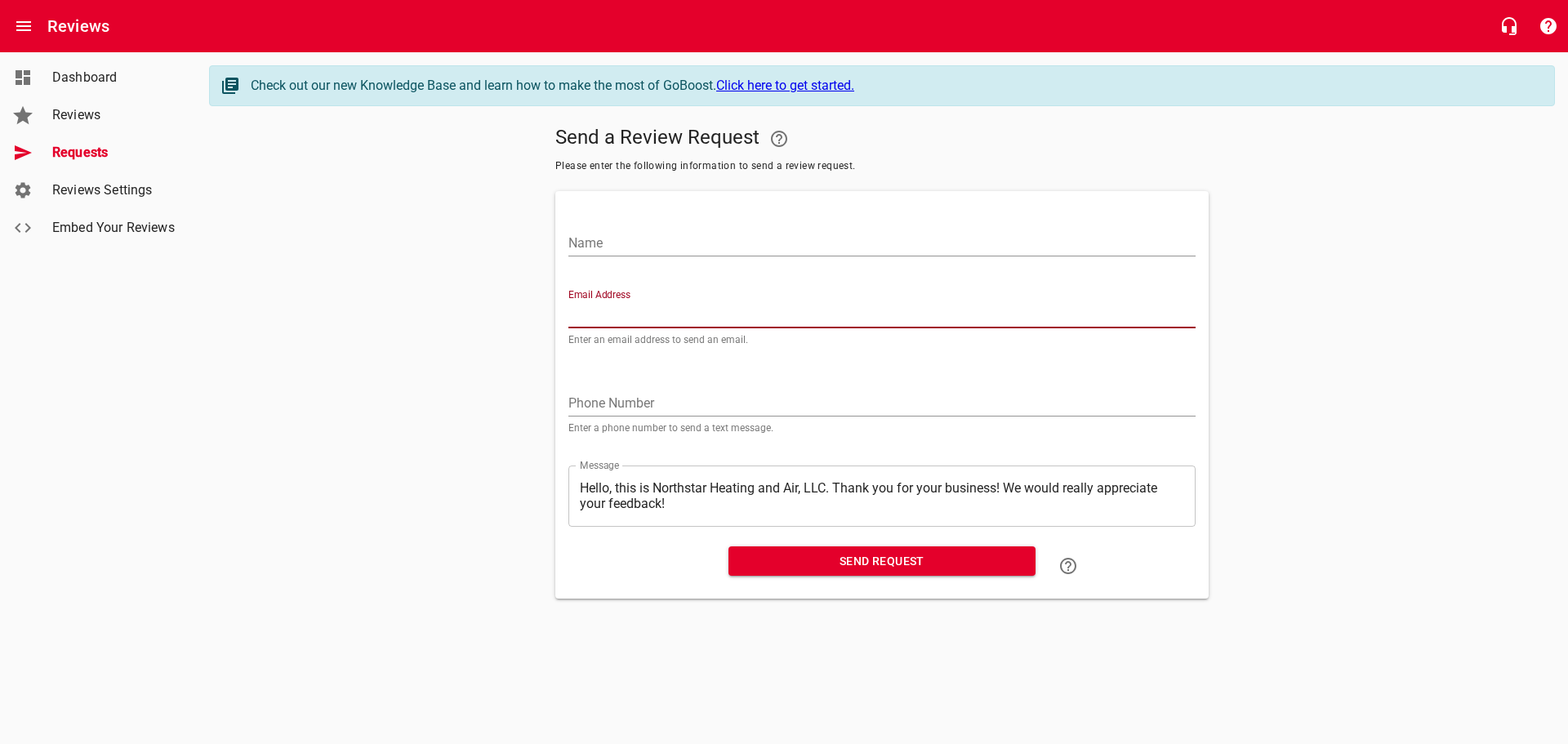
paste input "[EMAIL_ADDRESS][DOMAIN_NAME]"
type input "[EMAIL_ADDRESS][DOMAIN_NAME]"
click at [603, 248] on input "Name" at bounding box center [882, 243] width 627 height 26
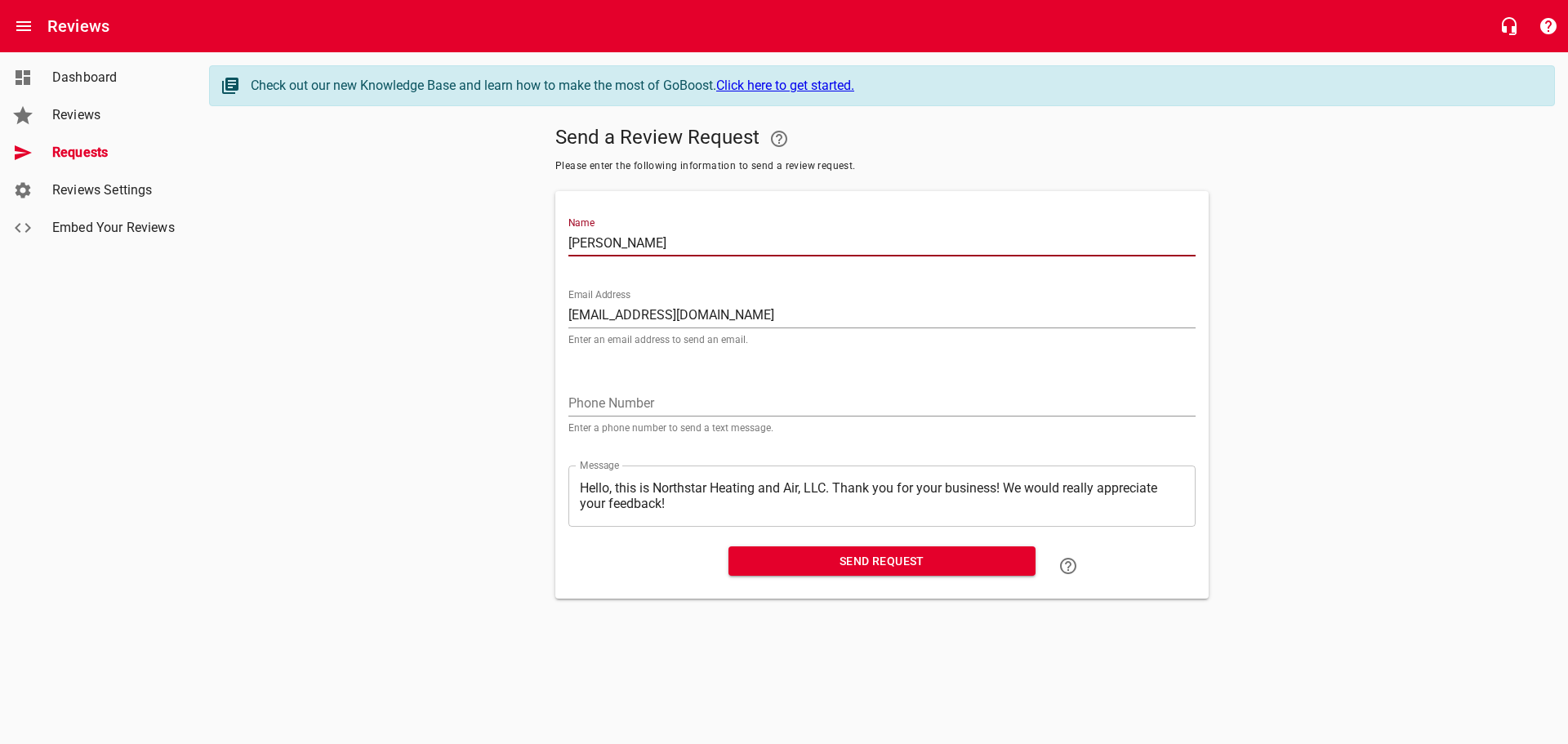
type input "[PERSON_NAME]"
click at [627, 402] on input "tel" at bounding box center [882, 403] width 627 height 26
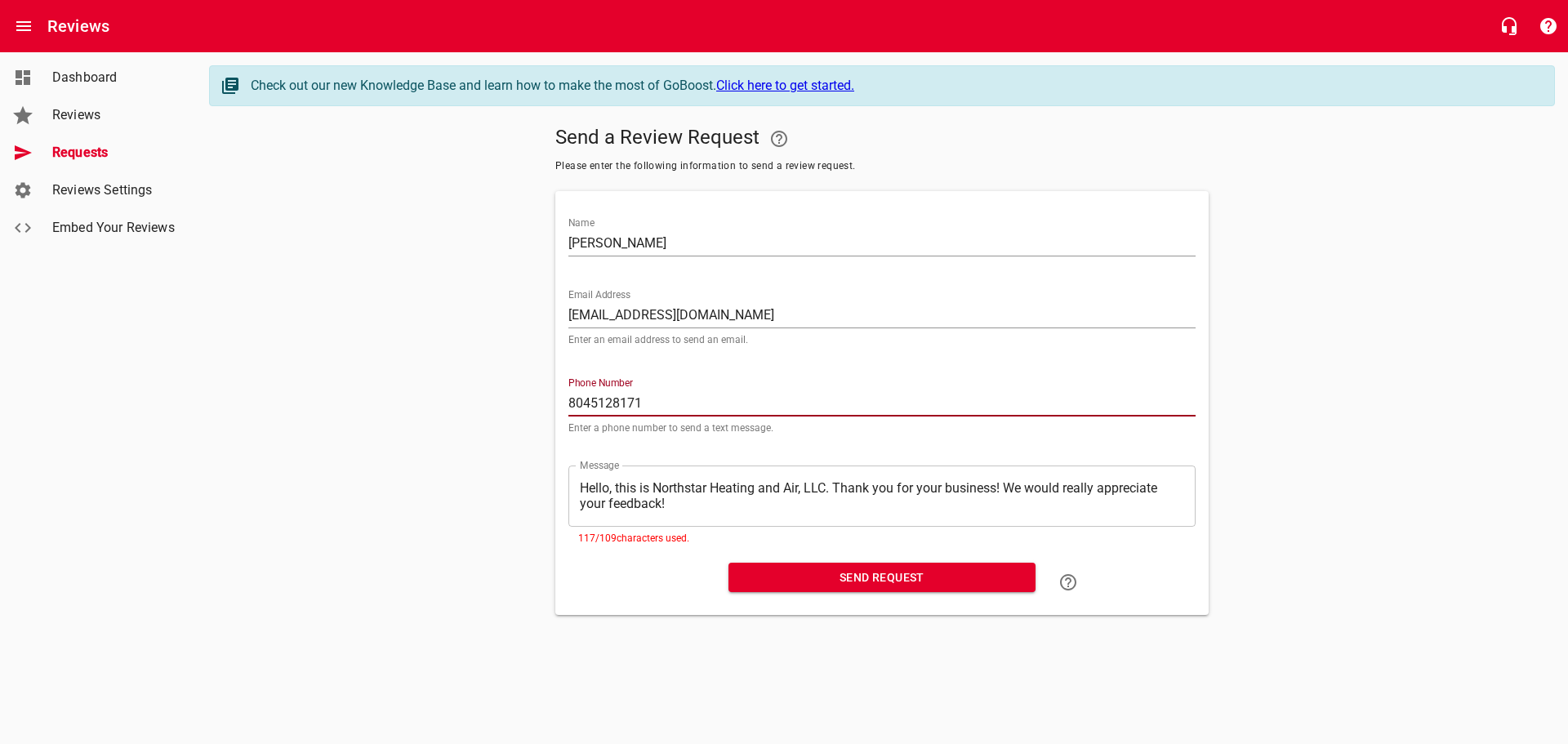
type input "8045128171"
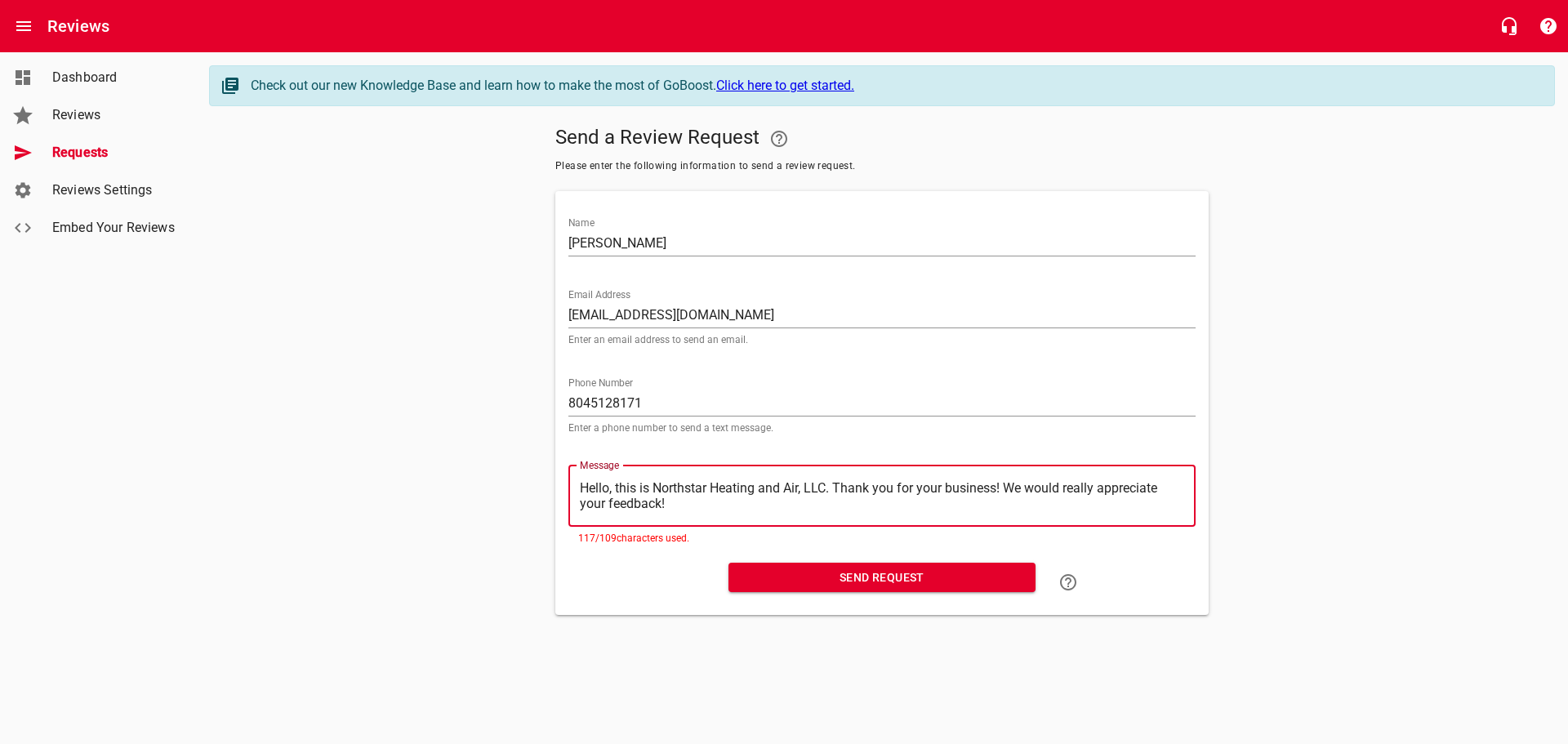
drag, startPoint x: 1001, startPoint y: 488, endPoint x: 1037, endPoint y: 488, distance: 36.0
click at [1005, 488] on textarea "Hello, this is Northstar Heating and Air, LLC. Thank you for your business! We …" at bounding box center [881, 495] width 604 height 31
type textarea "Hello, this is Northstar Heating and Air, LLC. Thank you for your business!We w…"
type textarea "Hello, this is Northstar Heating and Air, LLC. Thank you for your businessWe wo…"
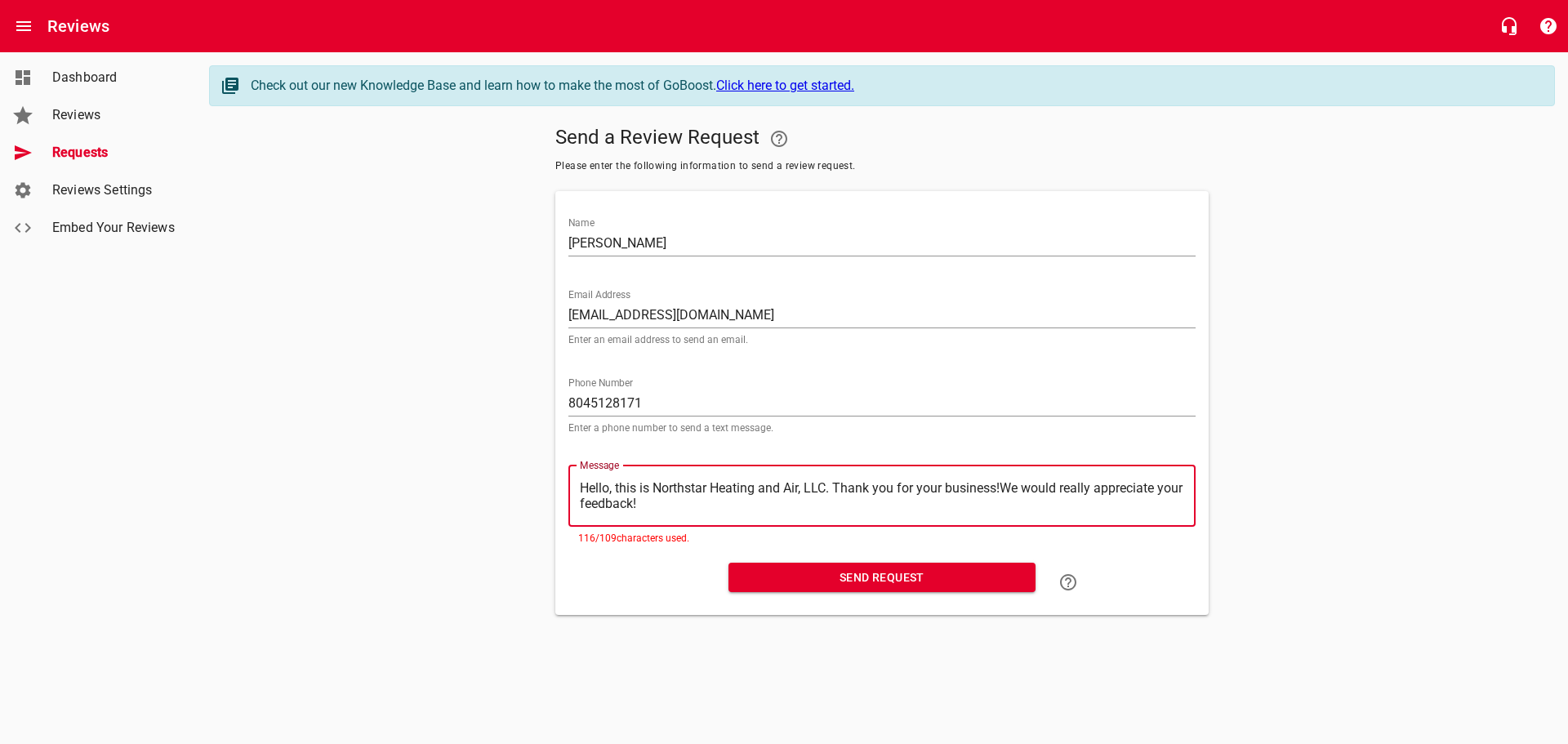
type textarea "Hello, this is Northstar Heating and Air, LLC. Thank you for your businessWe wo…"
type textarea "Hello, this is Northstar Heating and Air, LLC. Thank you for your businesWe wou…"
type textarea "Hello, this is Northstar Heating and Air, LLC. Thank you for your busineWe woul…"
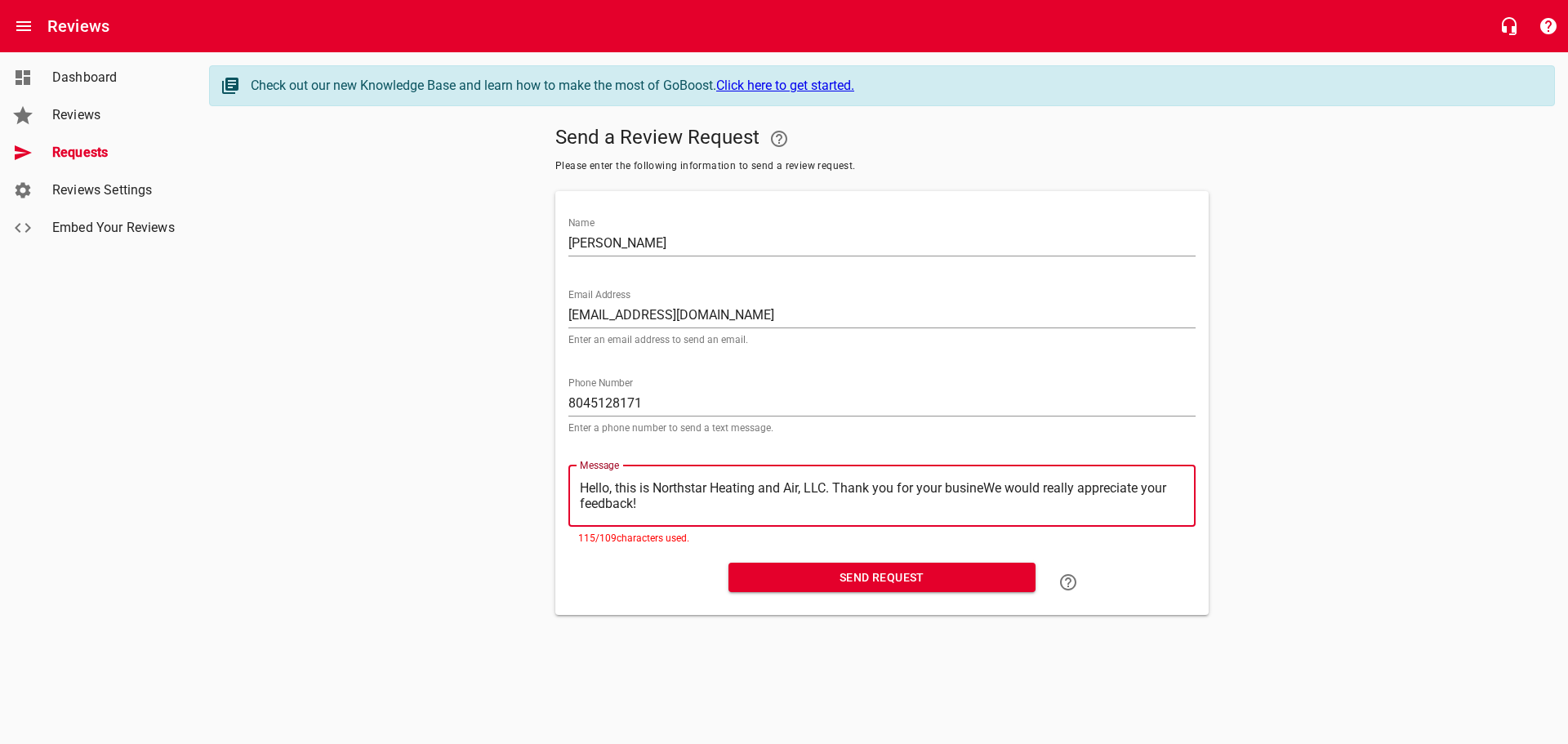
type textarea "Hello, this is Northstar Heating and Air, LLC. Thank you for your businWe would…"
type textarea "Hello, this is Northstar Heating and Air, LLC. Thank you for your busiWe would …"
type textarea "Hello, this is Northstar Heating and Air, LLC. Thank you for your busWe would r…"
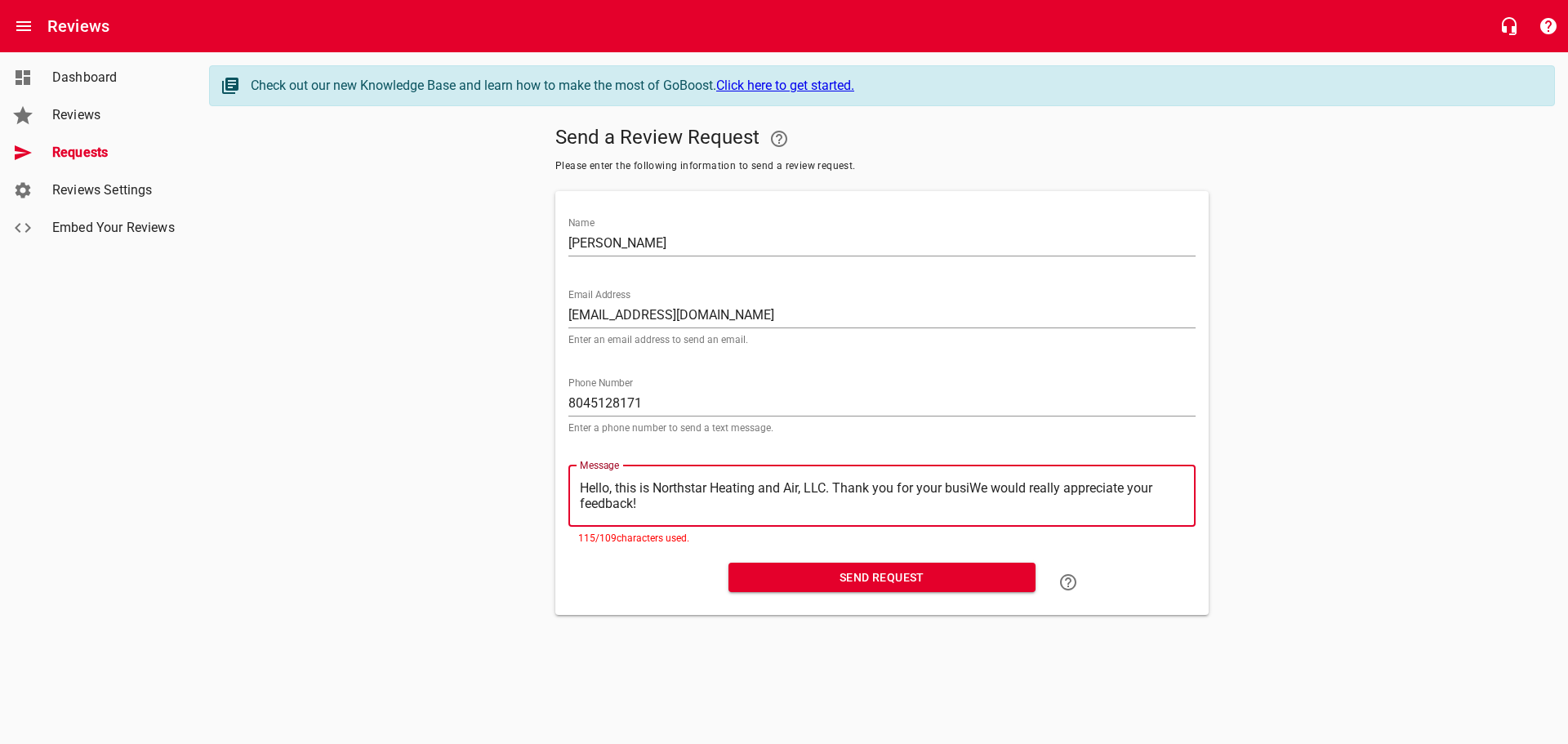
type textarea "Hello, this is Northstar Heating and Air, LLC. Thank you for your busWe would r…"
type textarea "Hello, this is Northstar Heating and Air, LLC. Thank you for your buWe would re…"
type textarea "Hello, this is Northstar Heating and Air, LLC. Thank you for your bWe would rea…"
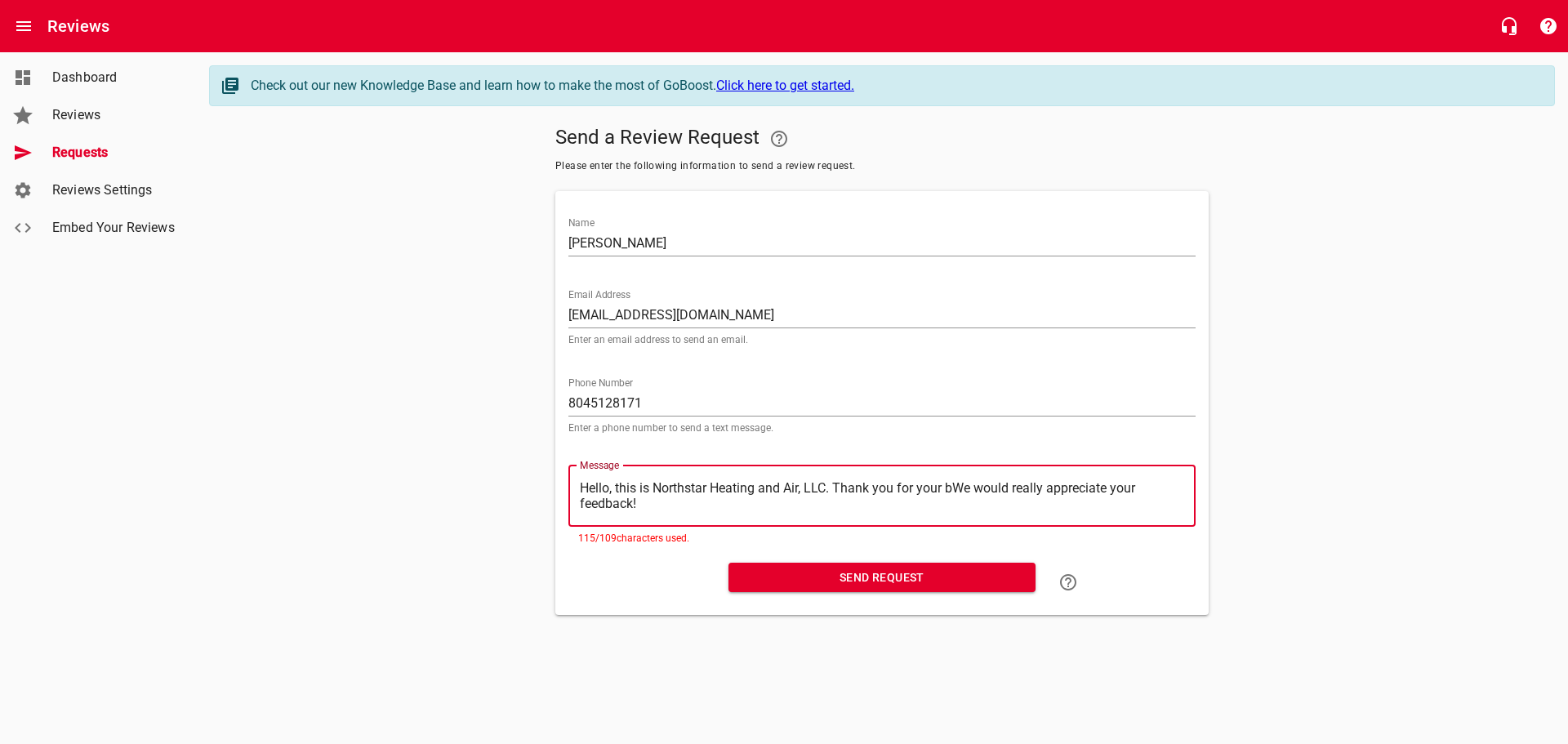
type textarea "Hello, this is Northstar Heating and Air, LLC. Thank you for your We would real…"
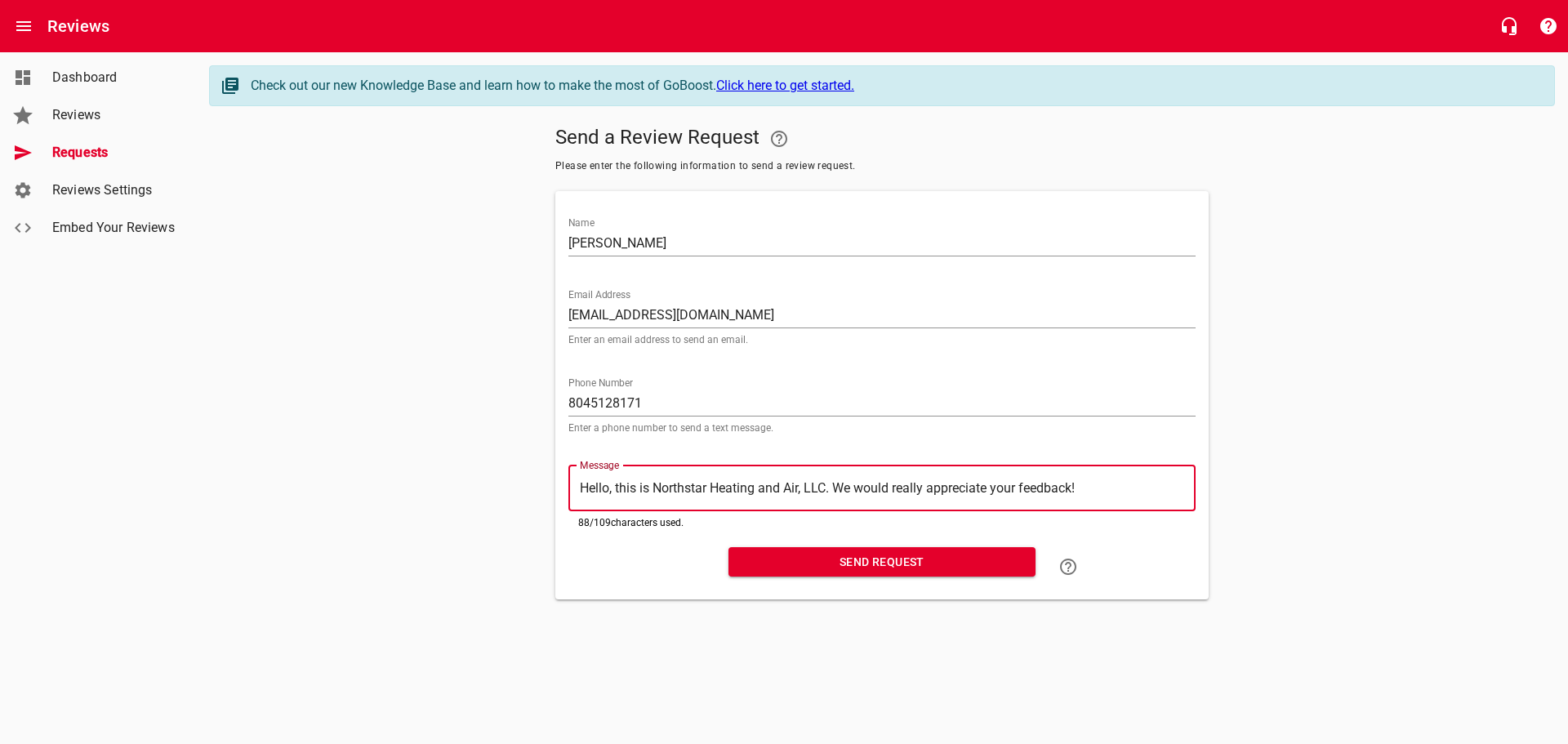
click at [857, 560] on span "Send Request" at bounding box center [882, 561] width 281 height 21
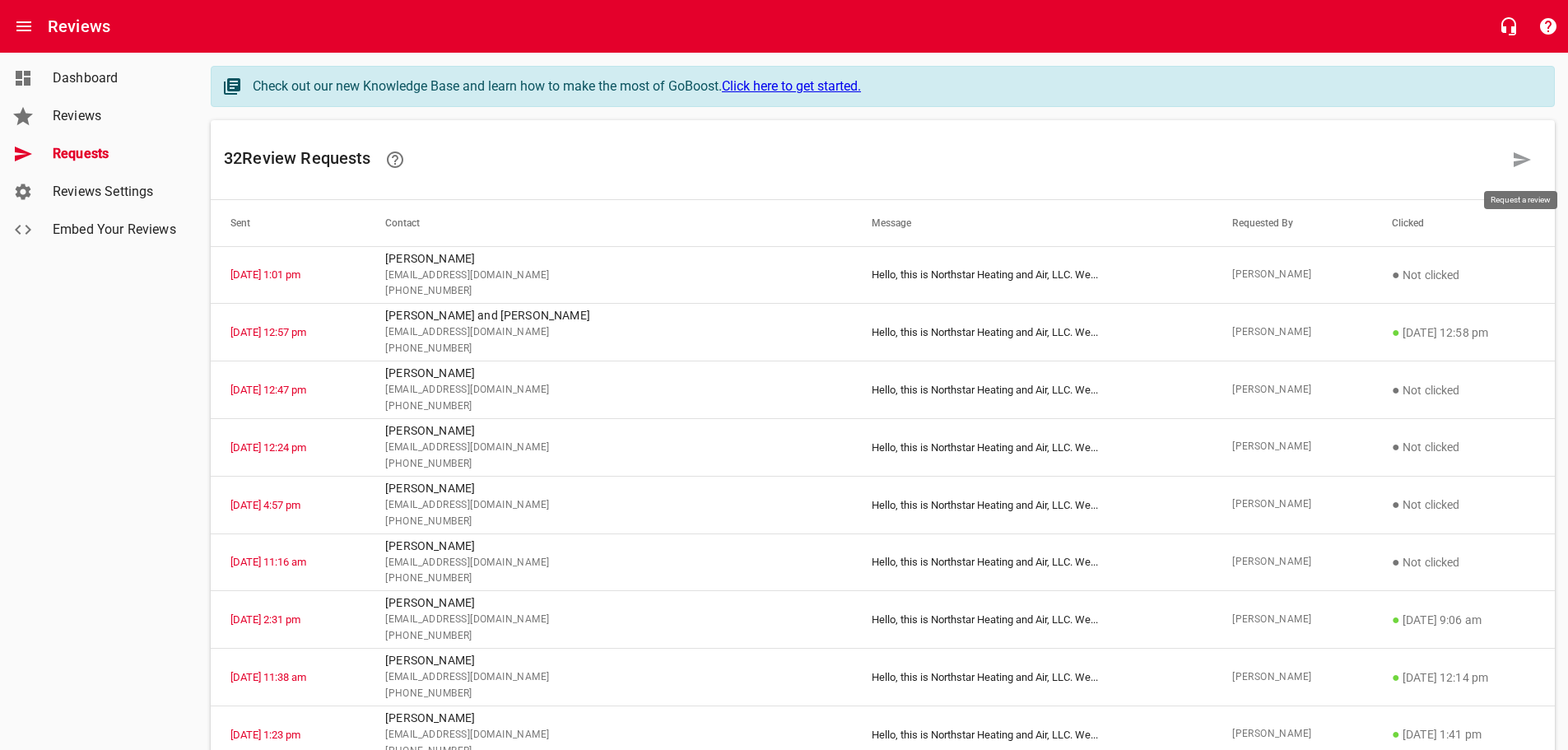
click at [1517, 158] on icon at bounding box center [1522, 160] width 17 height 14
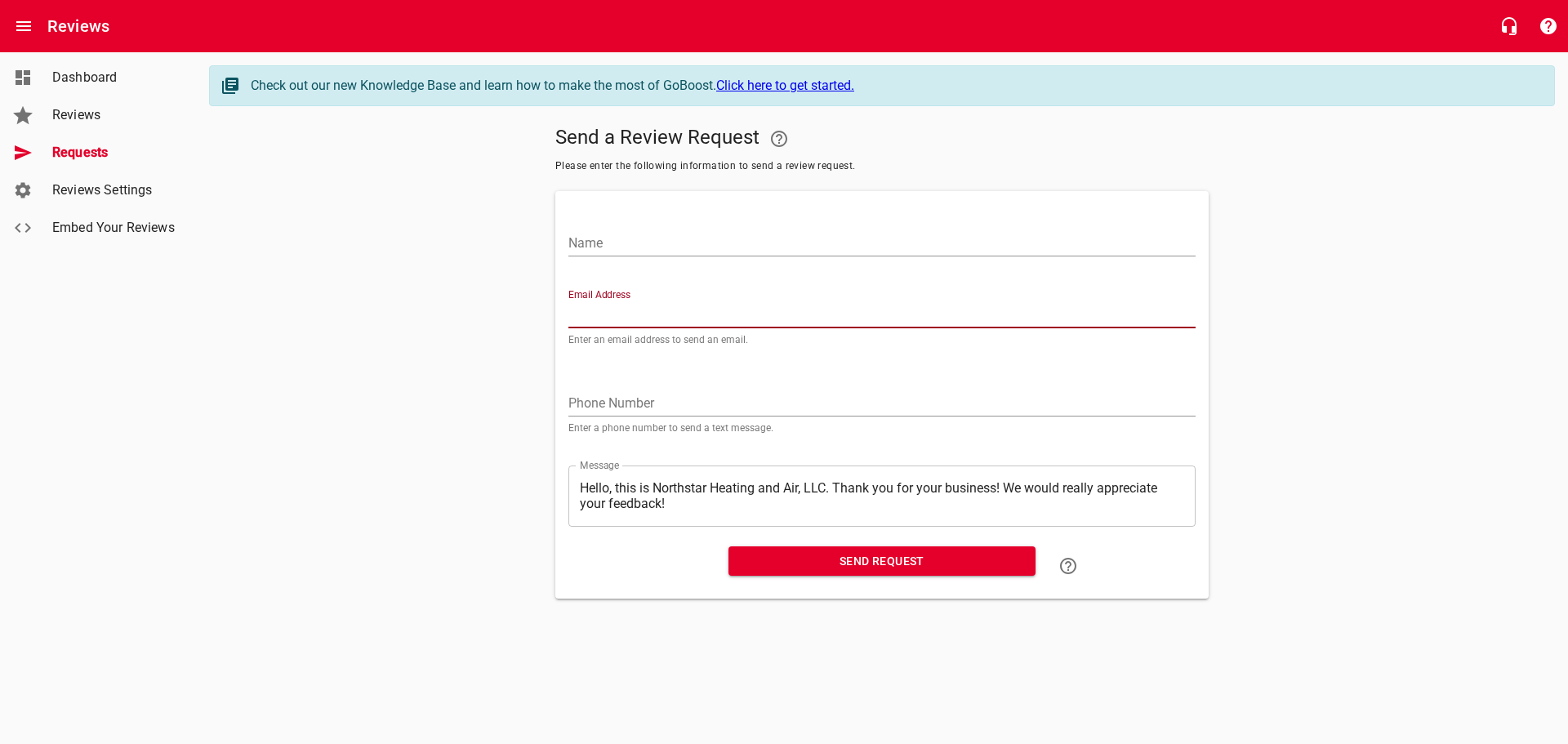
paste input "[EMAIL_ADDRESS][DOMAIN_NAME]"
click at [598, 242] on input "Name" at bounding box center [882, 243] width 627 height 26
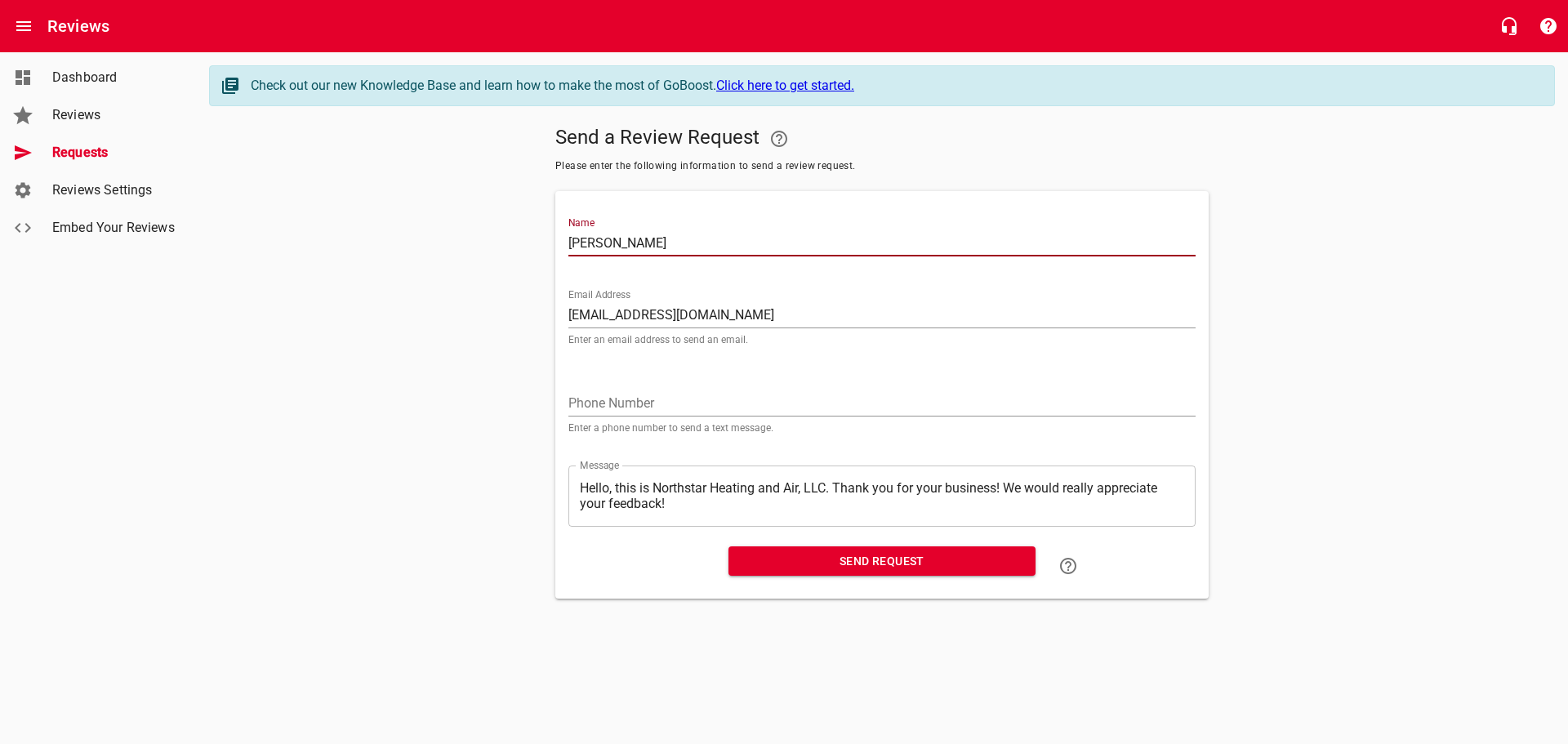
drag, startPoint x: 602, startPoint y: 397, endPoint x: 600, endPoint y: 384, distance: 13.2
click at [602, 397] on input "tel" at bounding box center [882, 403] width 627 height 26
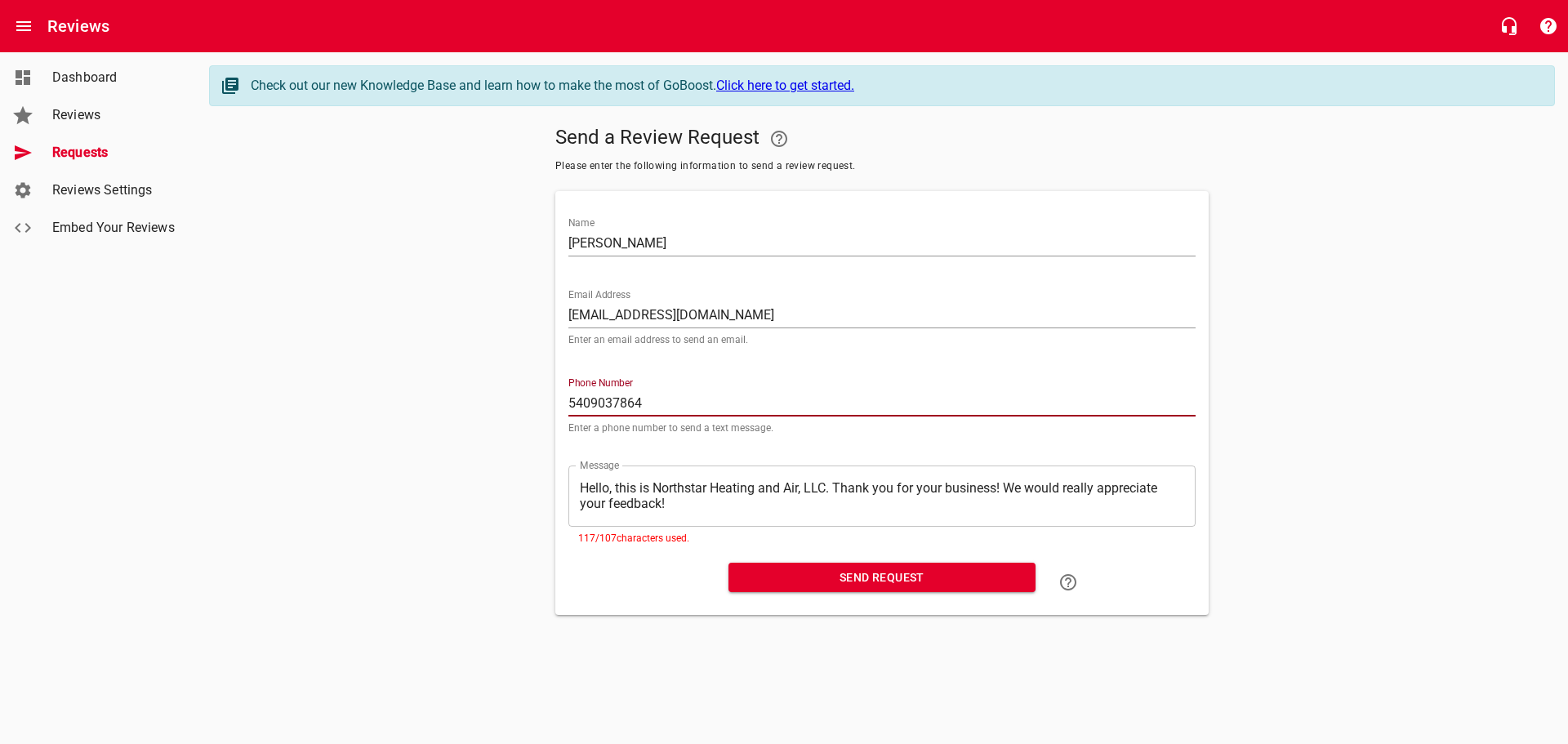
click at [1002, 487] on textarea "Hello, this is Northstar Heating and Air, LLC. Thank you for your business! We …" at bounding box center [881, 495] width 604 height 31
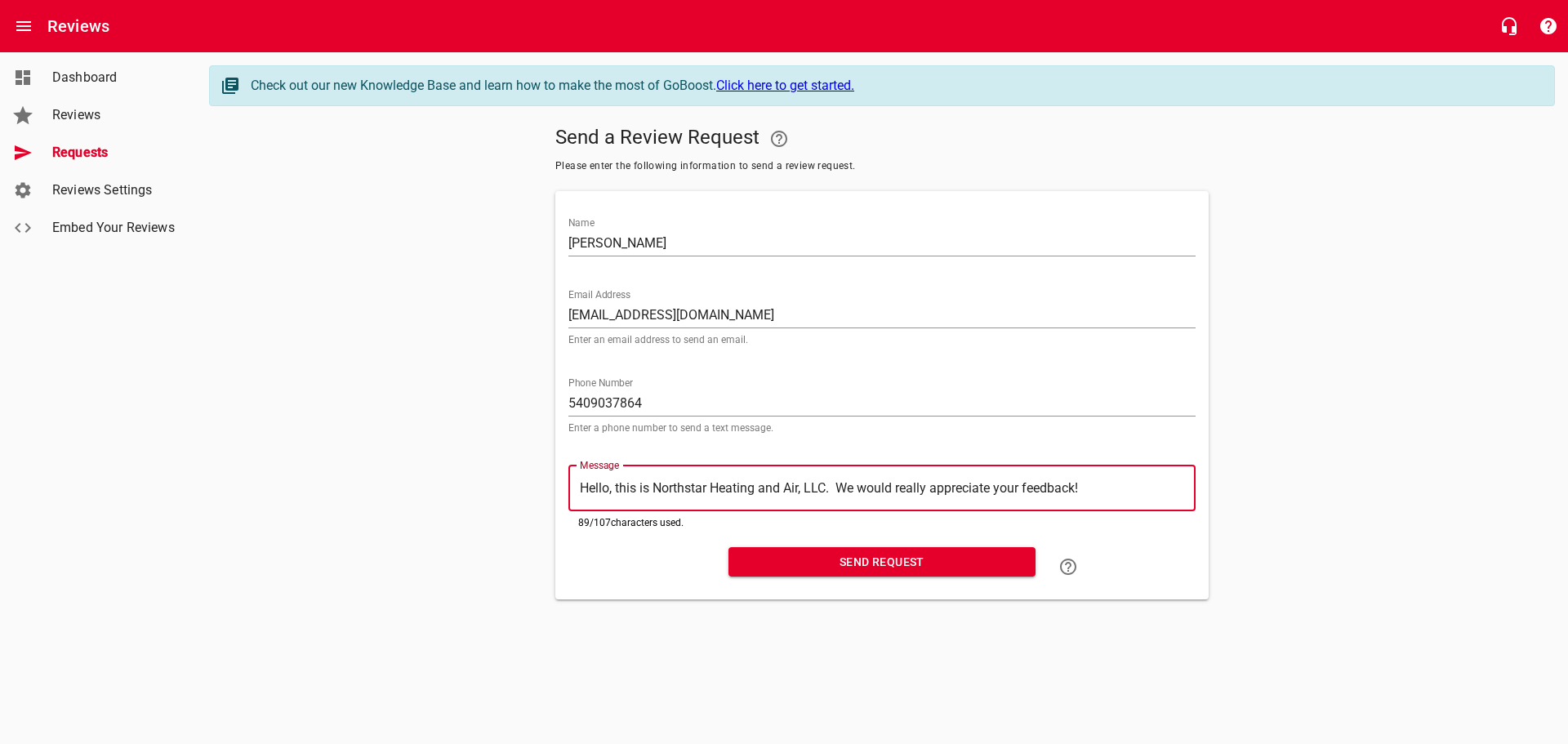
click at [861, 562] on span "Send Request" at bounding box center [882, 561] width 281 height 21
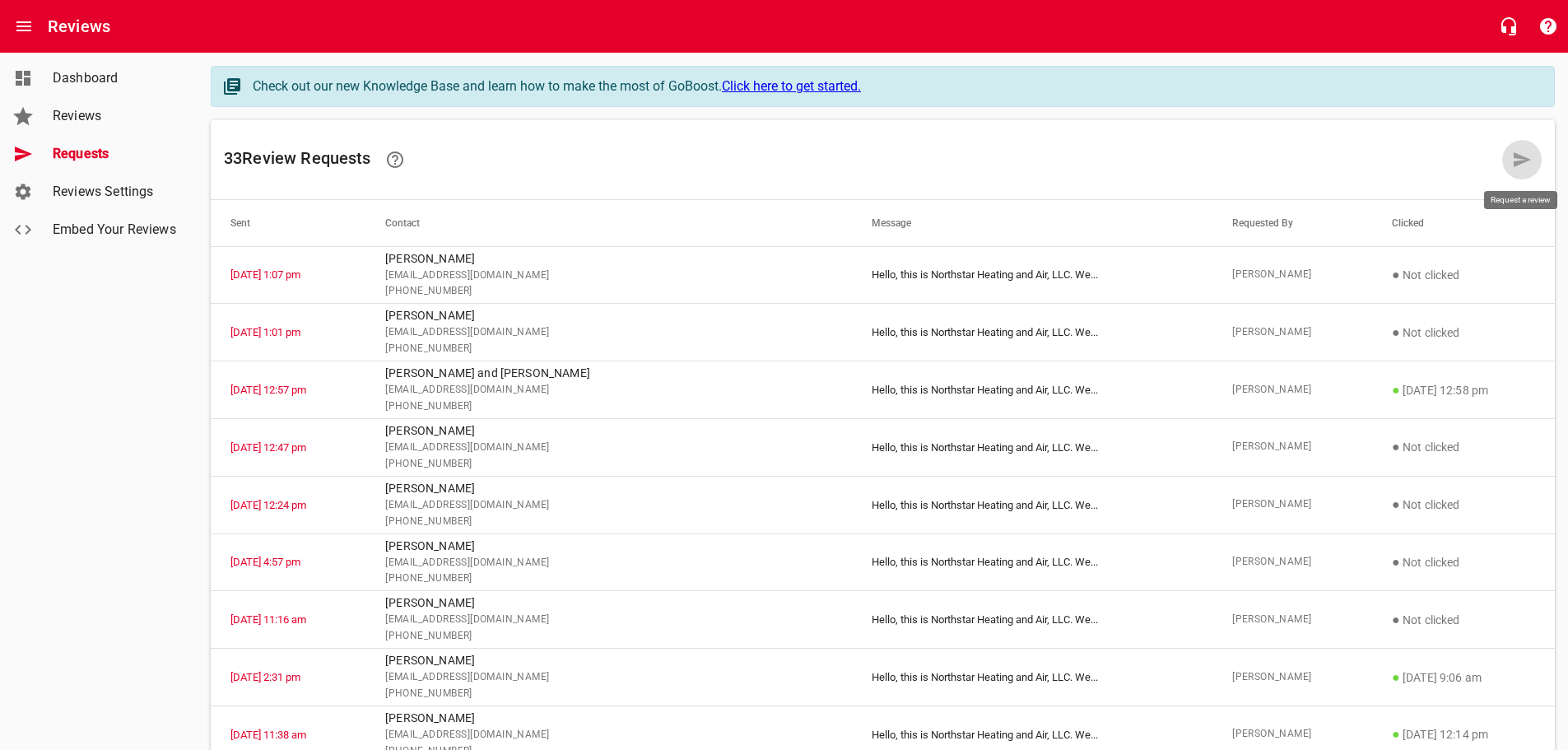
click at [1510, 154] on link at bounding box center [1522, 160] width 40 height 40
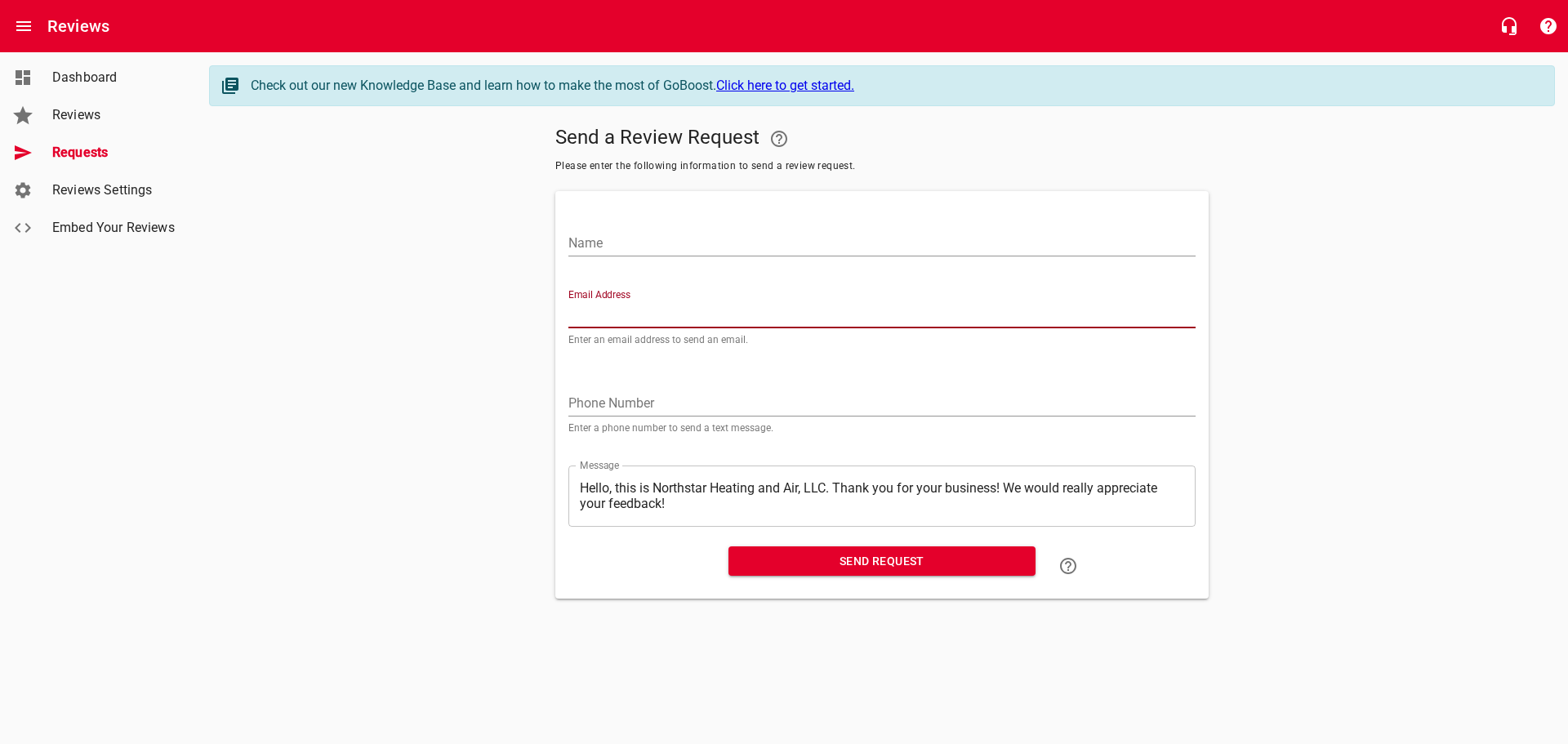
paste input "[EMAIL_ADDRESS][DOMAIN_NAME]"
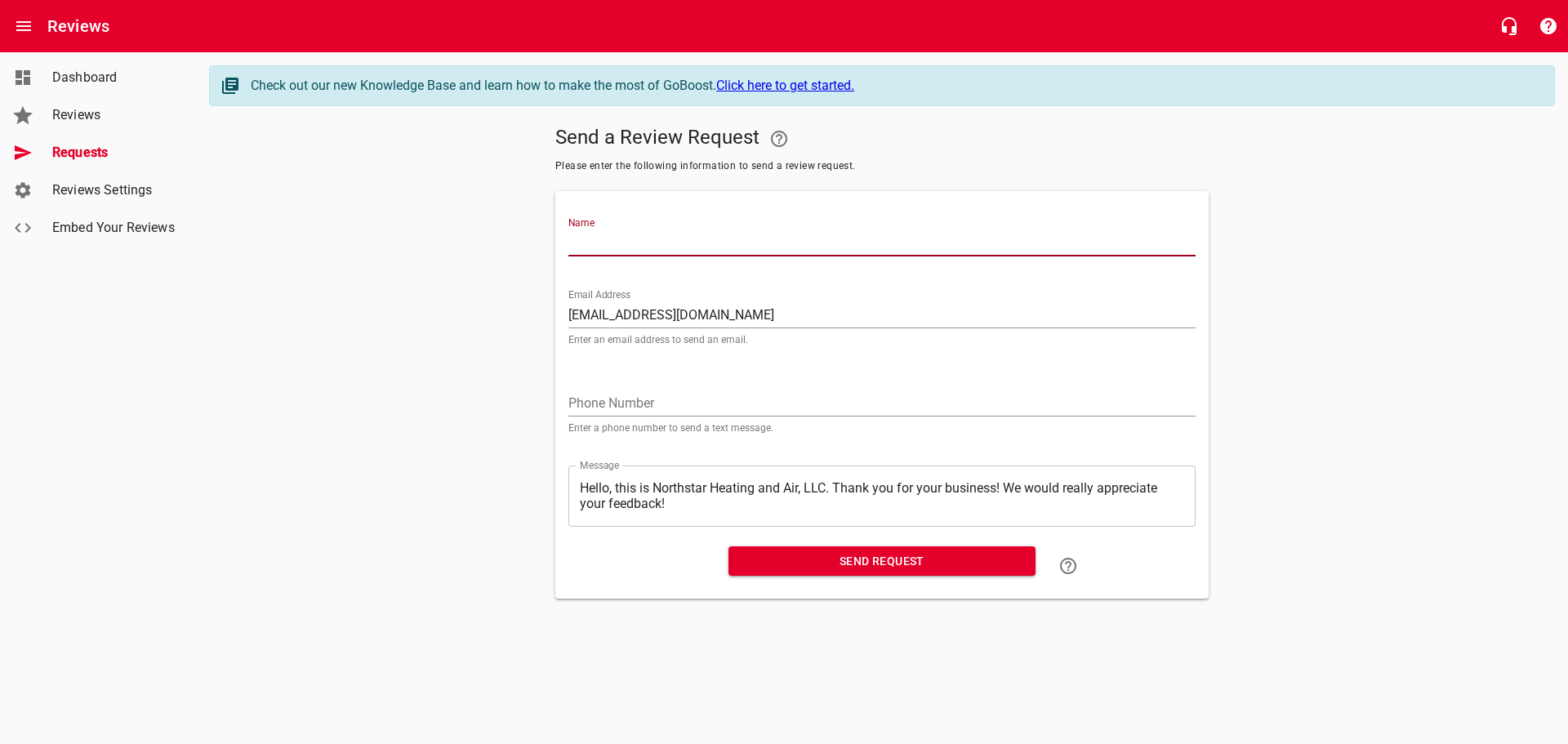
click at [592, 242] on input "Name" at bounding box center [882, 243] width 627 height 26
click at [592, 408] on input "tel" at bounding box center [882, 403] width 627 height 26
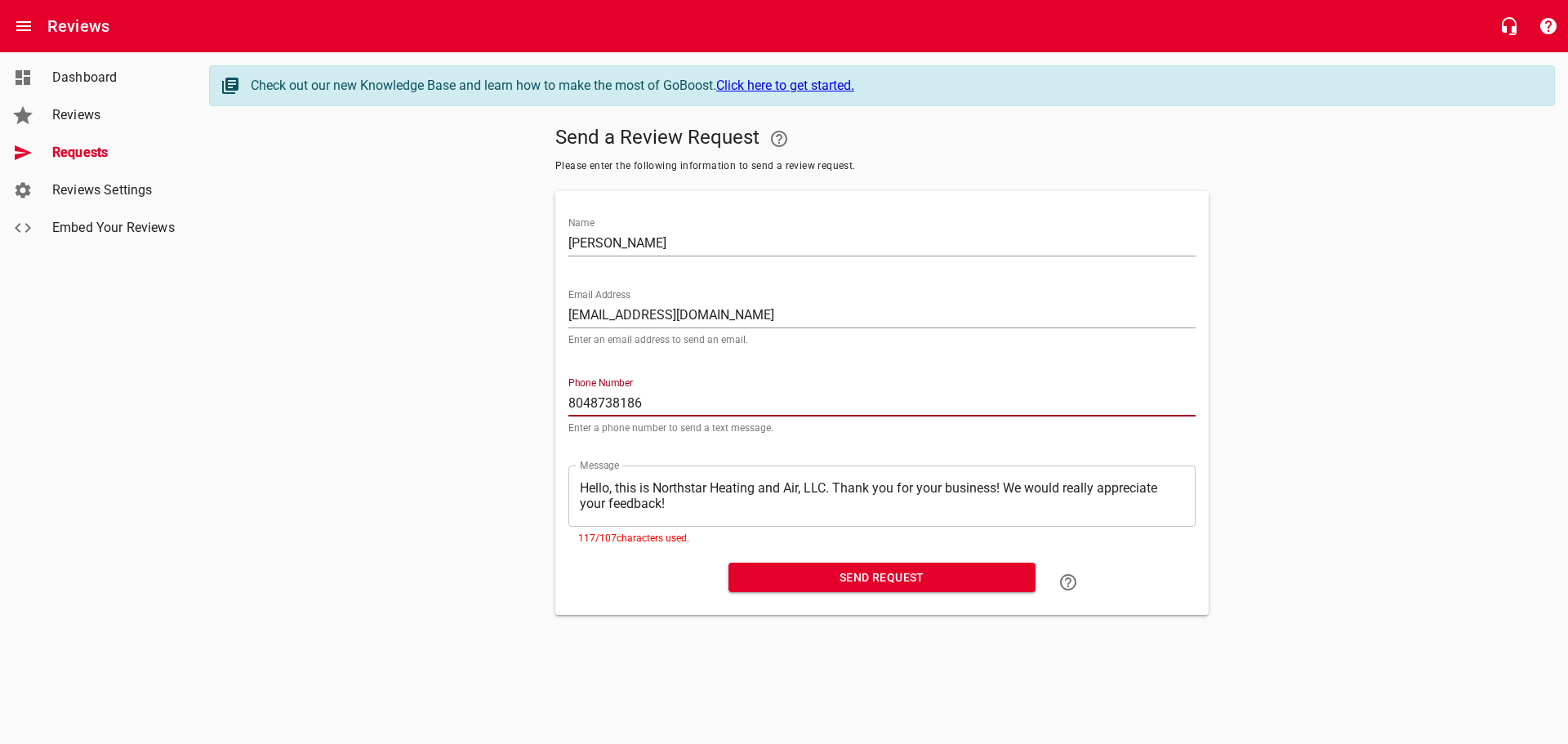
click at [1010, 483] on textarea "Hello, this is Northstar Heating and Air, LLC. Thank you for your business! We …" at bounding box center [881, 495] width 604 height 31
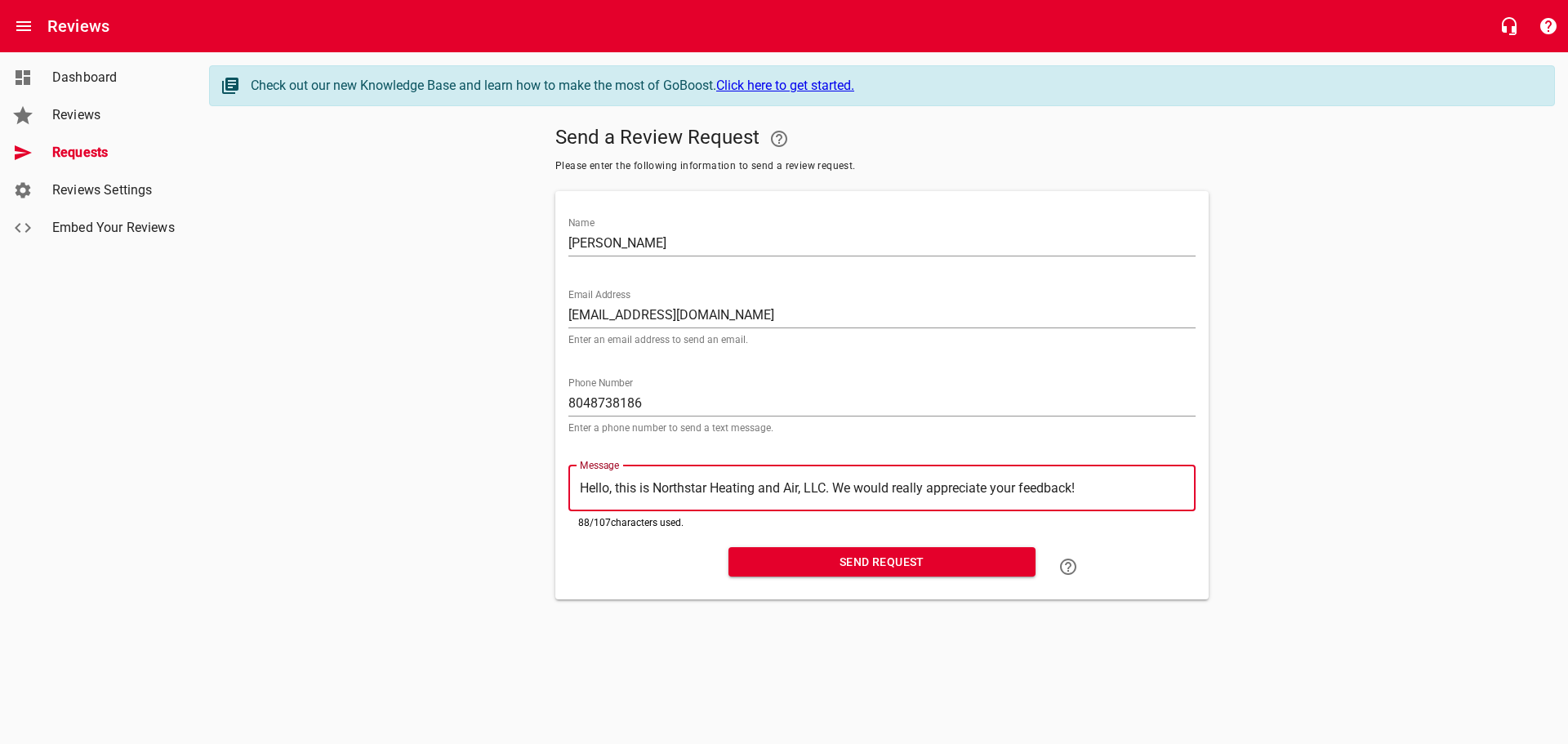
click at [872, 562] on span "Send Request" at bounding box center [882, 561] width 281 height 21
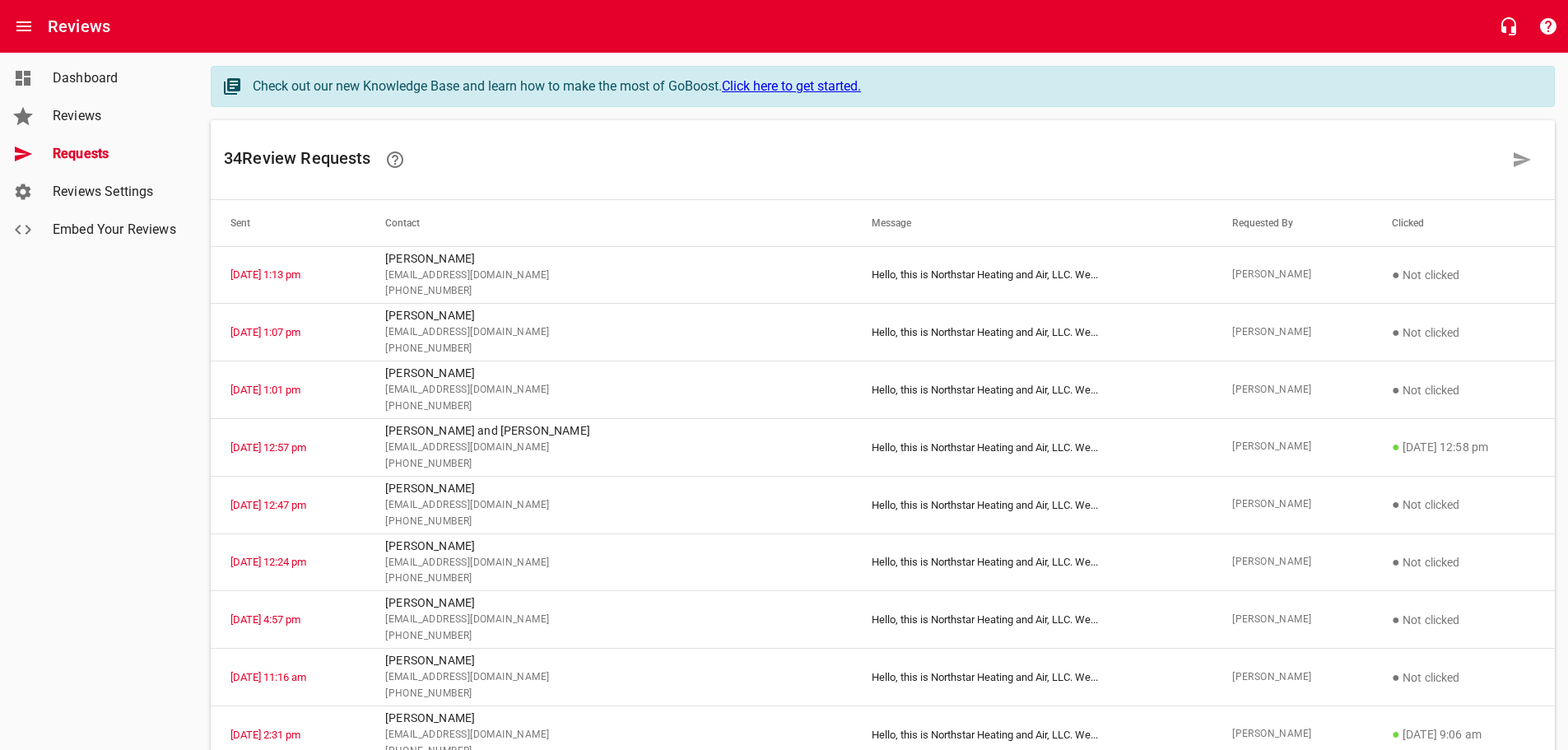
click at [1392, 447] on p "● [DATE] 12:58 pm" at bounding box center [1463, 447] width 144 height 20
